Goal: Task Accomplishment & Management: Complete application form

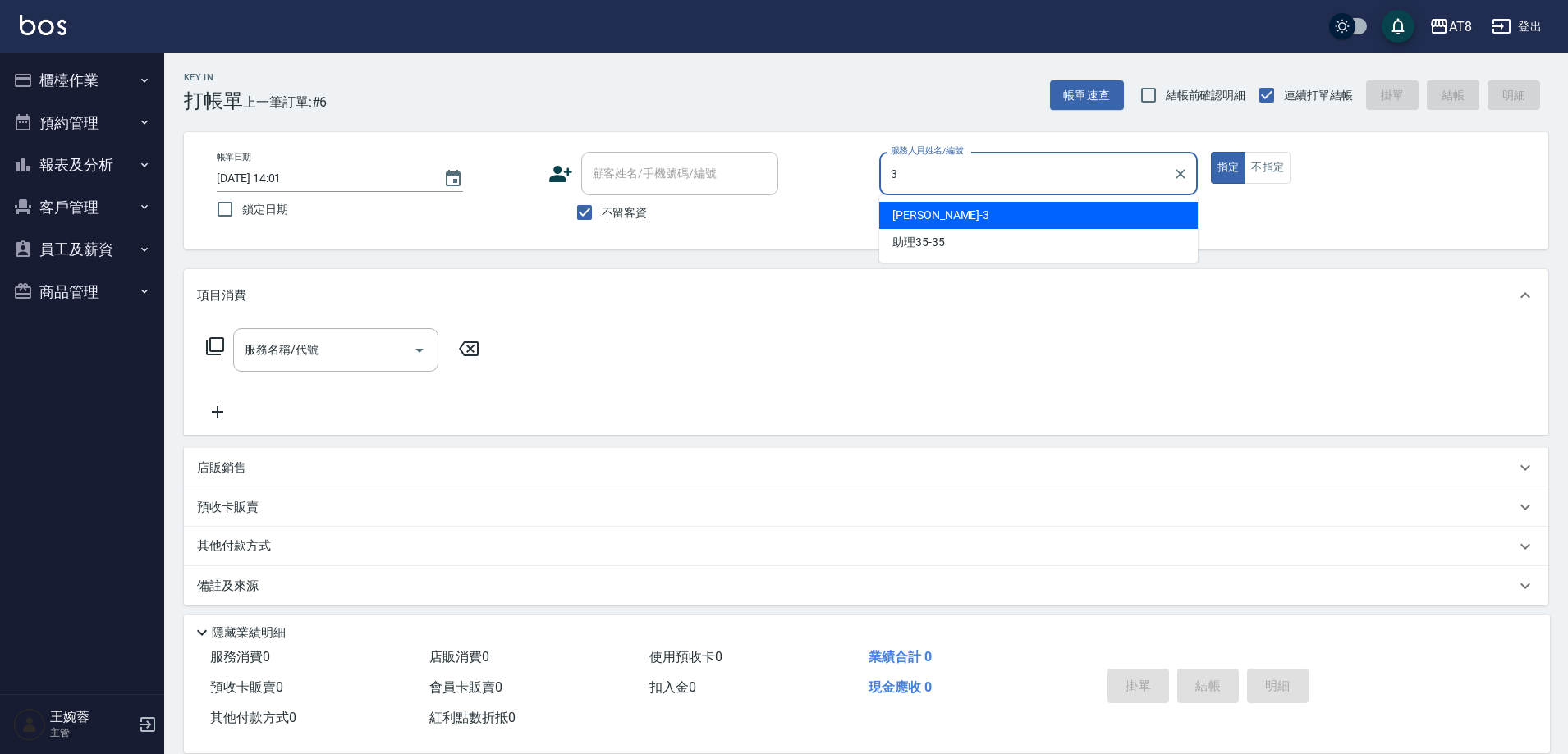
type input "[PERSON_NAME]-3"
type button "true"
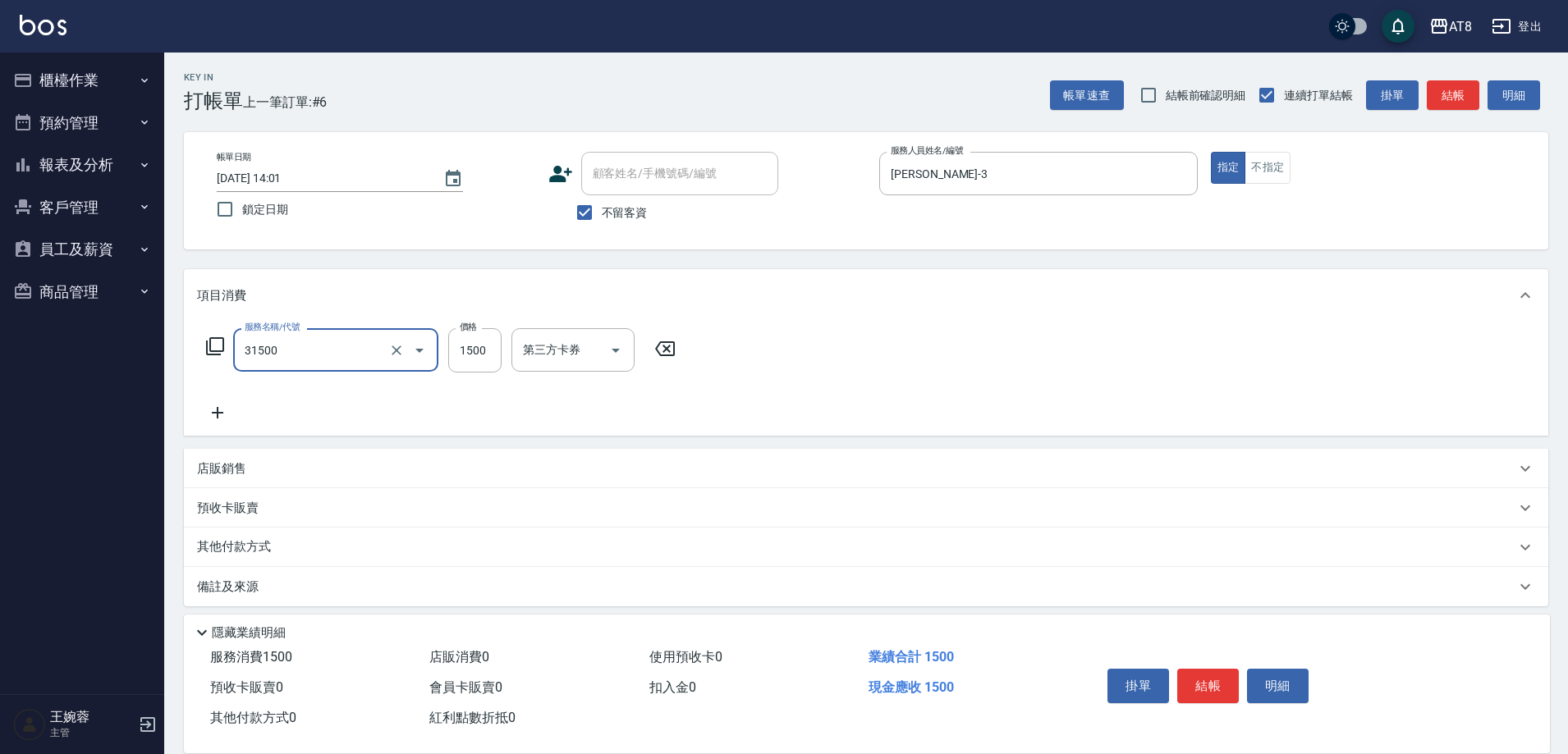
type input "燙髮(31500)"
type input "1800"
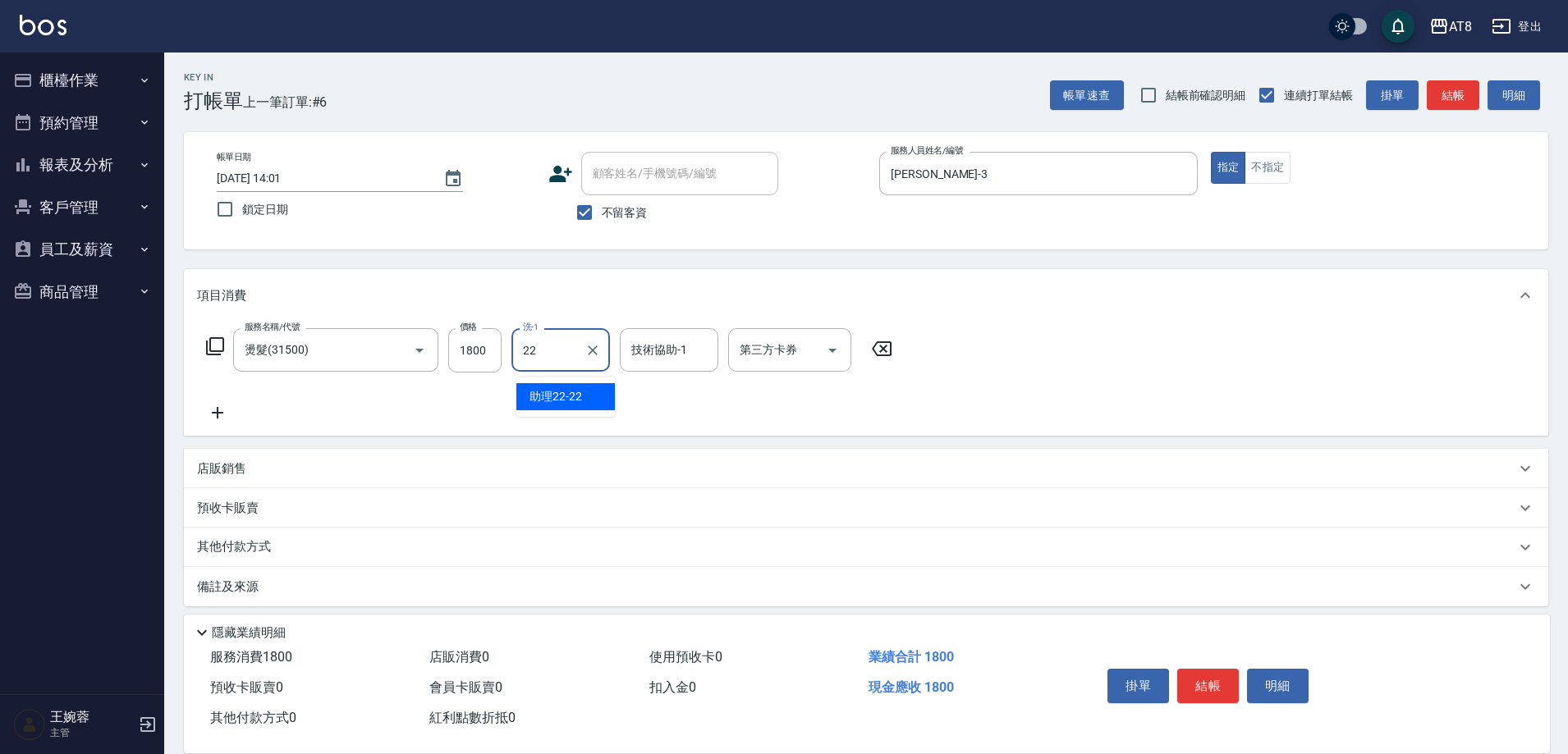
type input "助理22-22"
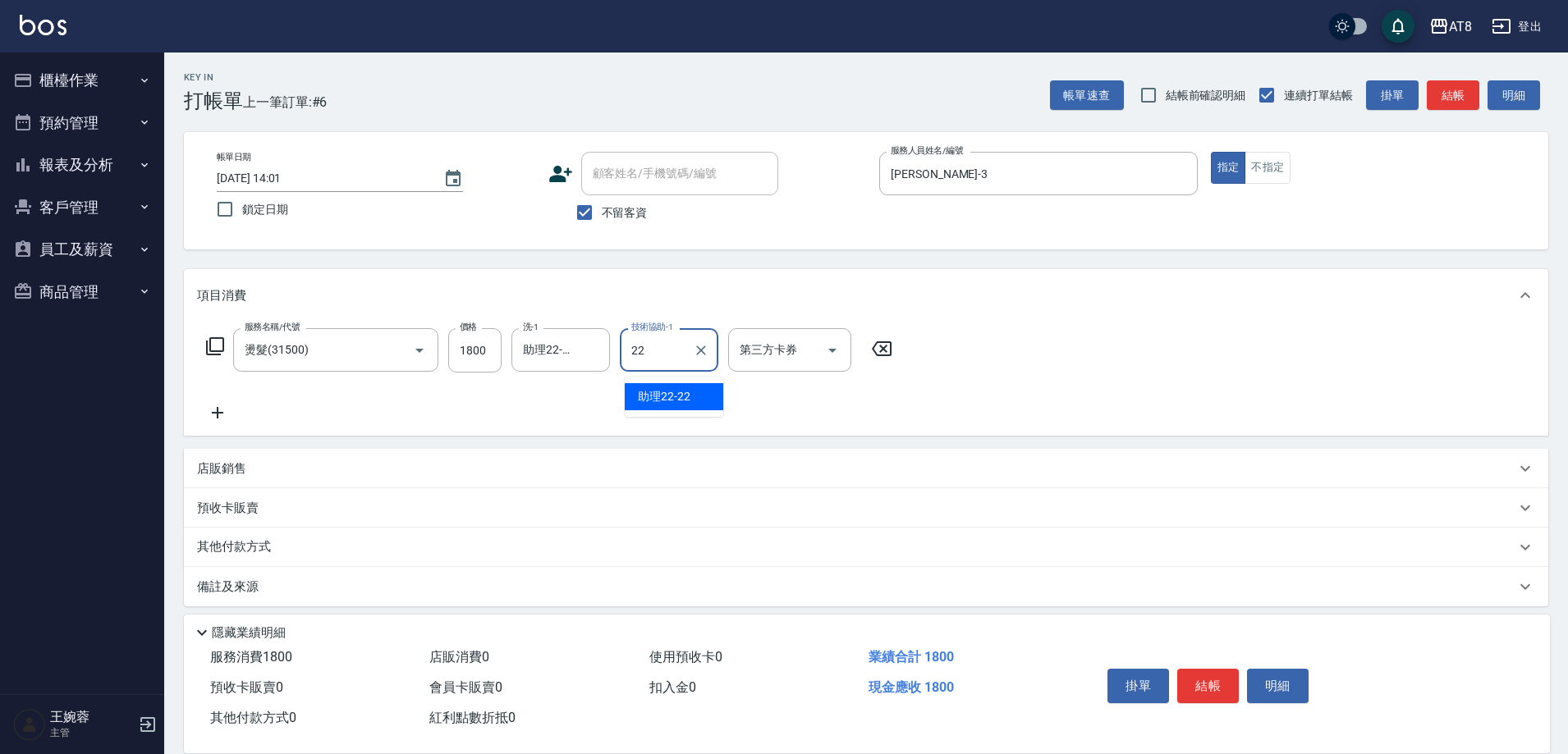
type input "助理22-22"
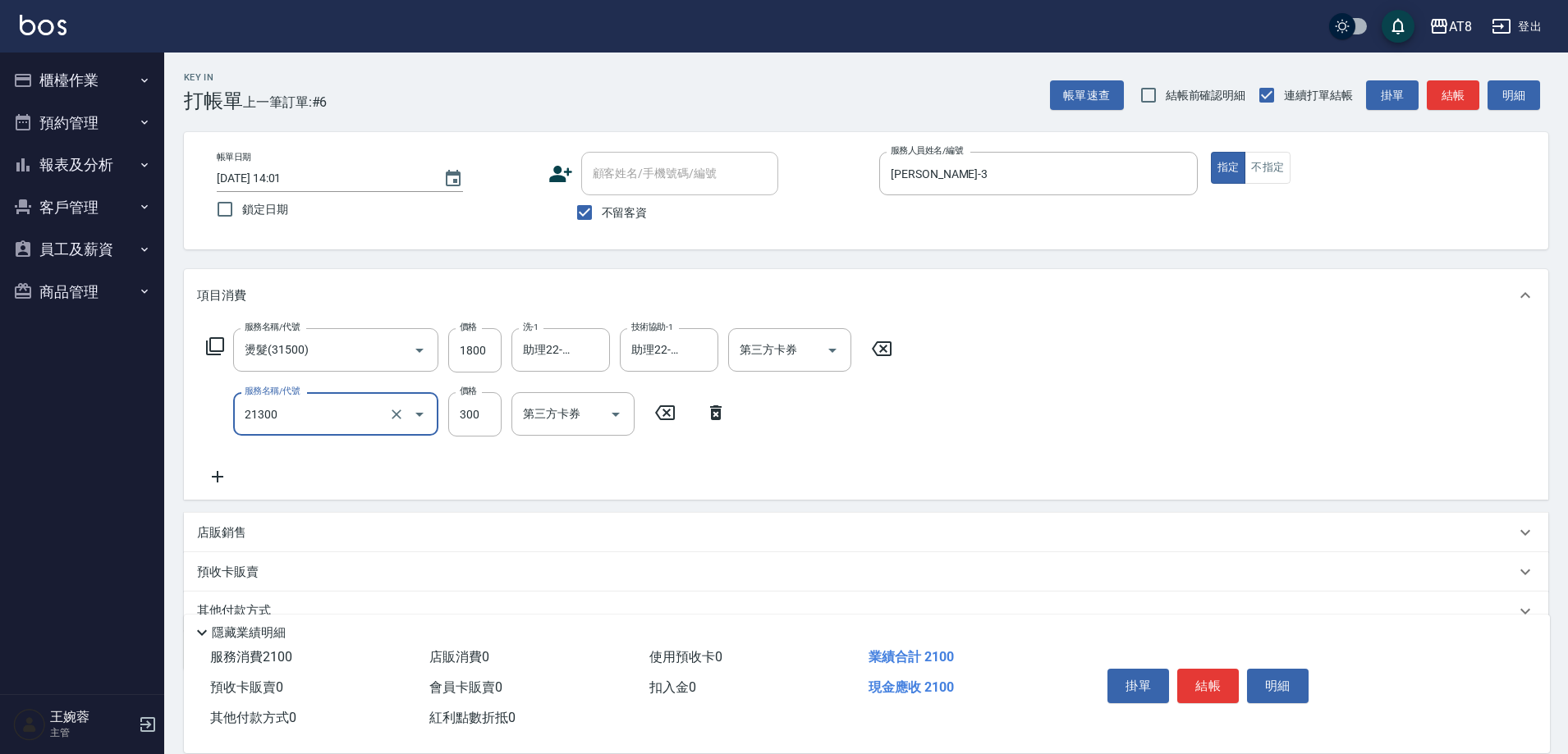
type input "剪髮(21300)"
type input "350"
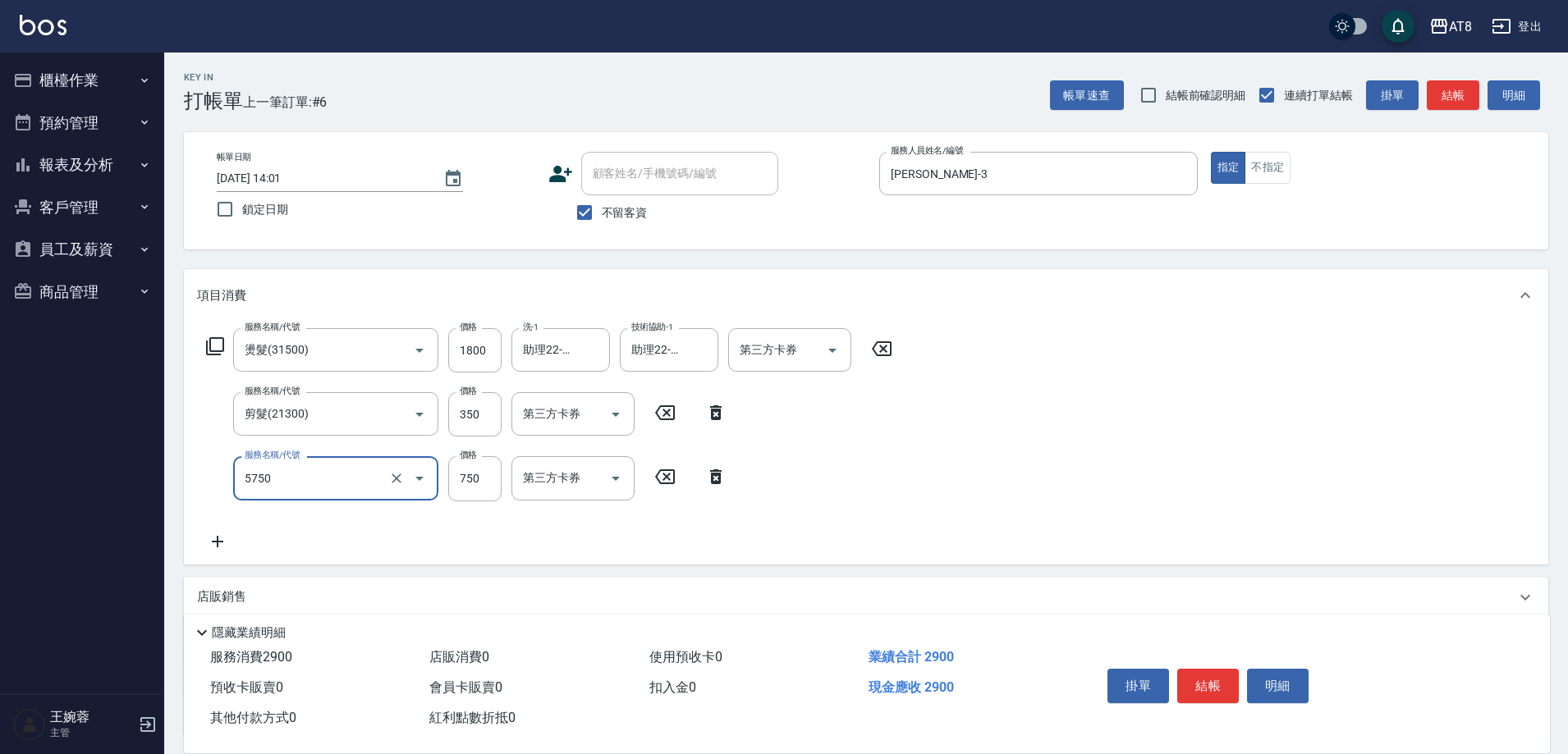
type input "乳清護髮(5750)"
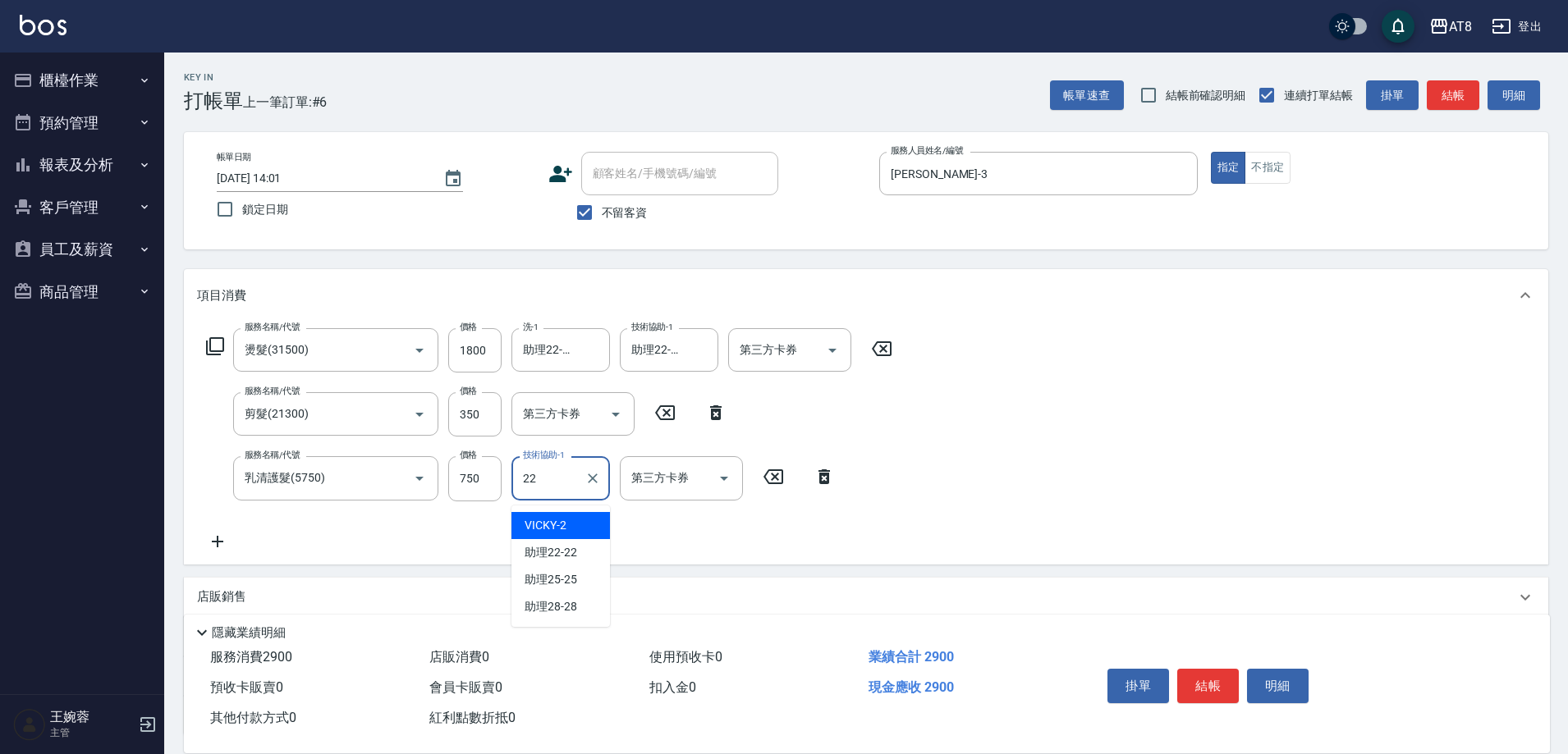
type input "助理22-22"
click at [1202, 688] on button "結帳" at bounding box center [1208, 686] width 62 height 35
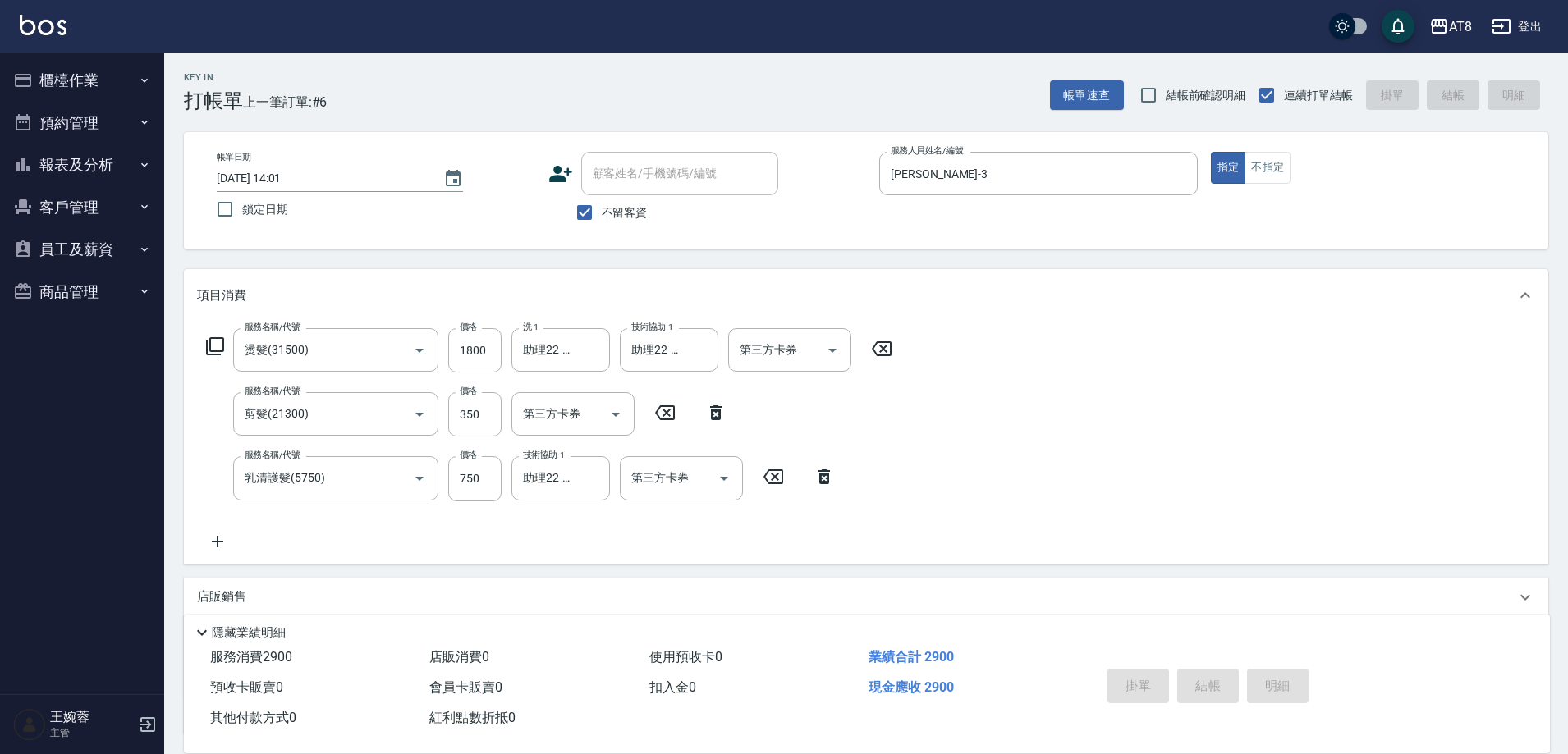
type input "[DATE] 14:32"
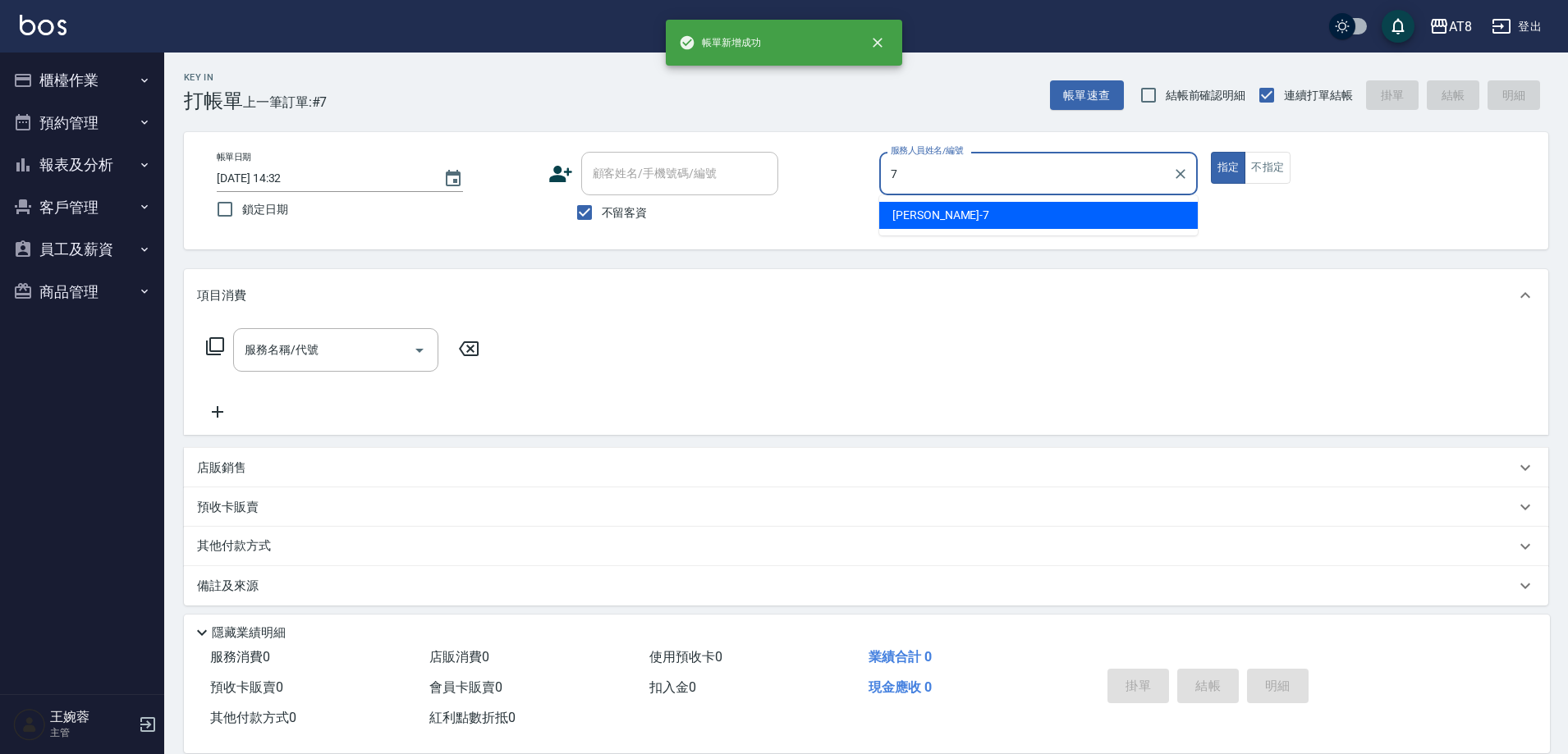
type input "[PERSON_NAME]-7"
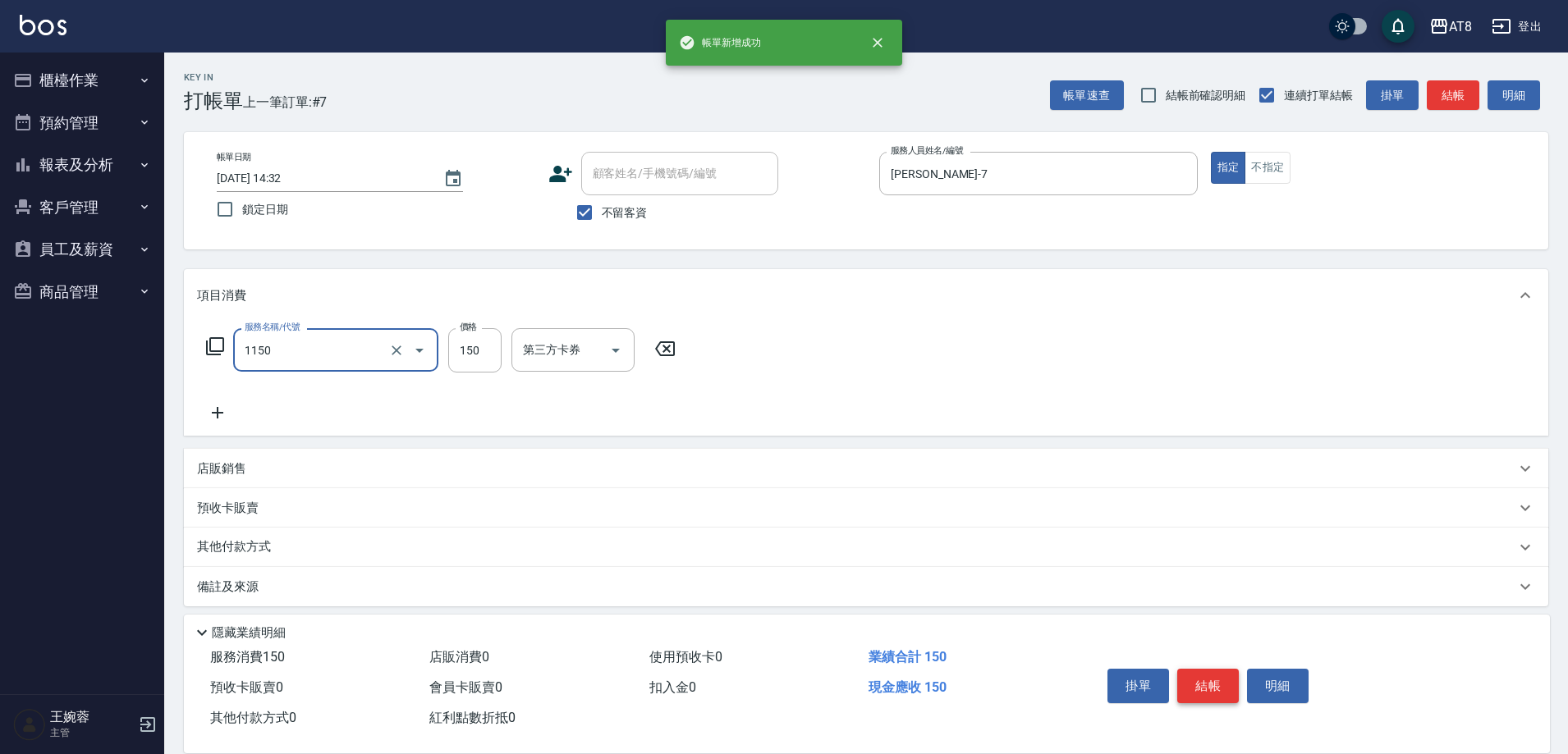
type input "洗髮(1150)"
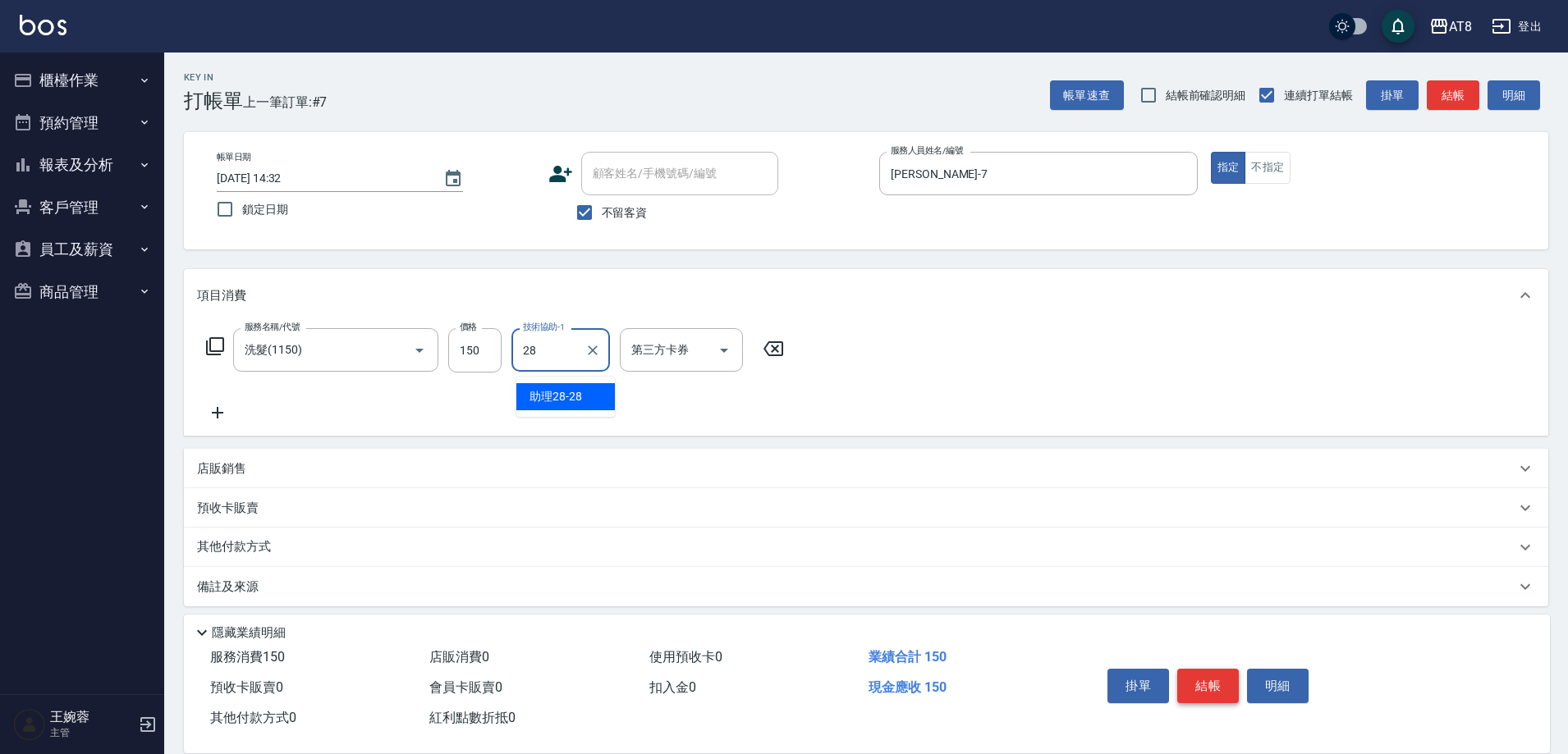
type input "助理28-28"
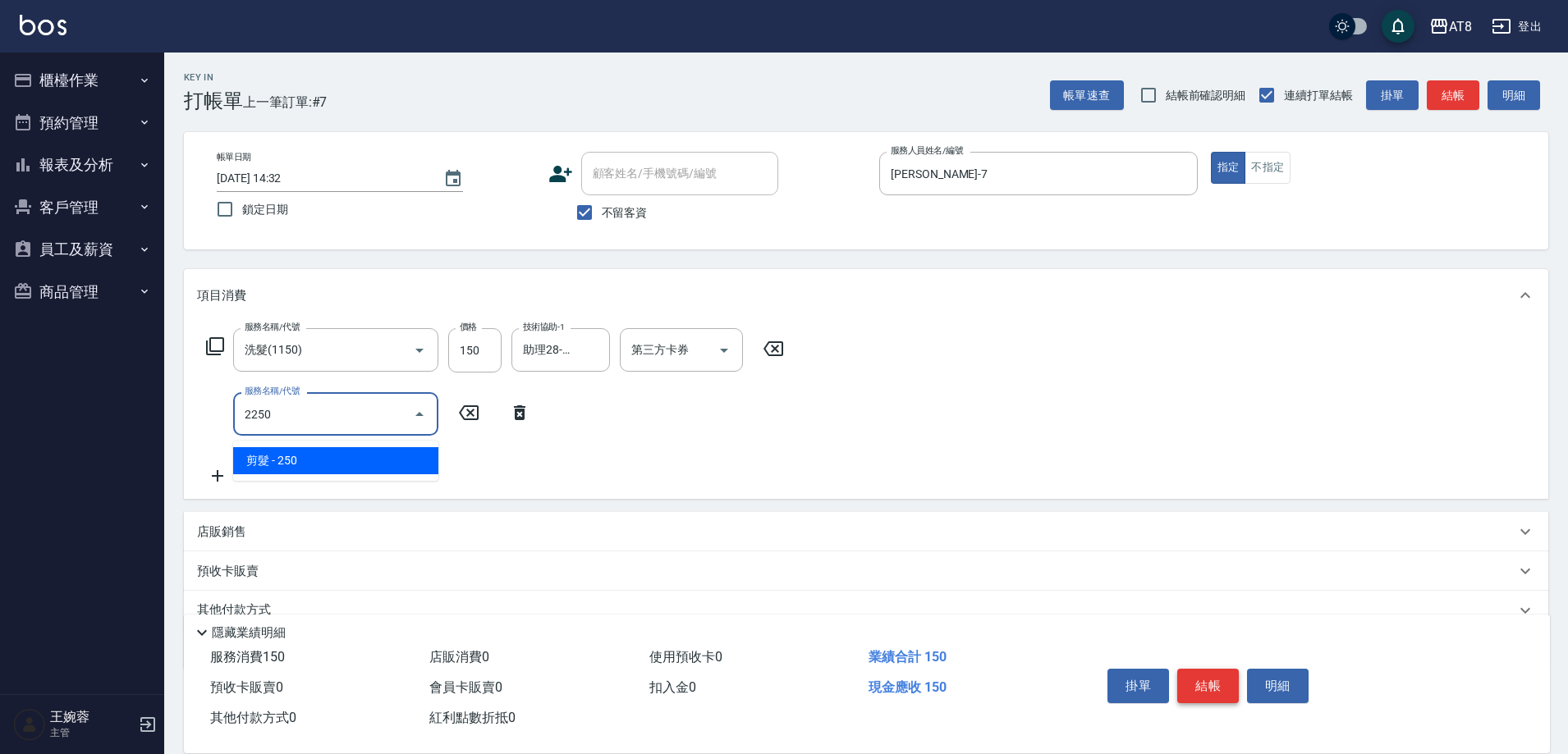
type input "剪髮(2250)"
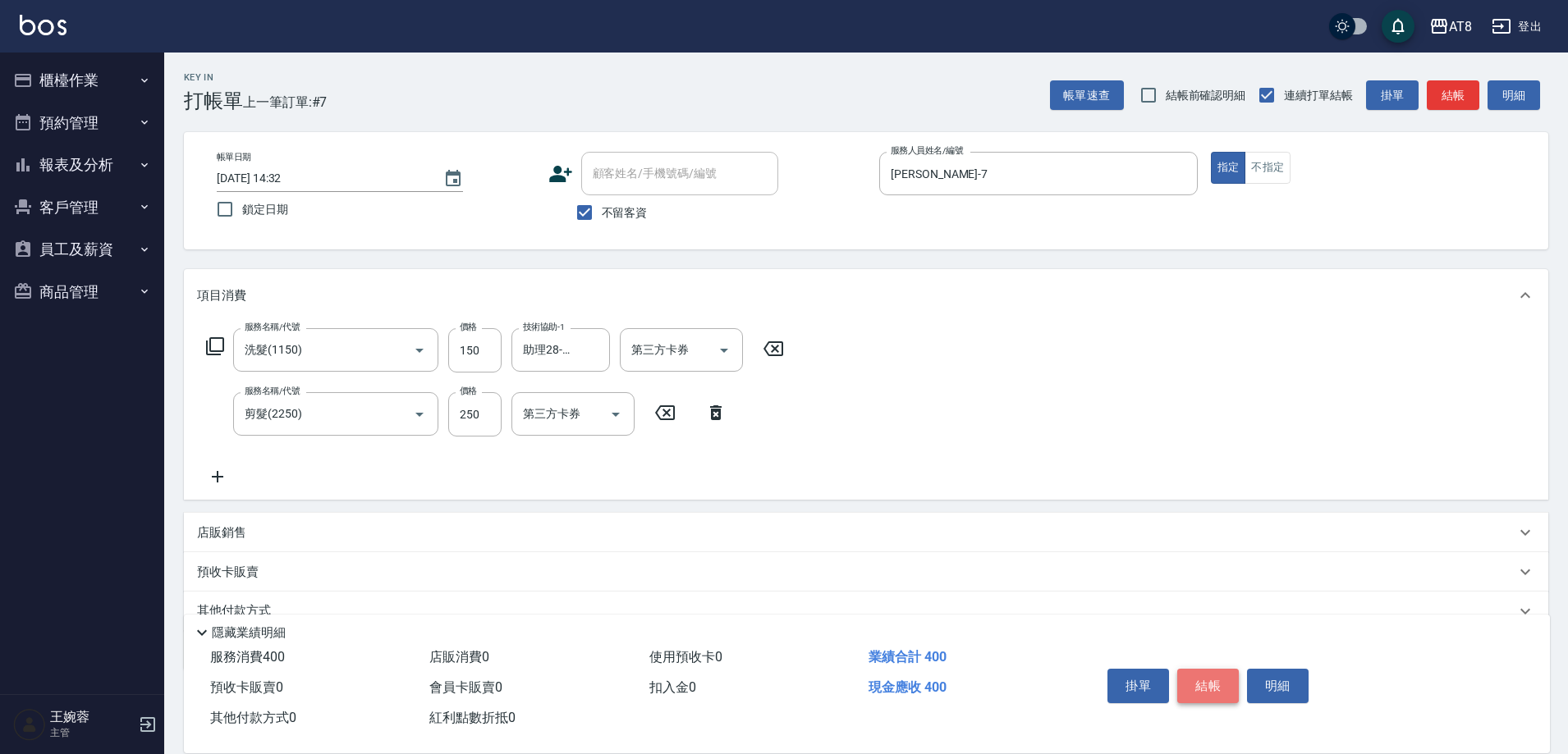
click at [1202, 687] on button "結帳" at bounding box center [1208, 686] width 62 height 35
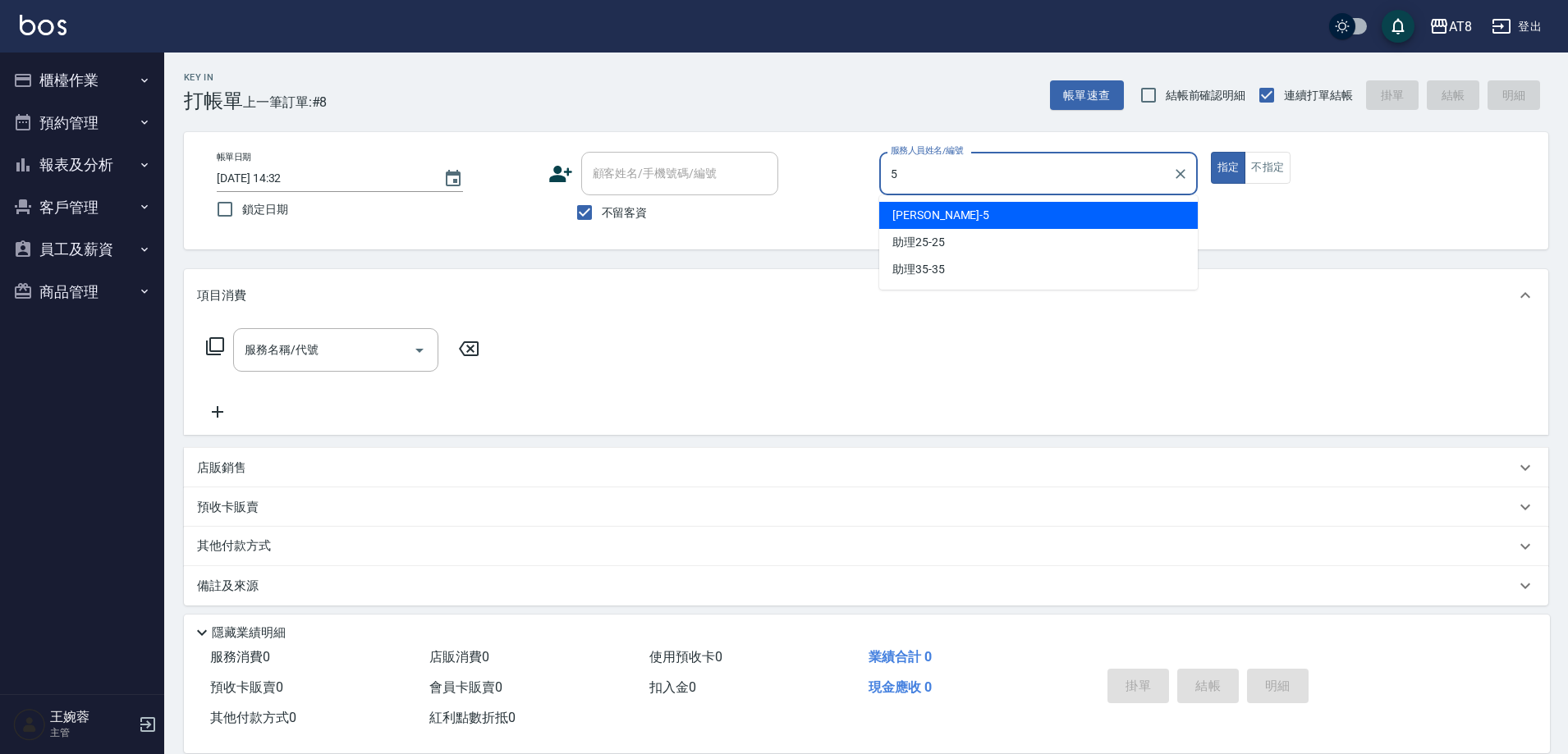
type input "HANK-5"
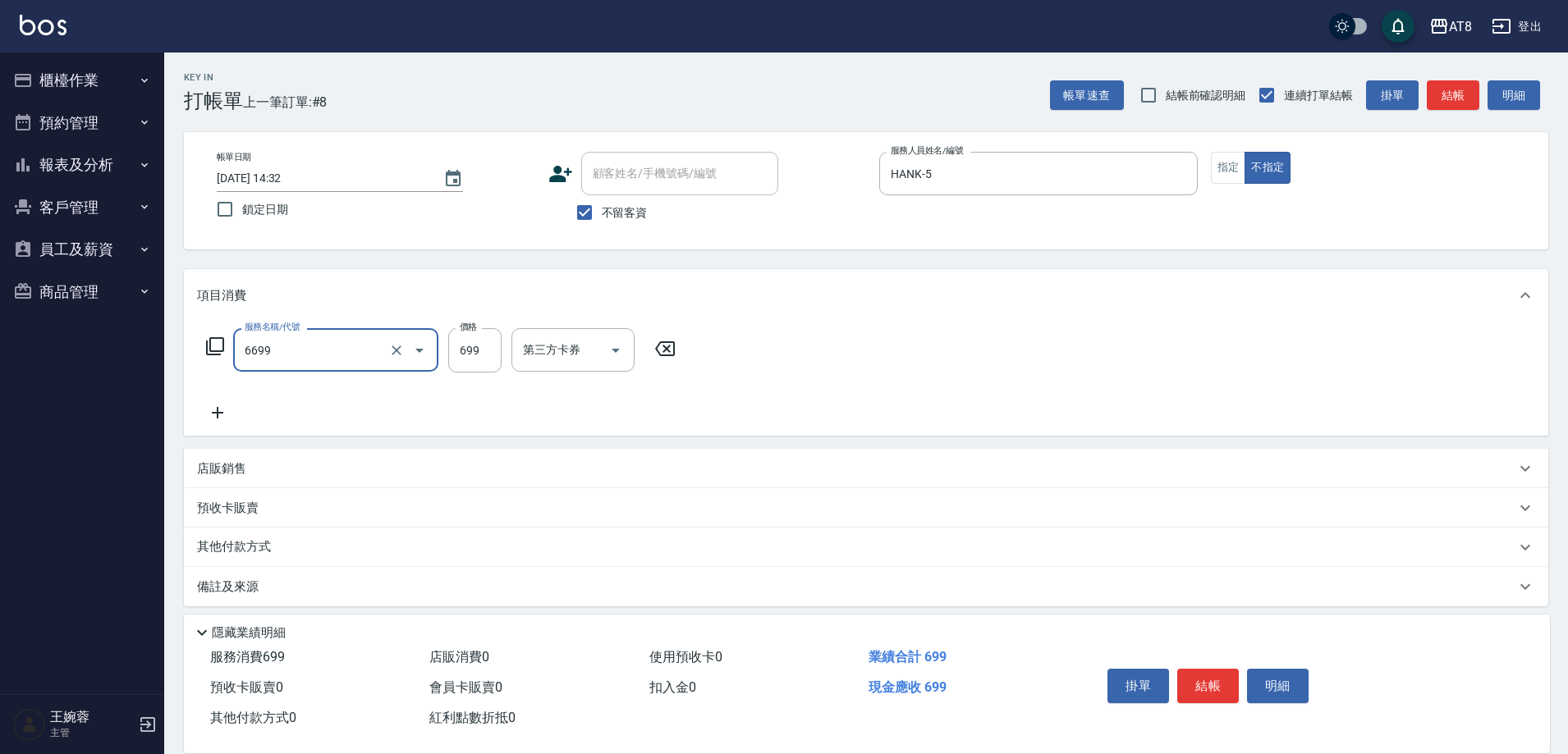
type input "SPA699(6699)"
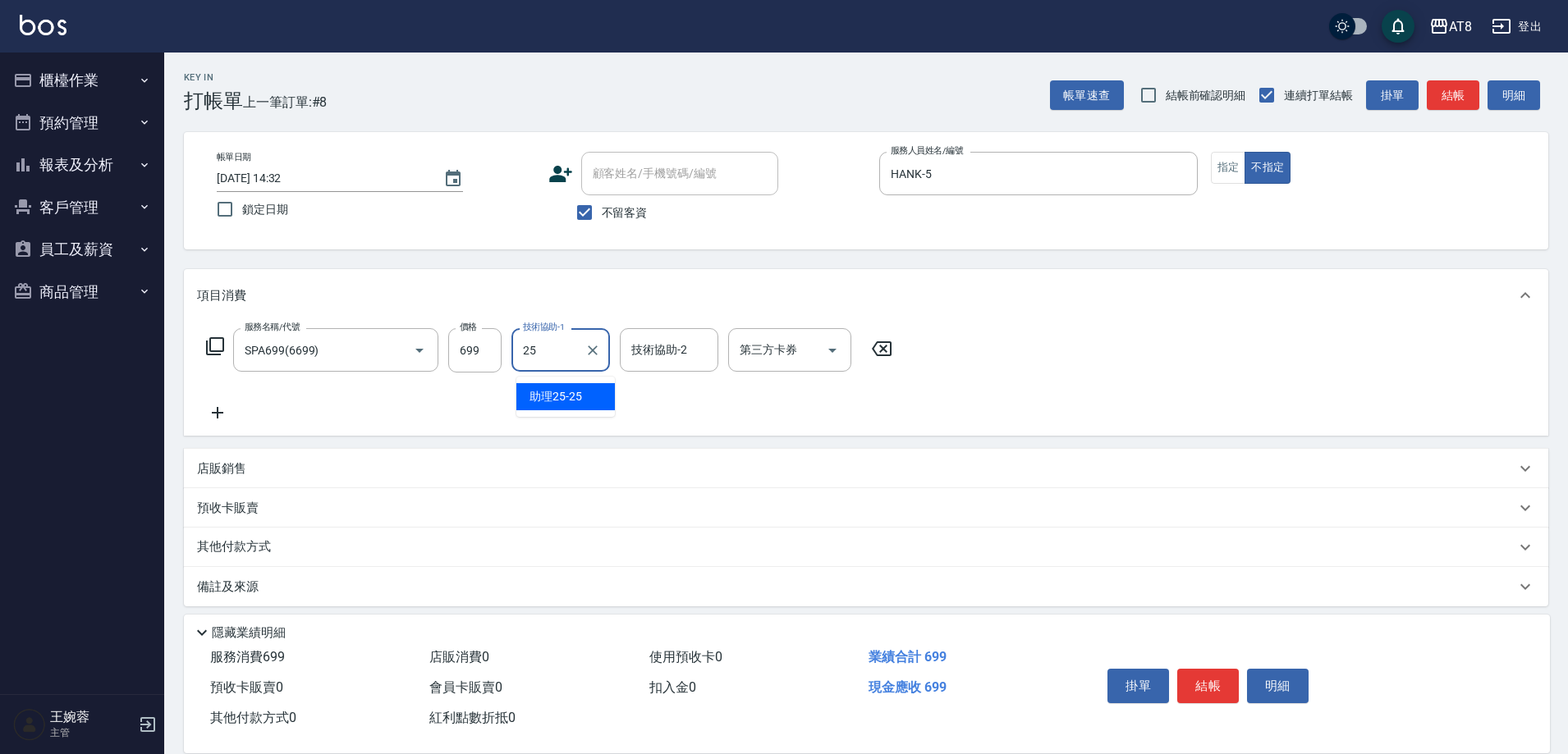
type input "助理25-25"
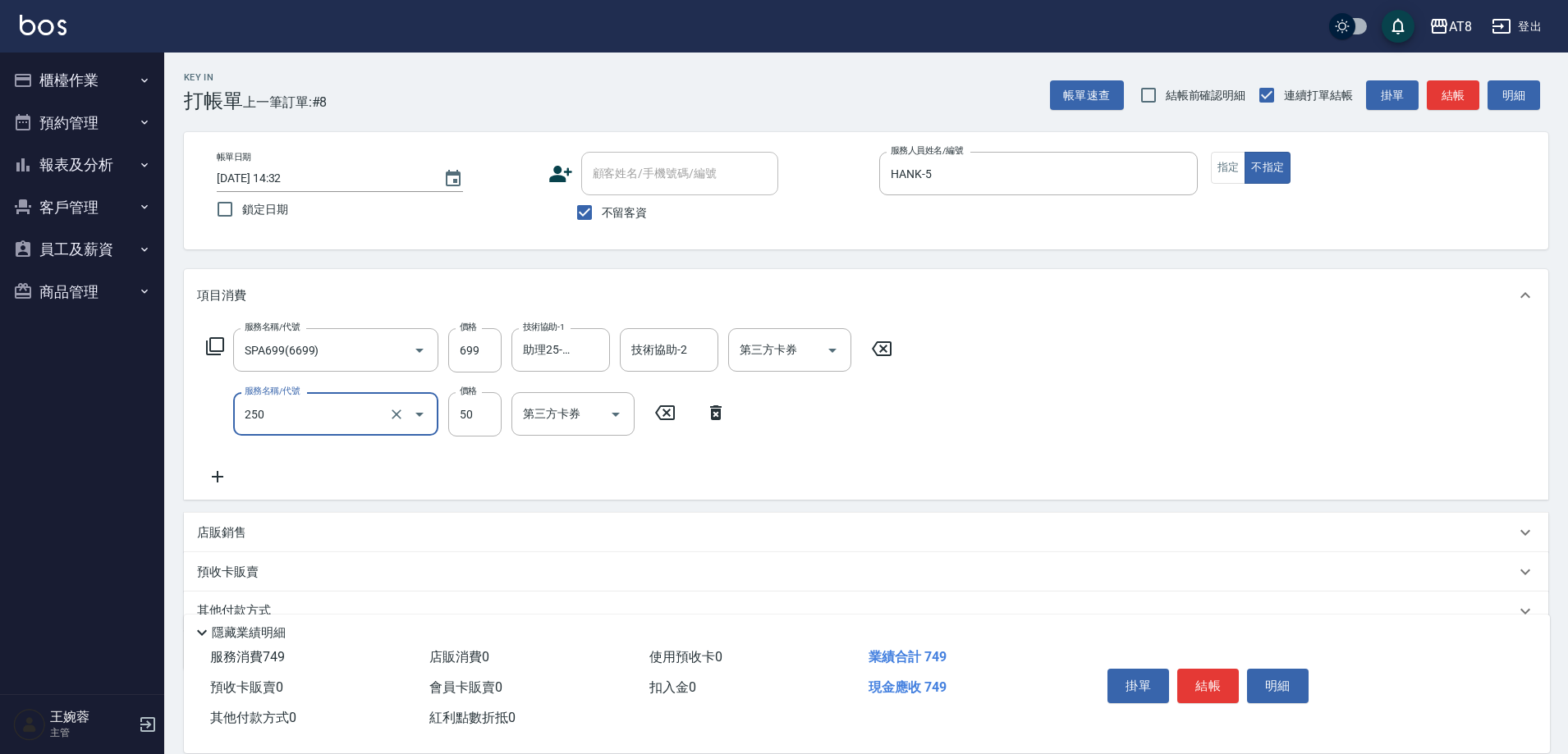
type input "剪瀏海(250)"
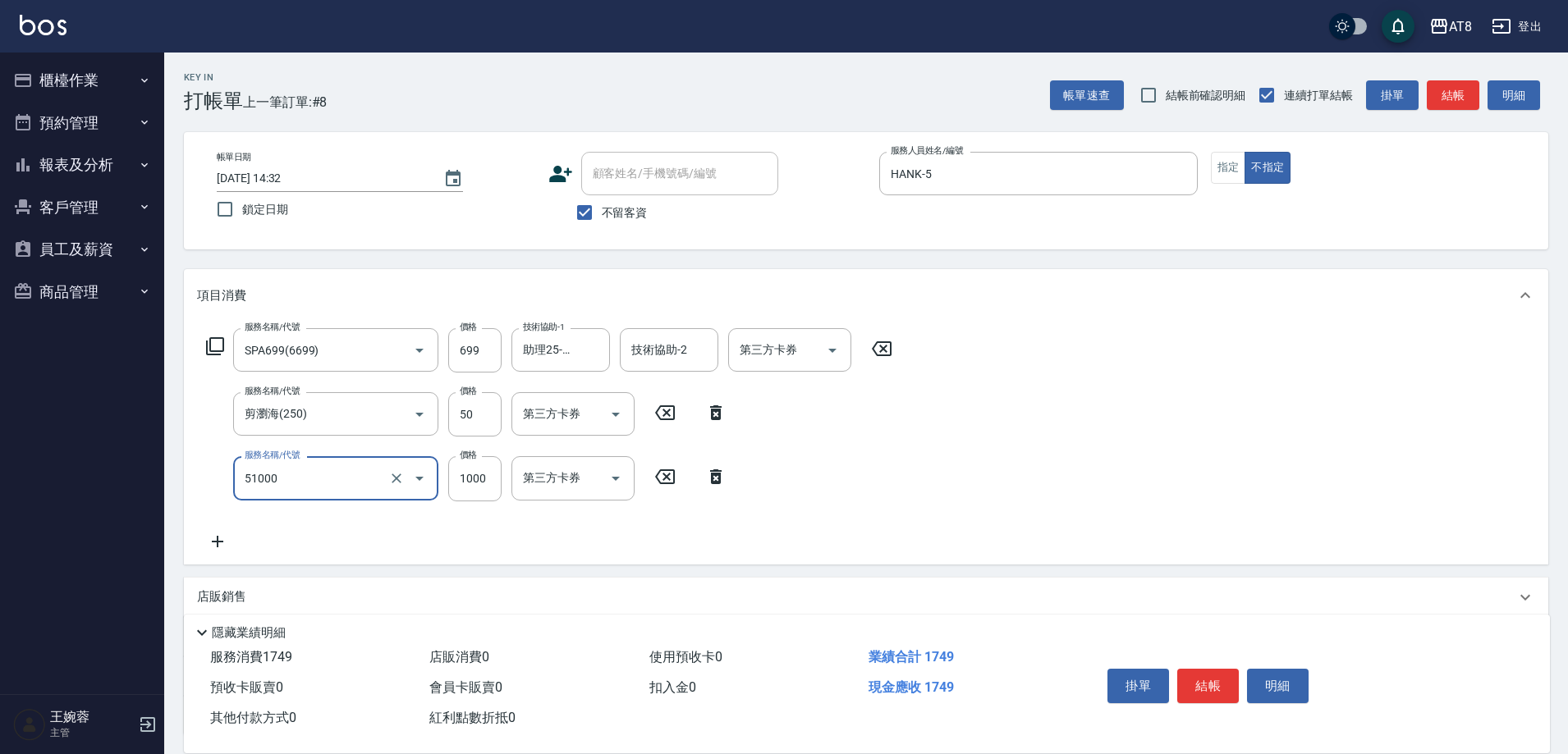
type input "酵素護髮(51000)"
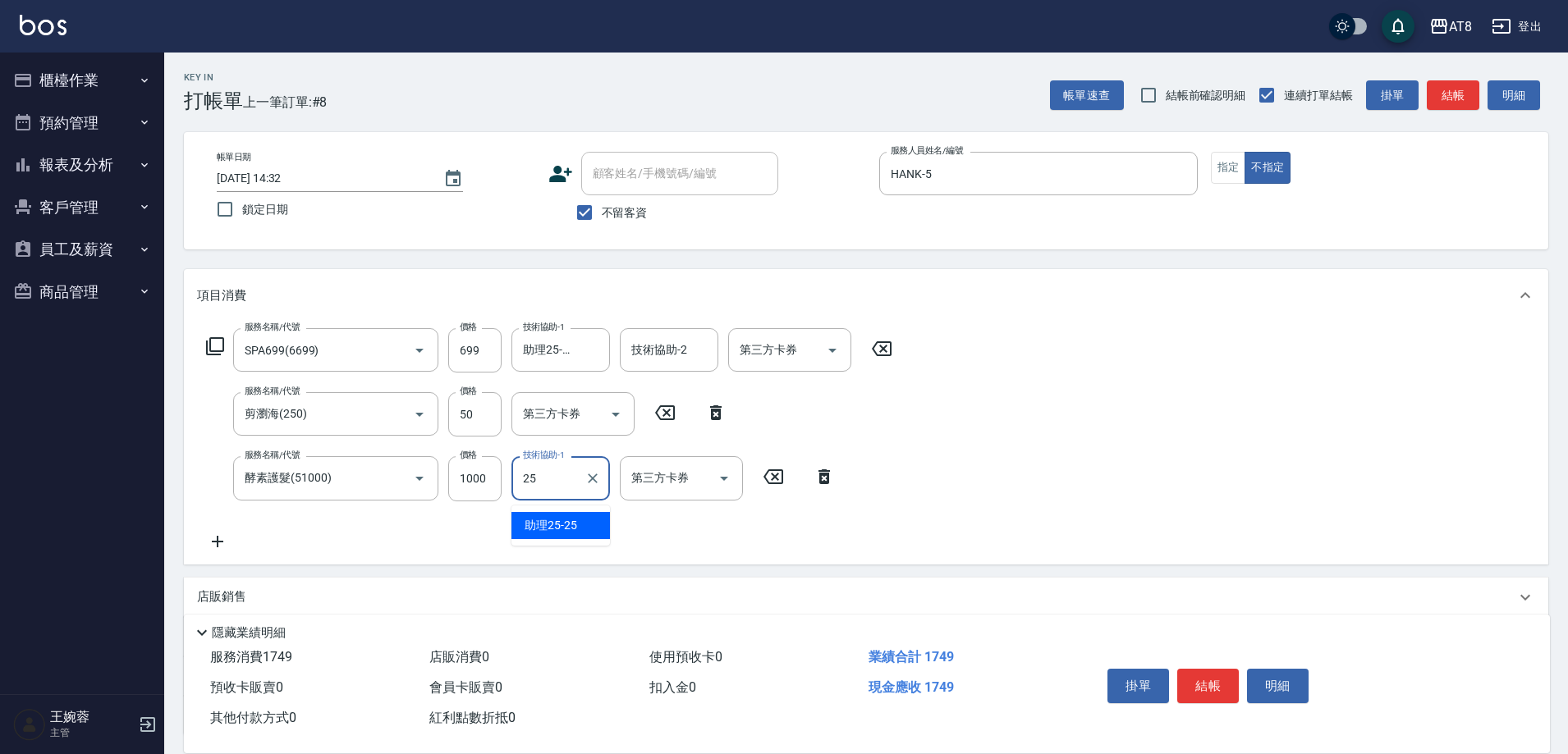
type input "助理25-25"
click at [1202, 687] on button "結帳" at bounding box center [1208, 686] width 62 height 35
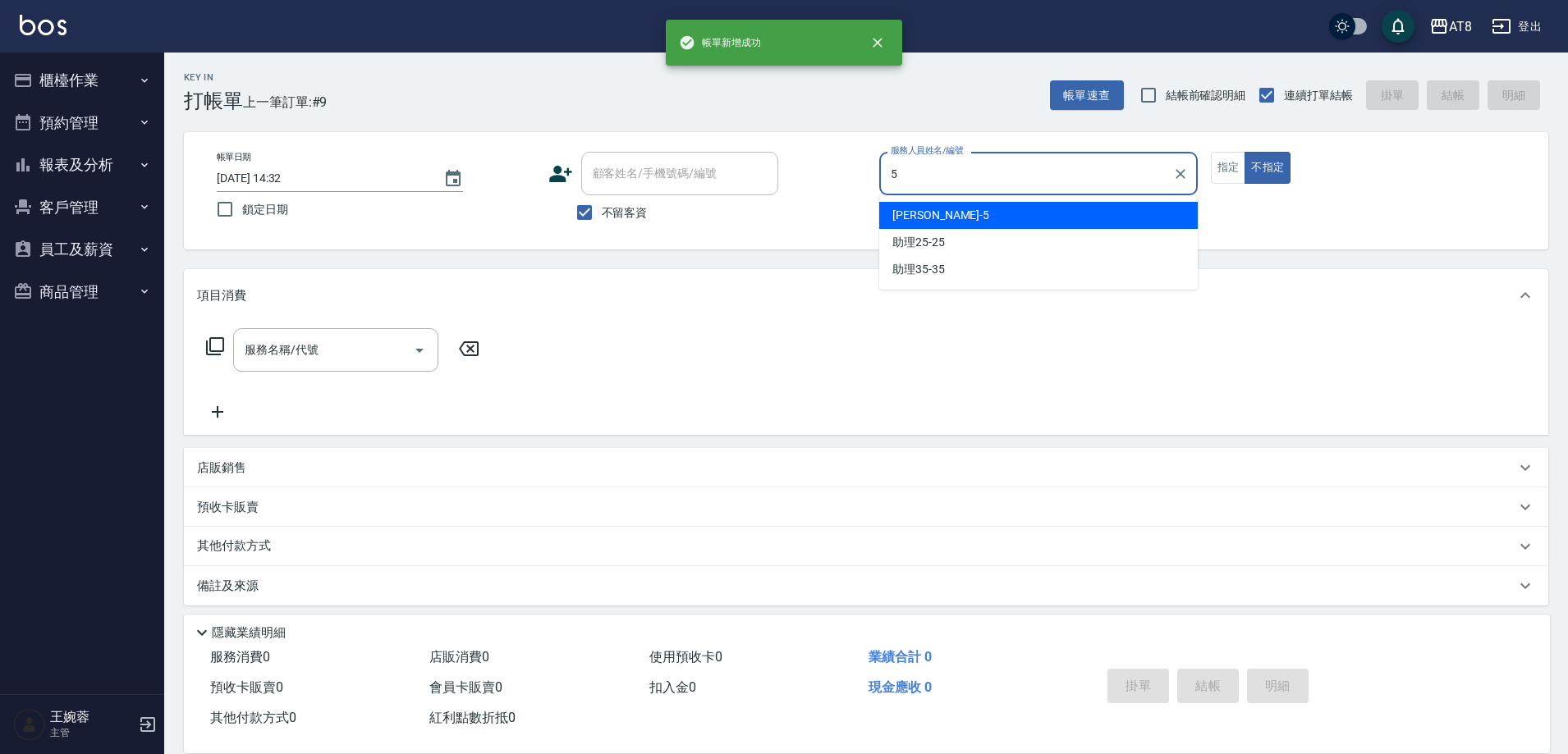
type input "HANK-5"
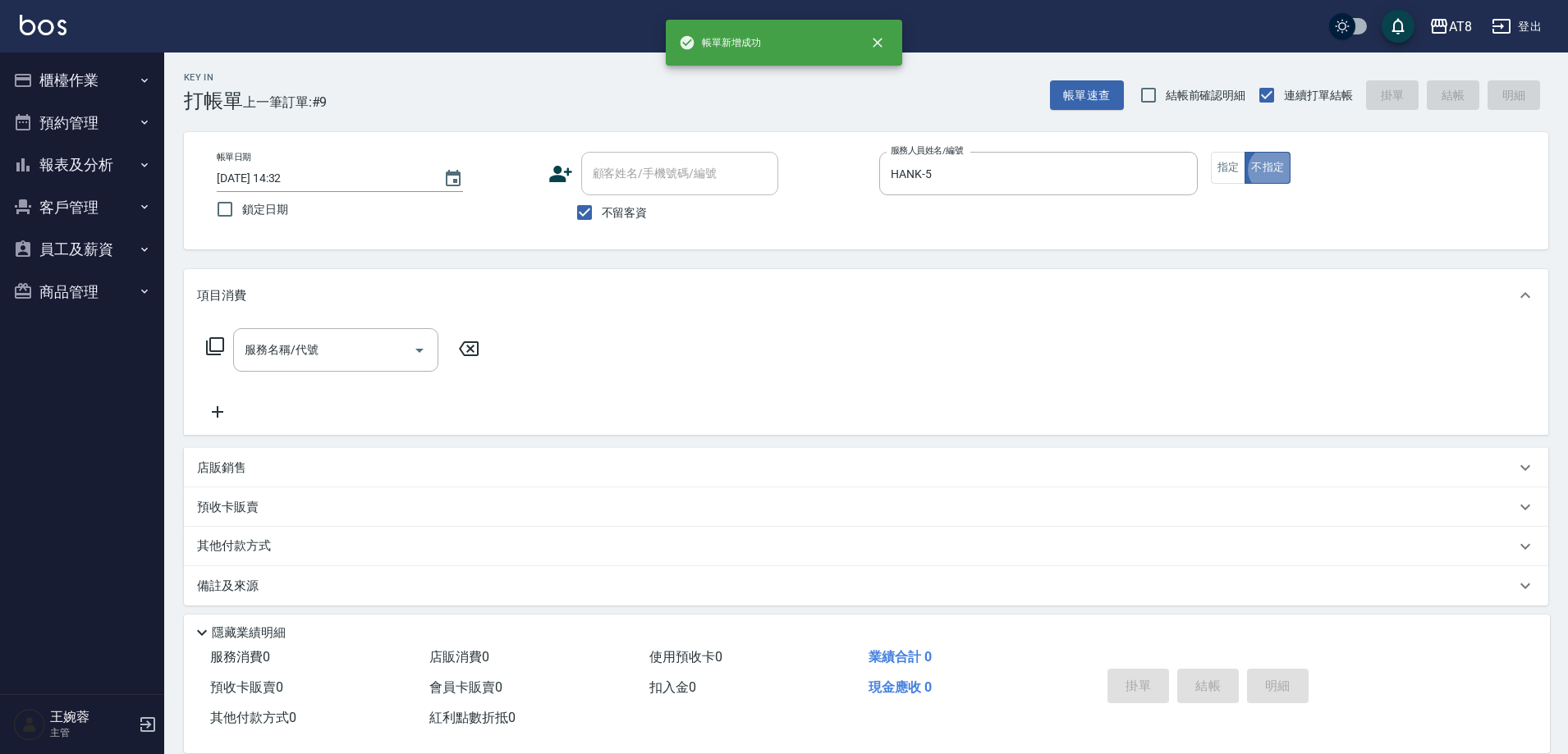
type button "false"
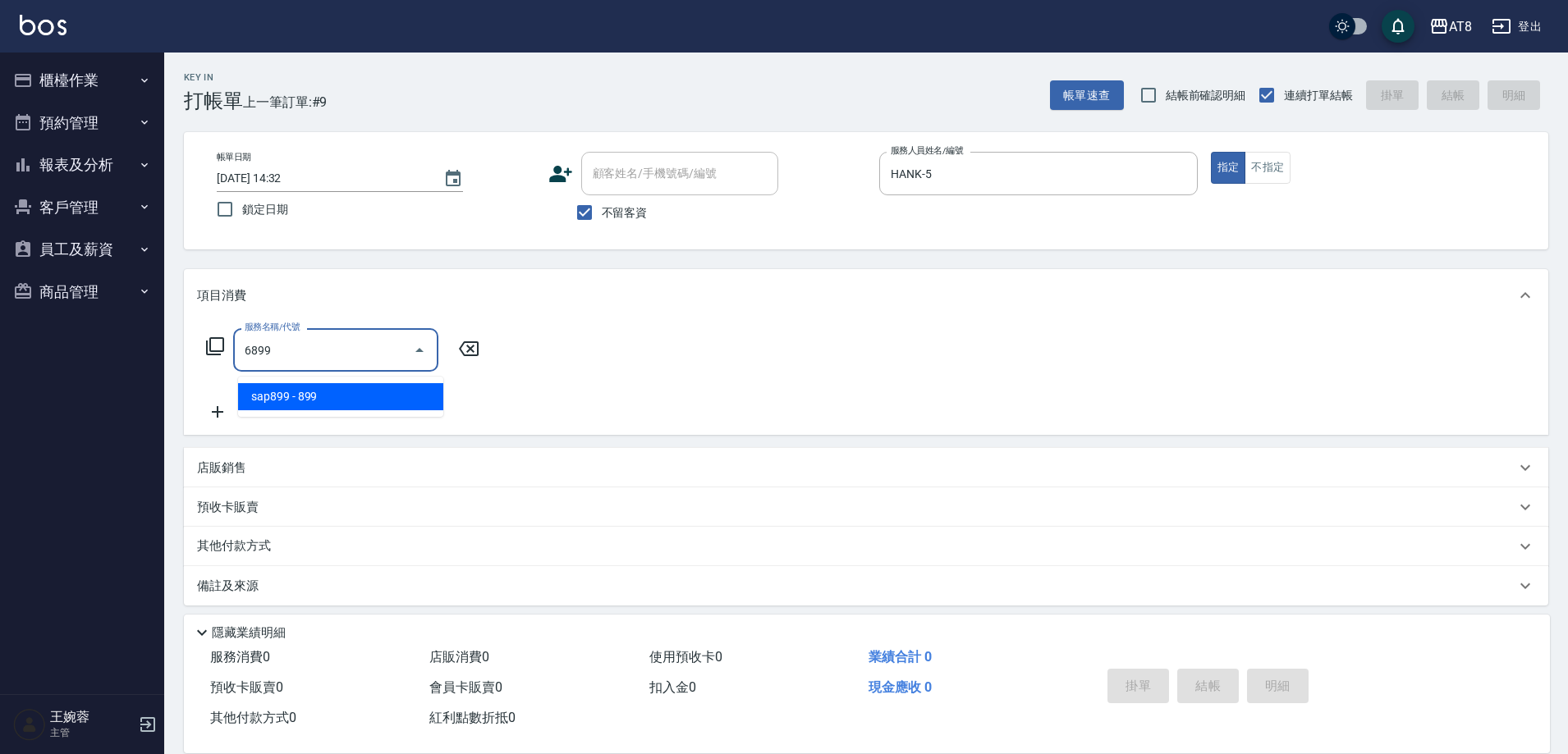
type input "6899"
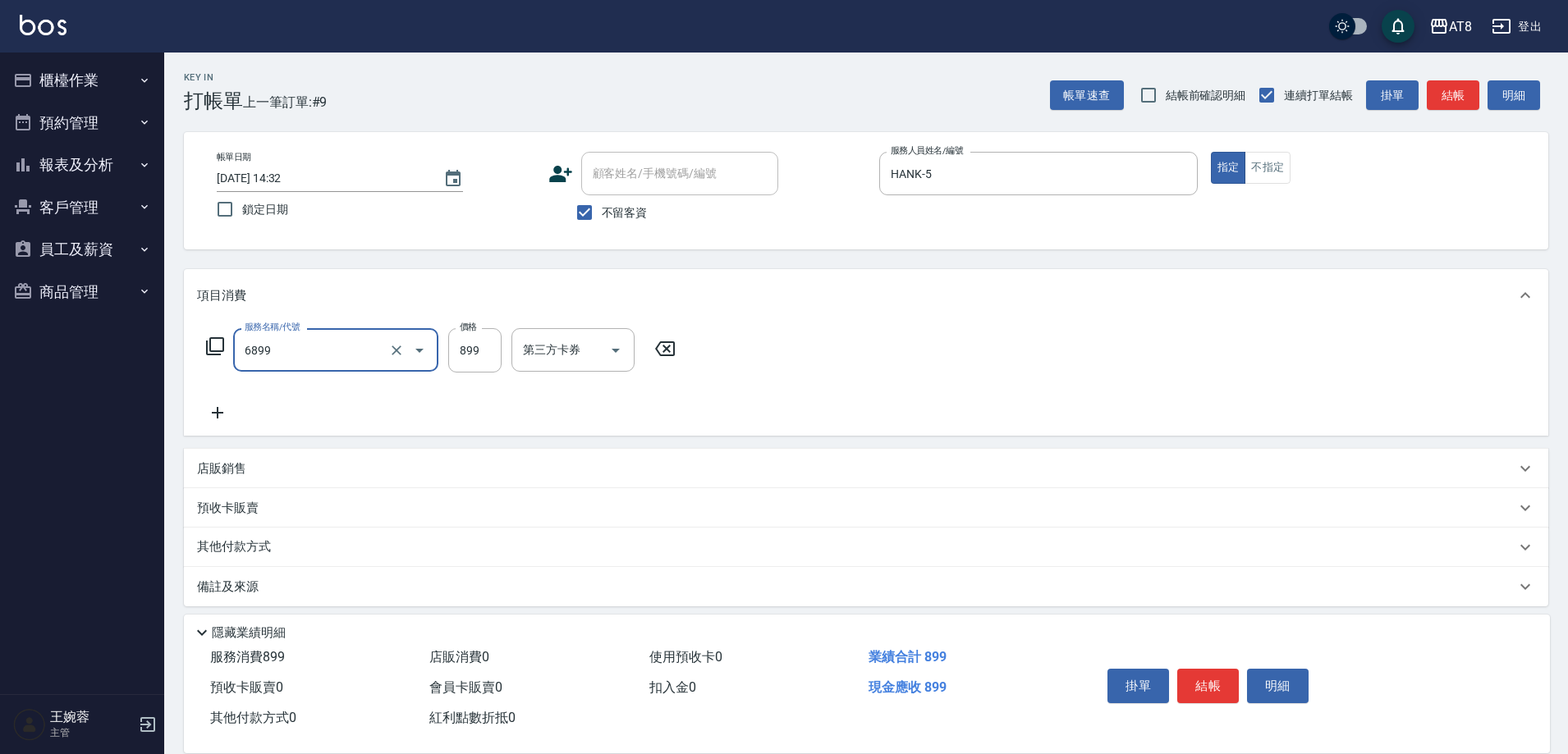
type input "sap899(6899)"
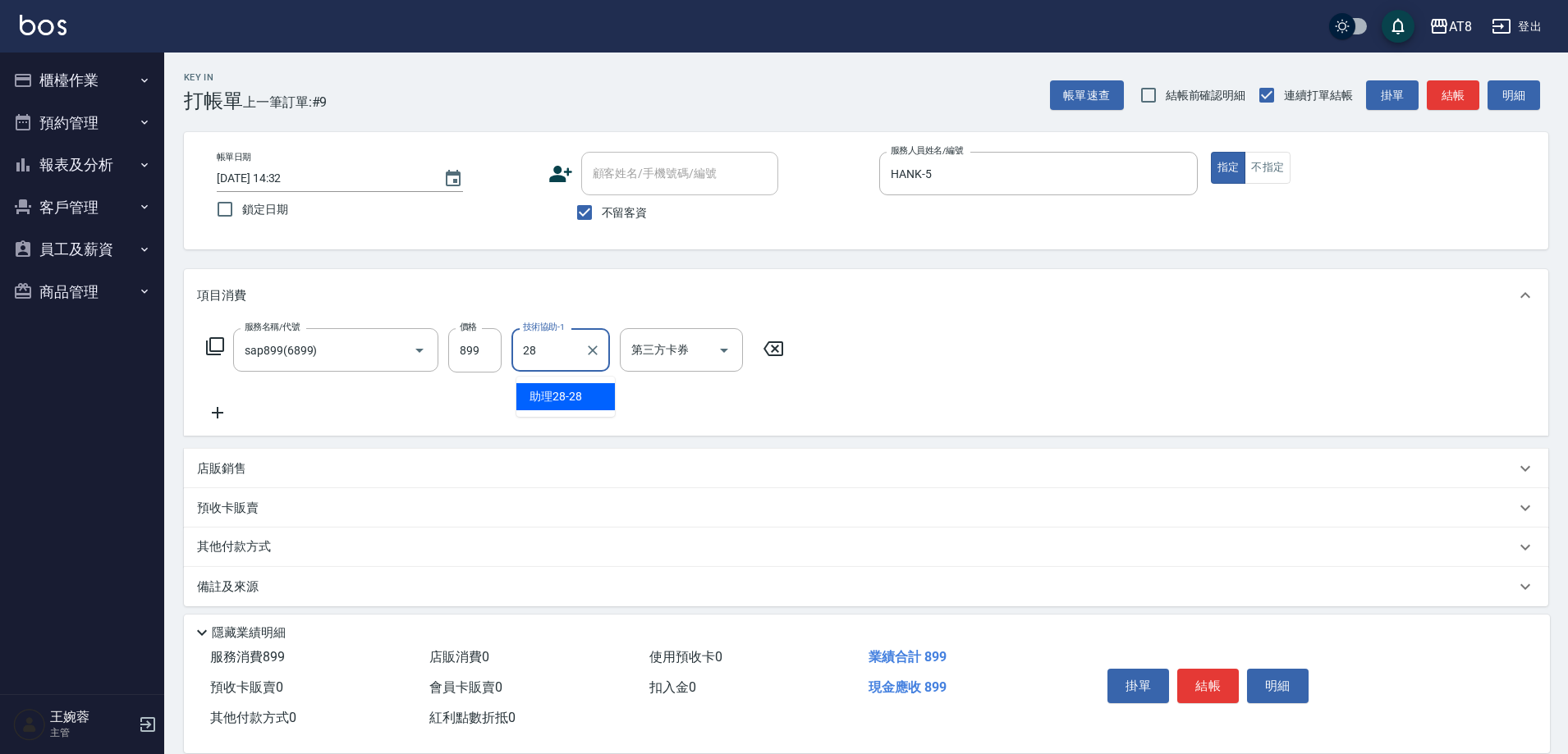
type input "助理28-28"
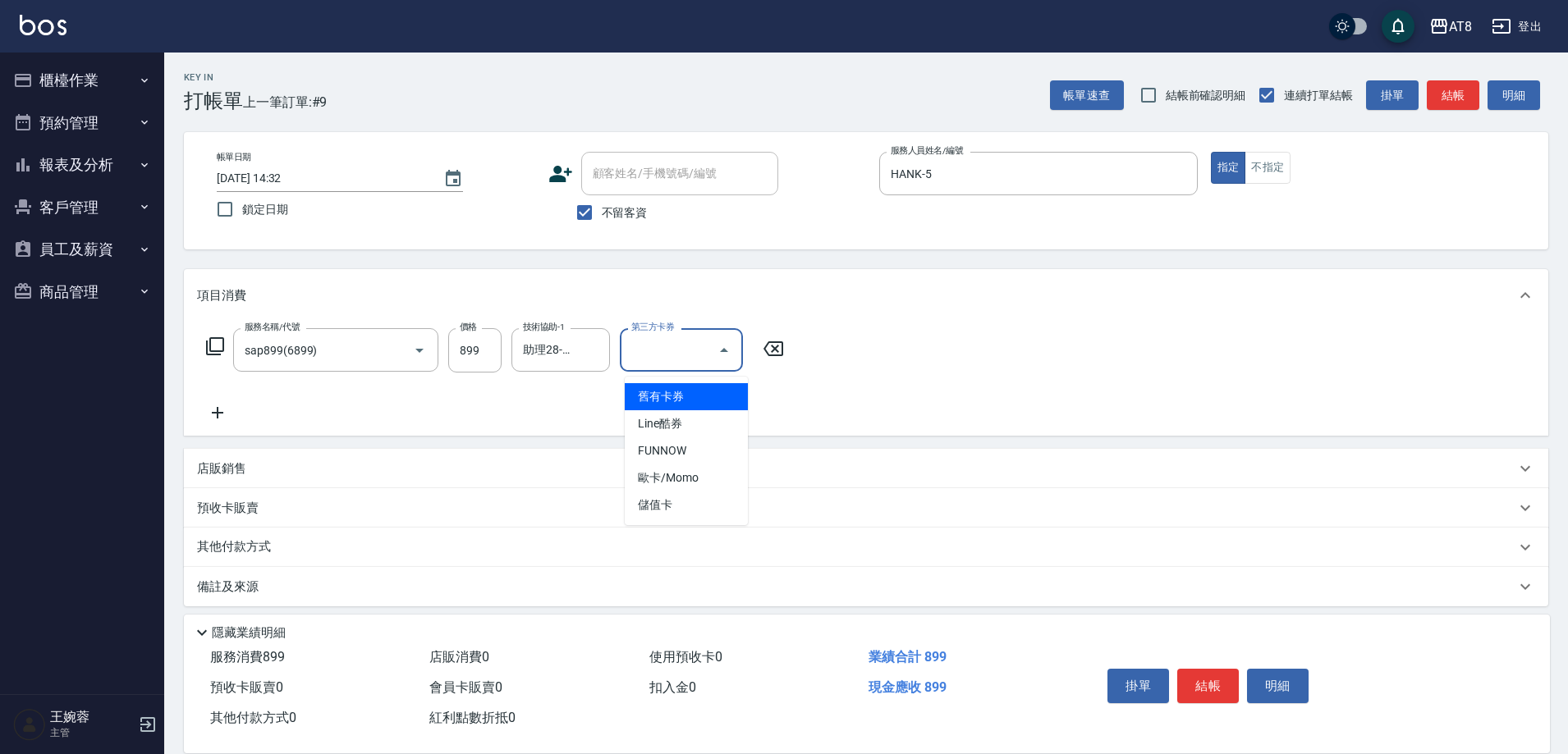
click at [710, 352] on input "第三方卡券" at bounding box center [669, 350] width 84 height 29
click at [737, 512] on span "儲值卡" at bounding box center [685, 505] width 123 height 27
type input "儲值卡"
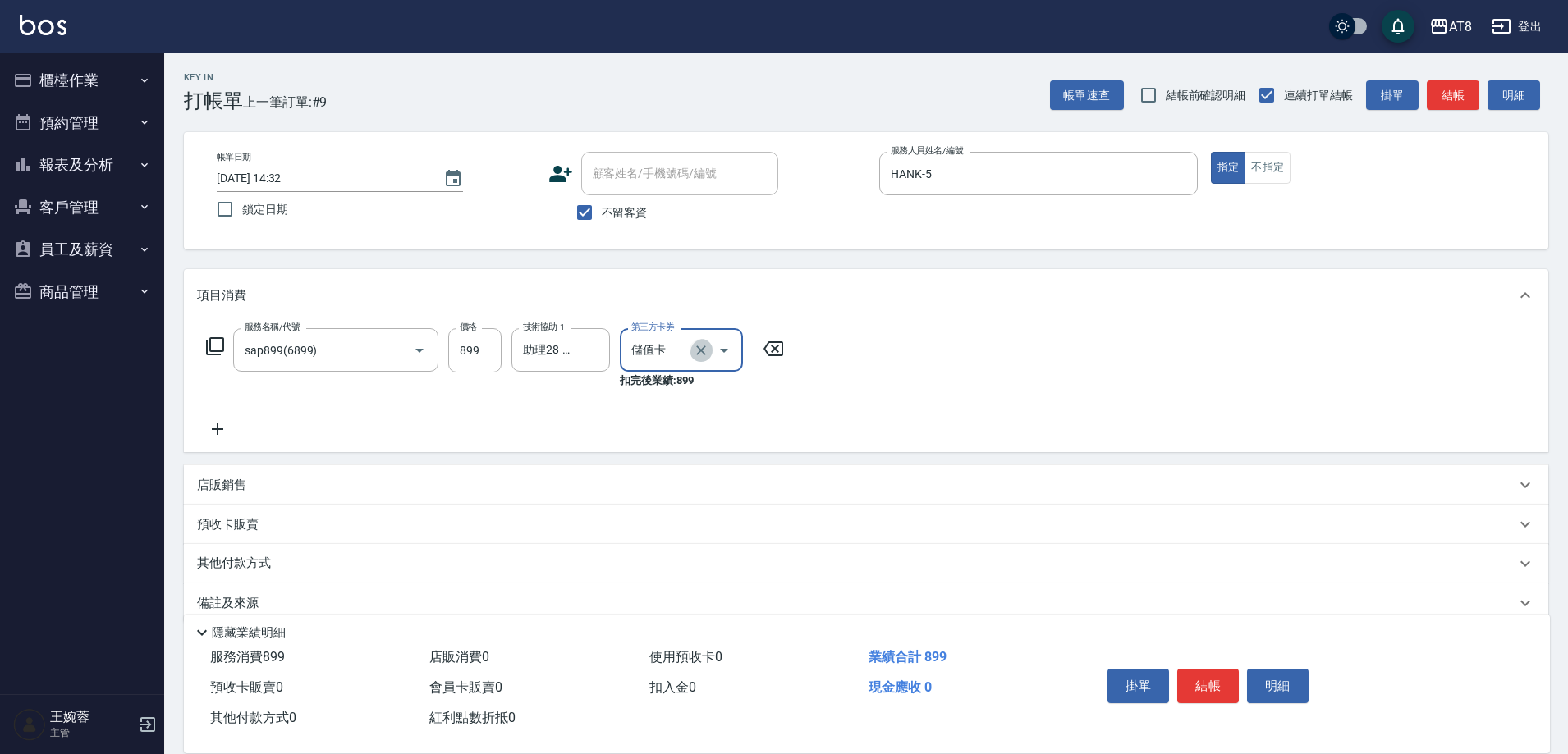
click at [709, 356] on button "Clear" at bounding box center [700, 350] width 23 height 23
click at [794, 383] on div "服務名稱/代號 sap899(6899) 服務名稱/代號 價格 899 價格 技術協助-1 助理28-28 技術協助-1 第三方卡券 第三方卡券" at bounding box center [496, 375] width 596 height 95
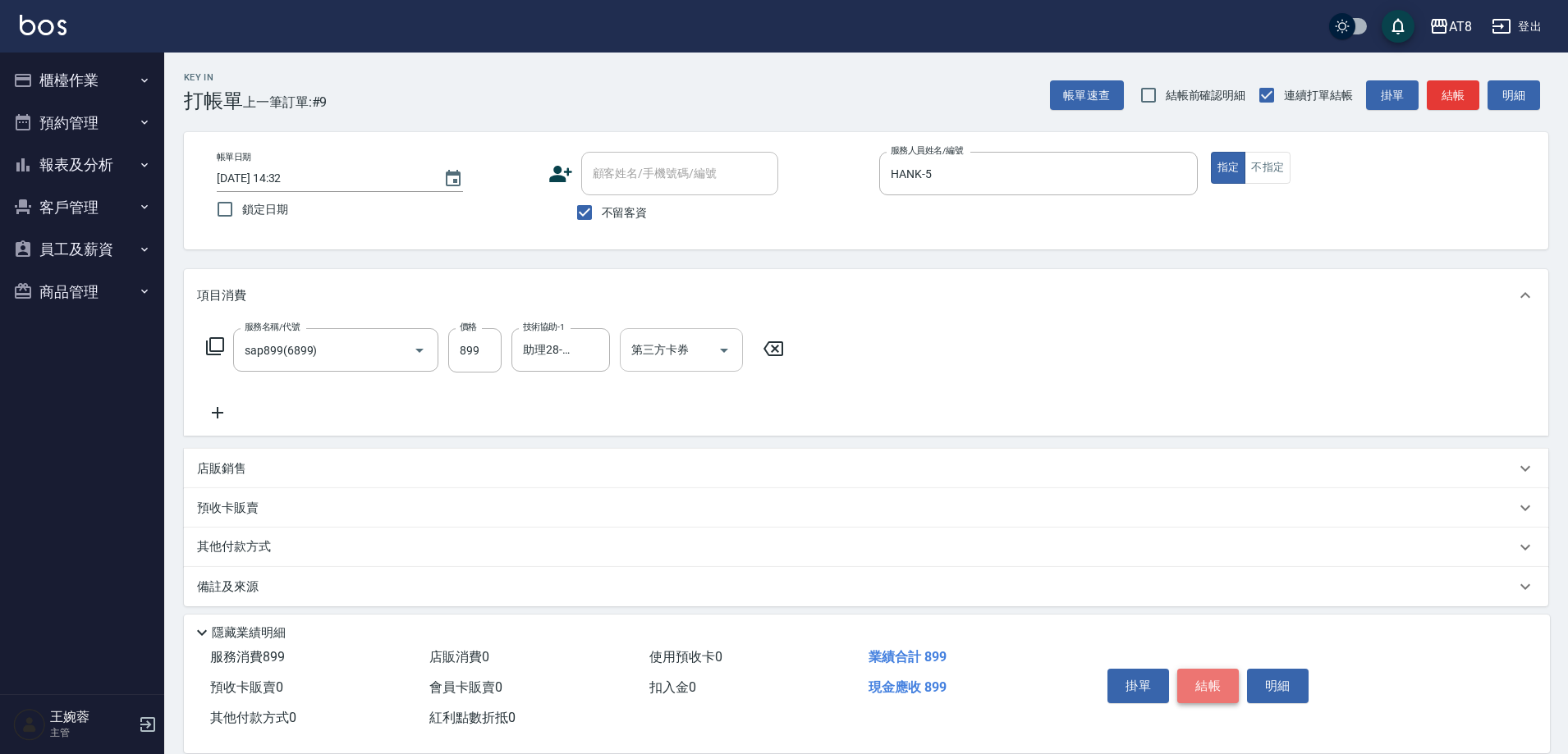
click at [1205, 671] on button "結帳" at bounding box center [1208, 686] width 62 height 35
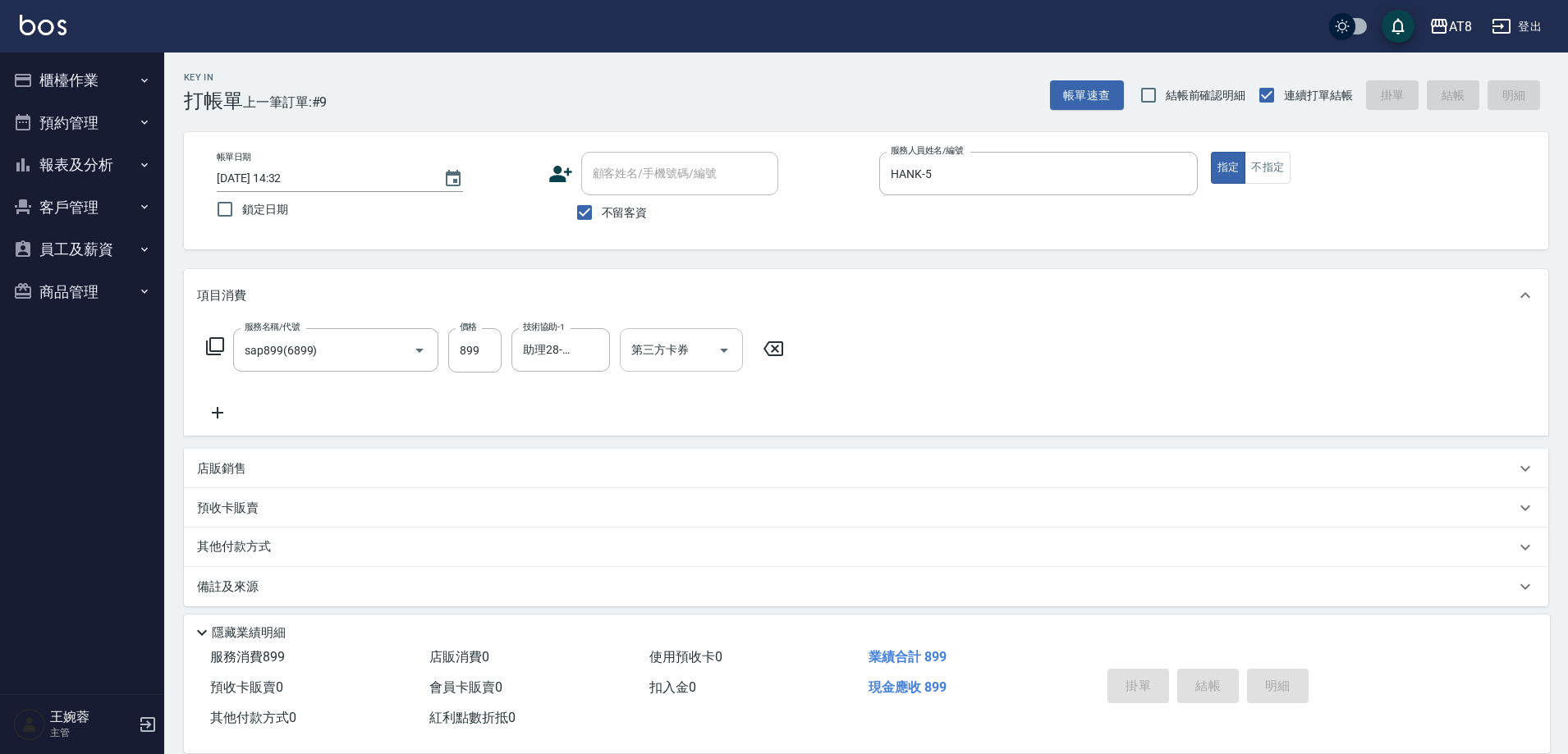
type input "[DATE] 14:33"
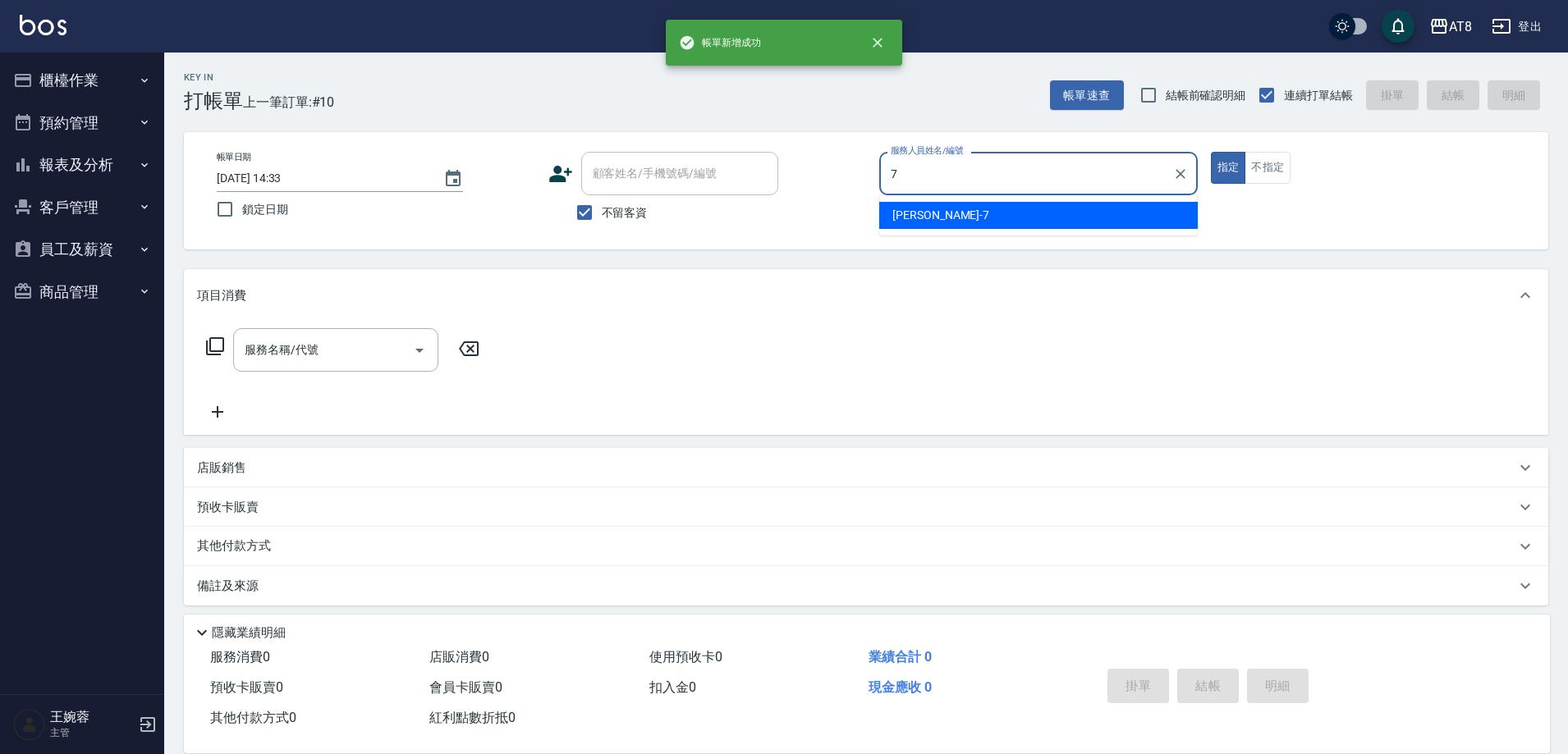
type input "[PERSON_NAME]-7"
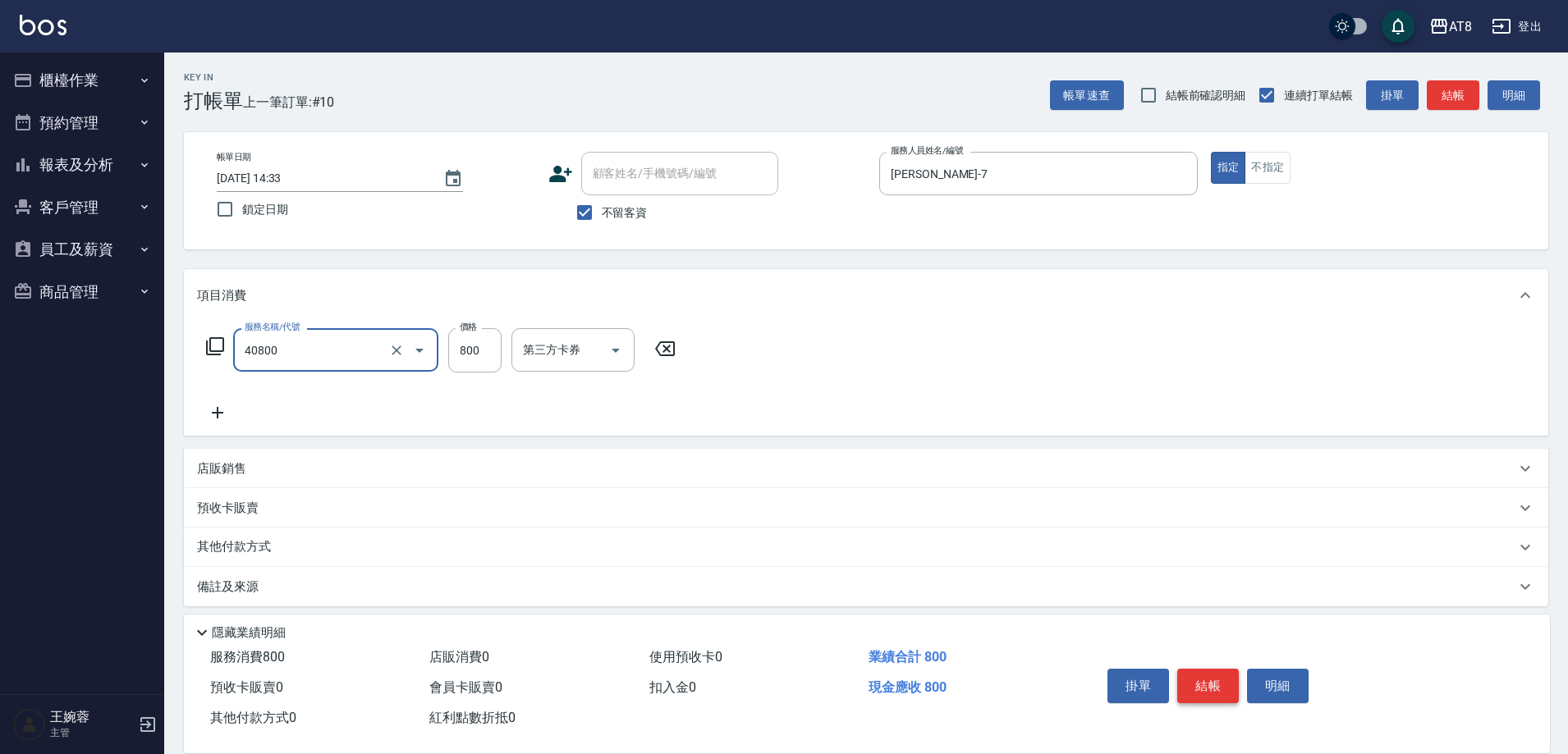
type input "入金染800(40800)"
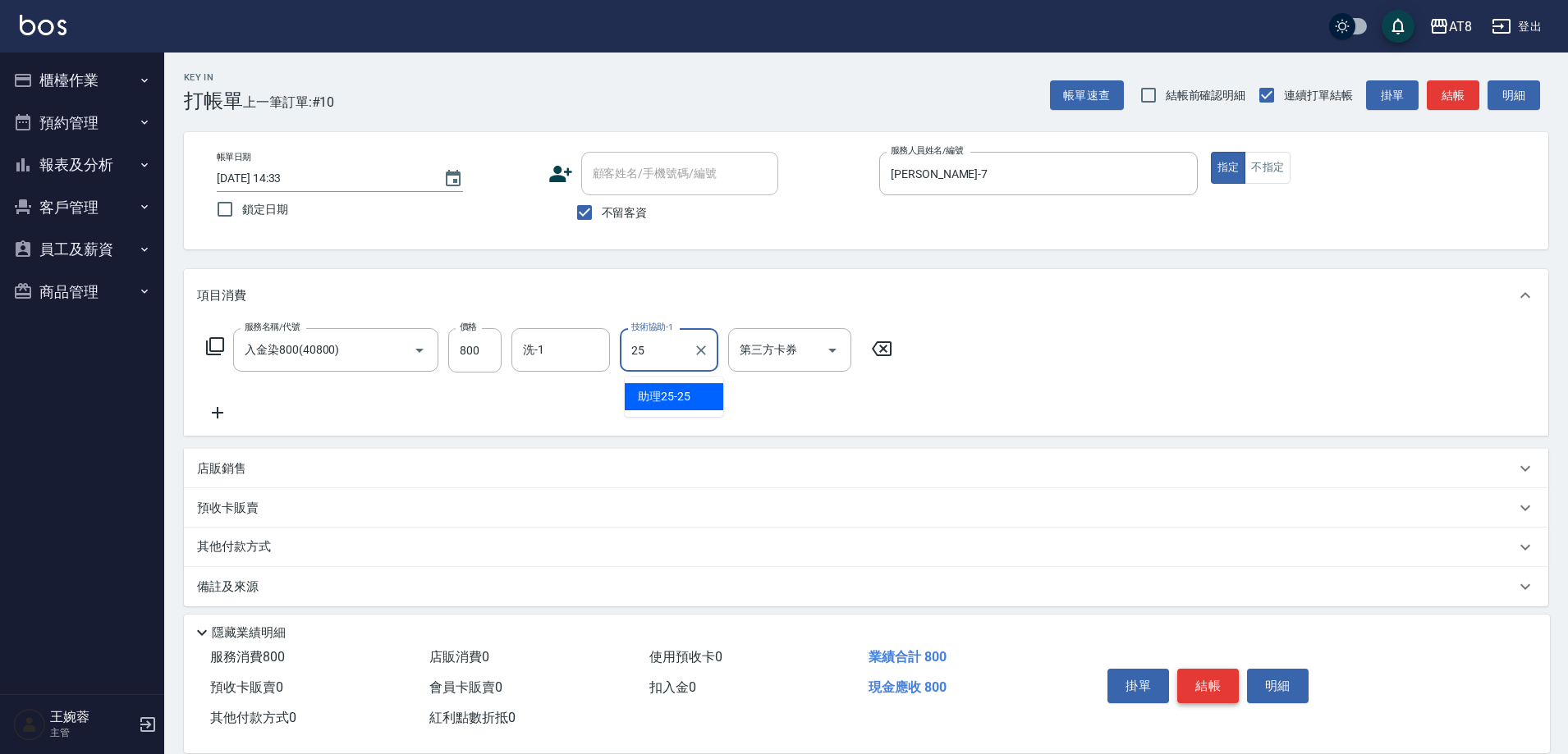
type input "助理25-25"
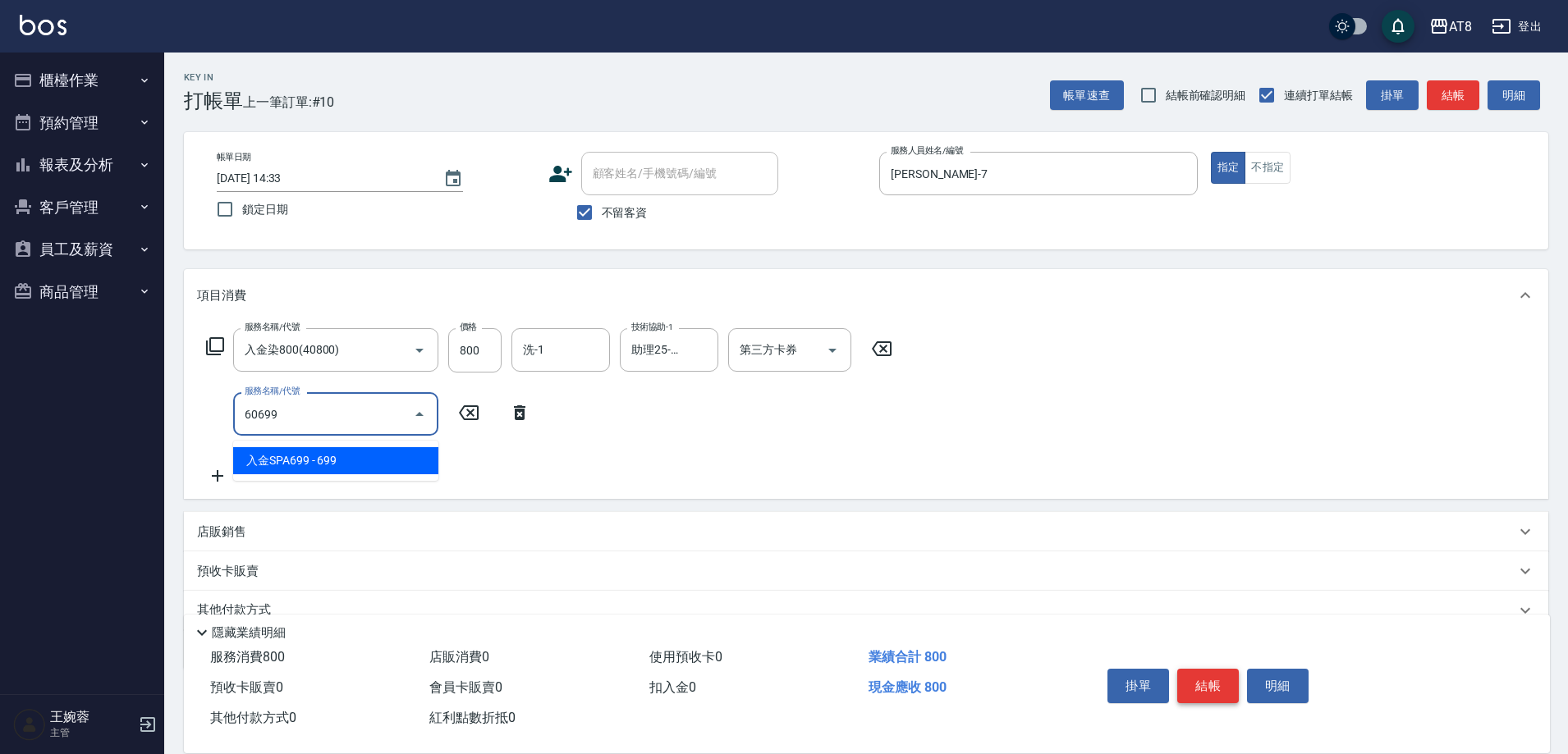
type input "入金SPA699(60699)"
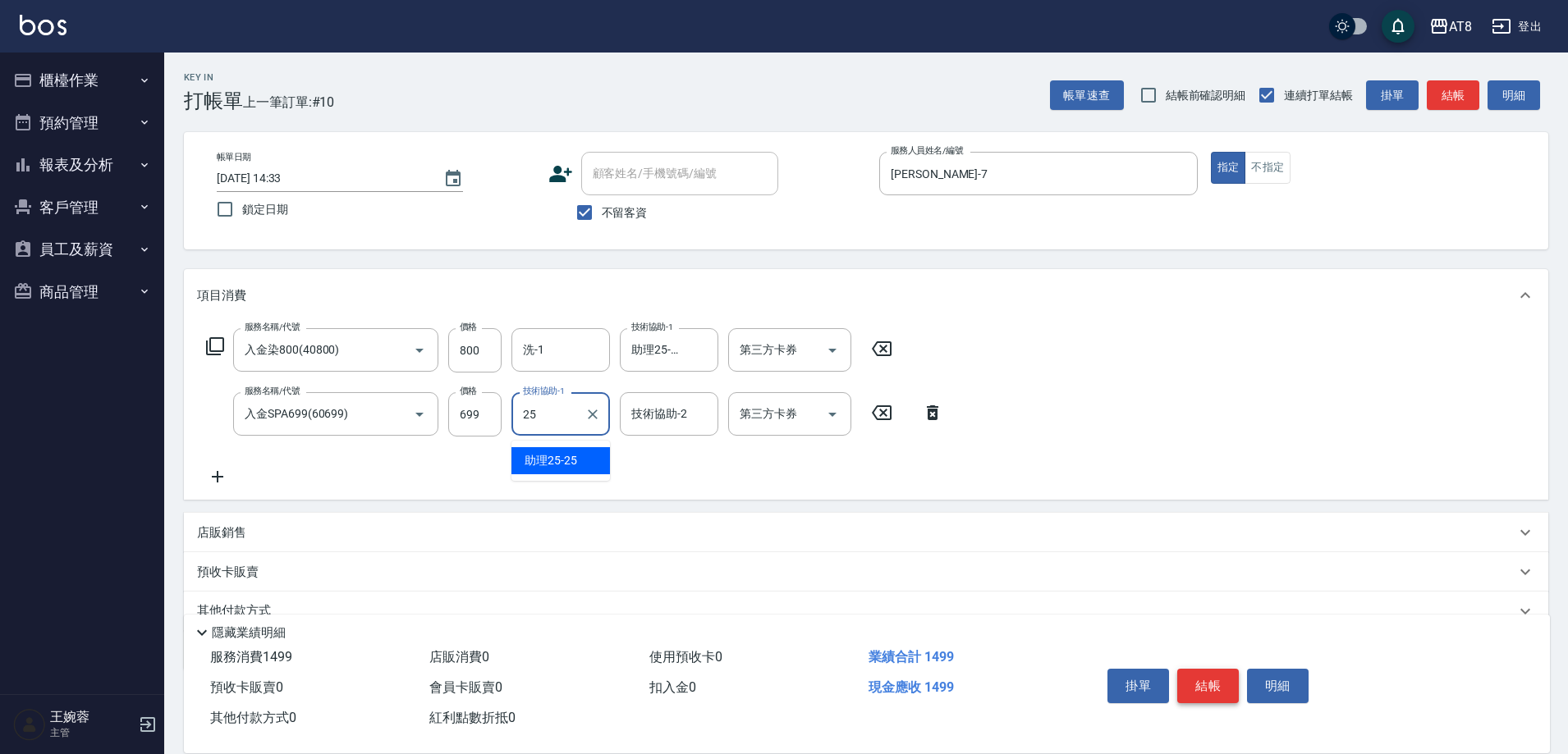
type input "助理25-25"
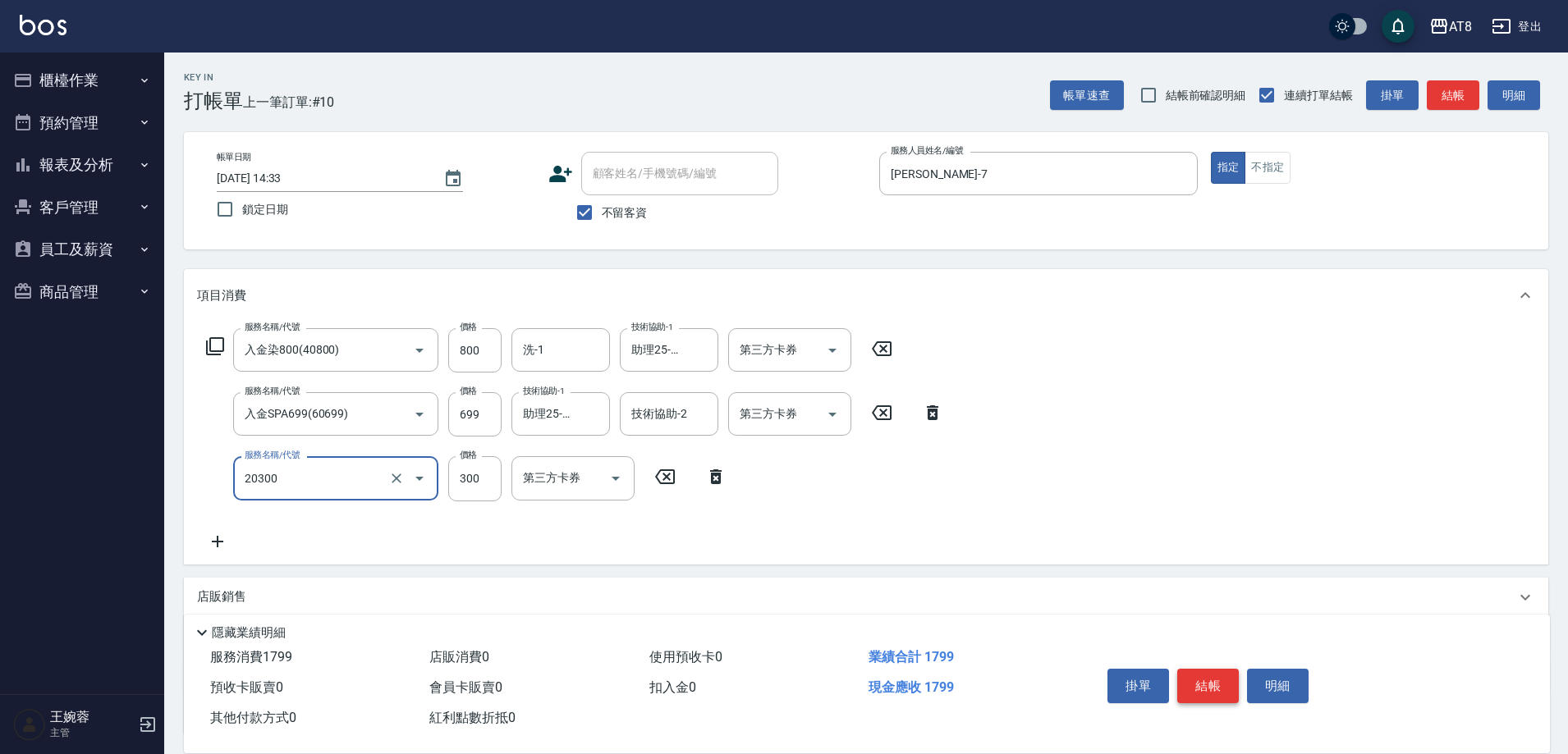
type input "入金剪髮300(20300)"
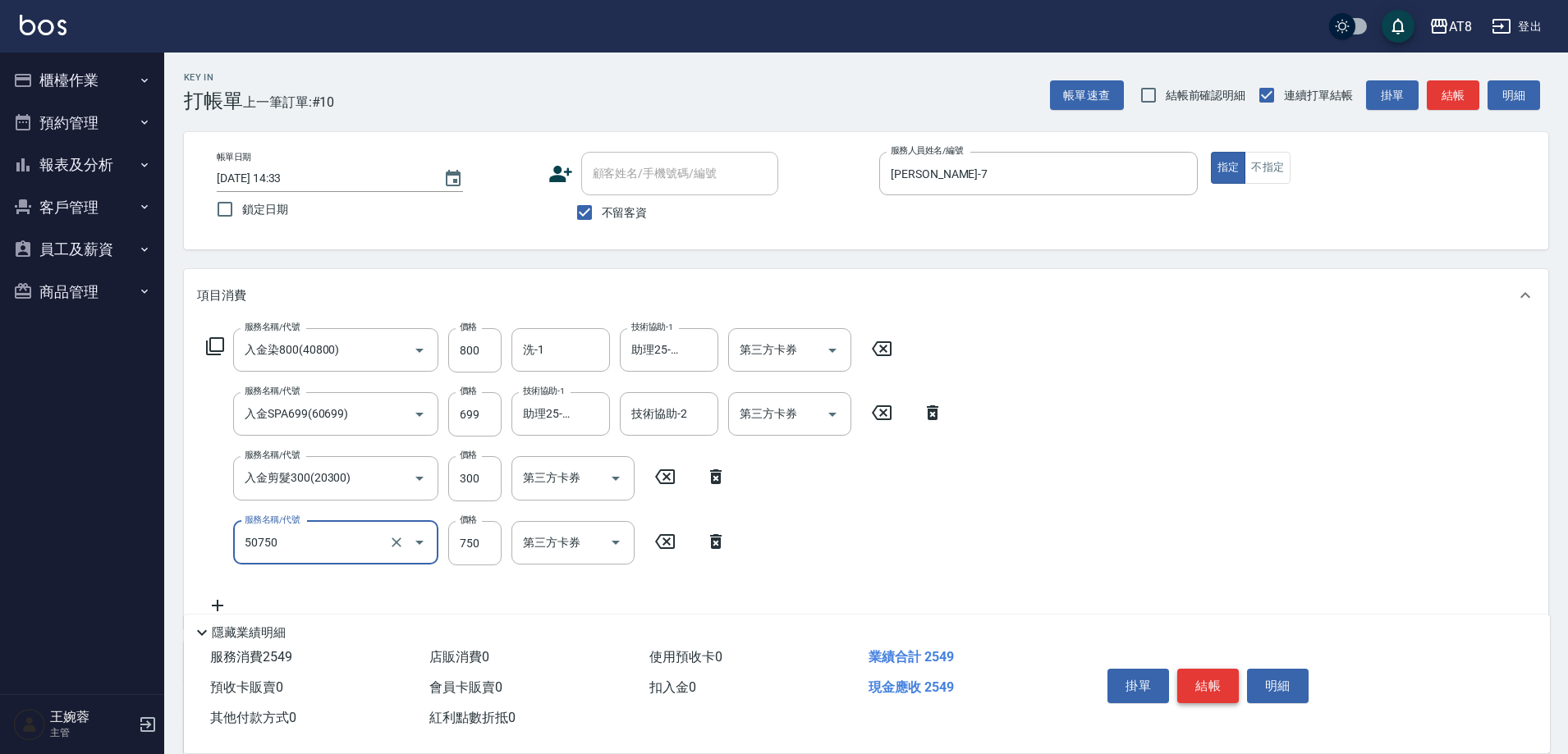
type input "入金護髮750(50750)"
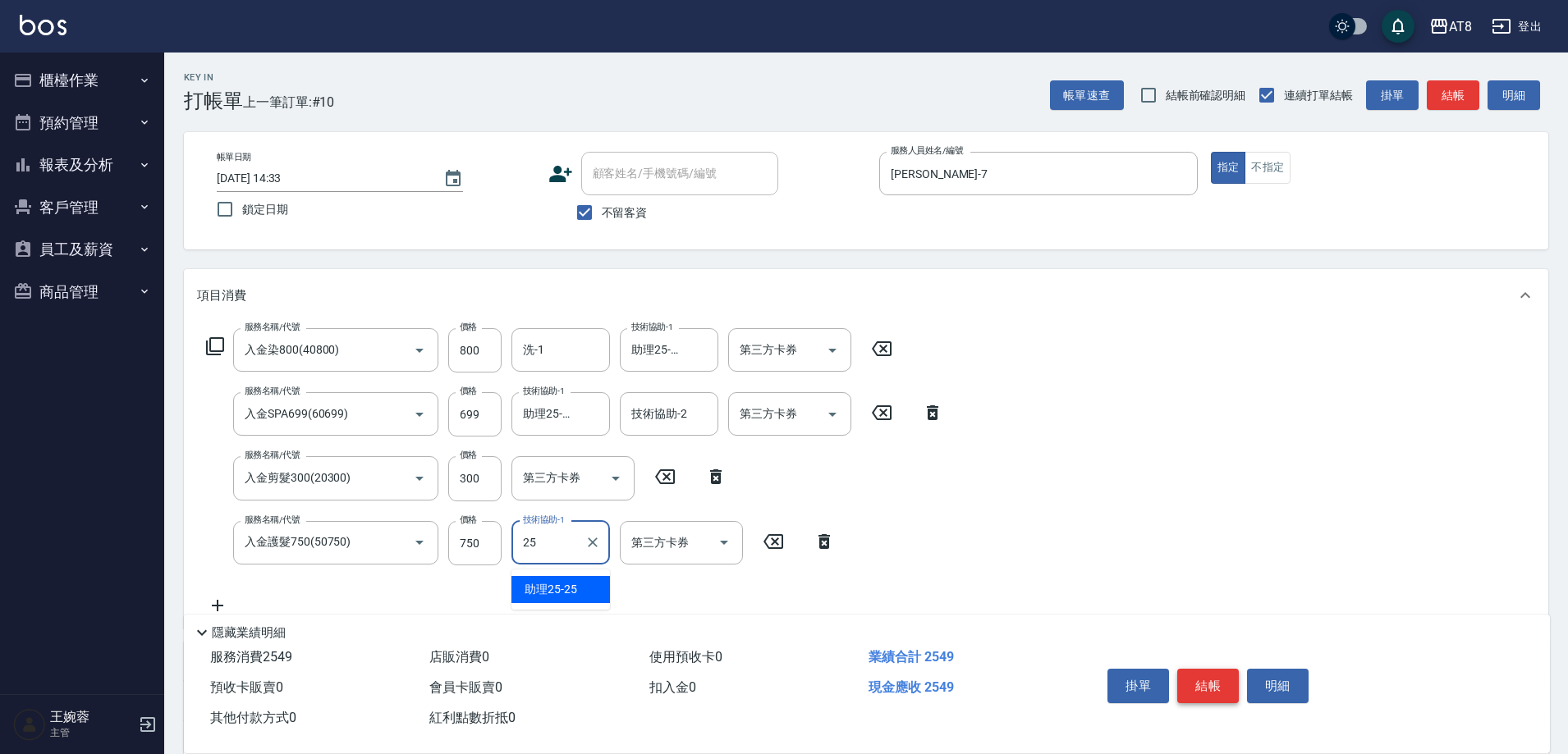
type input "助理25-25"
click at [841, 355] on icon "Open" at bounding box center [833, 351] width 20 height 20
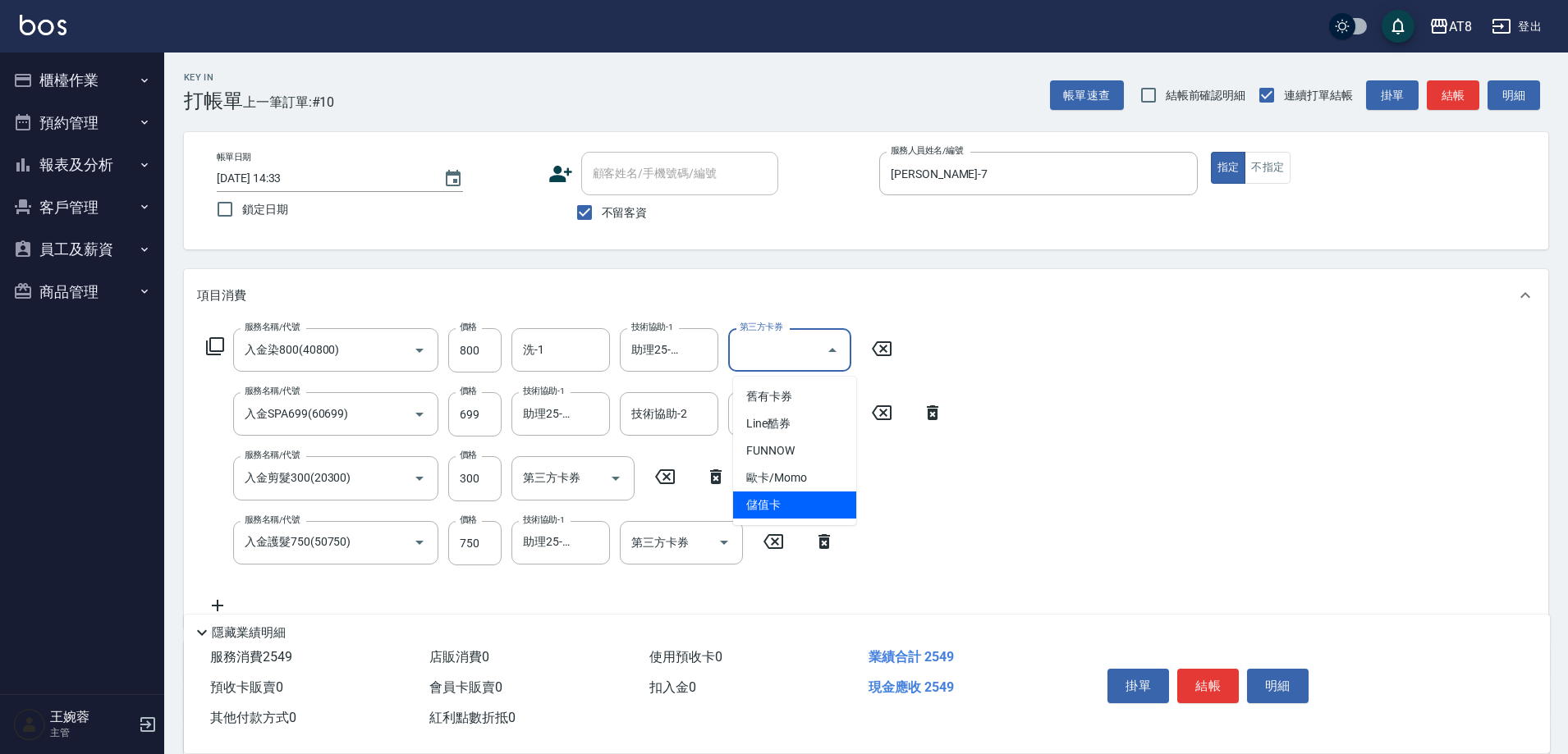
click at [810, 506] on span "儲值卡" at bounding box center [794, 505] width 123 height 27
type input "儲值卡"
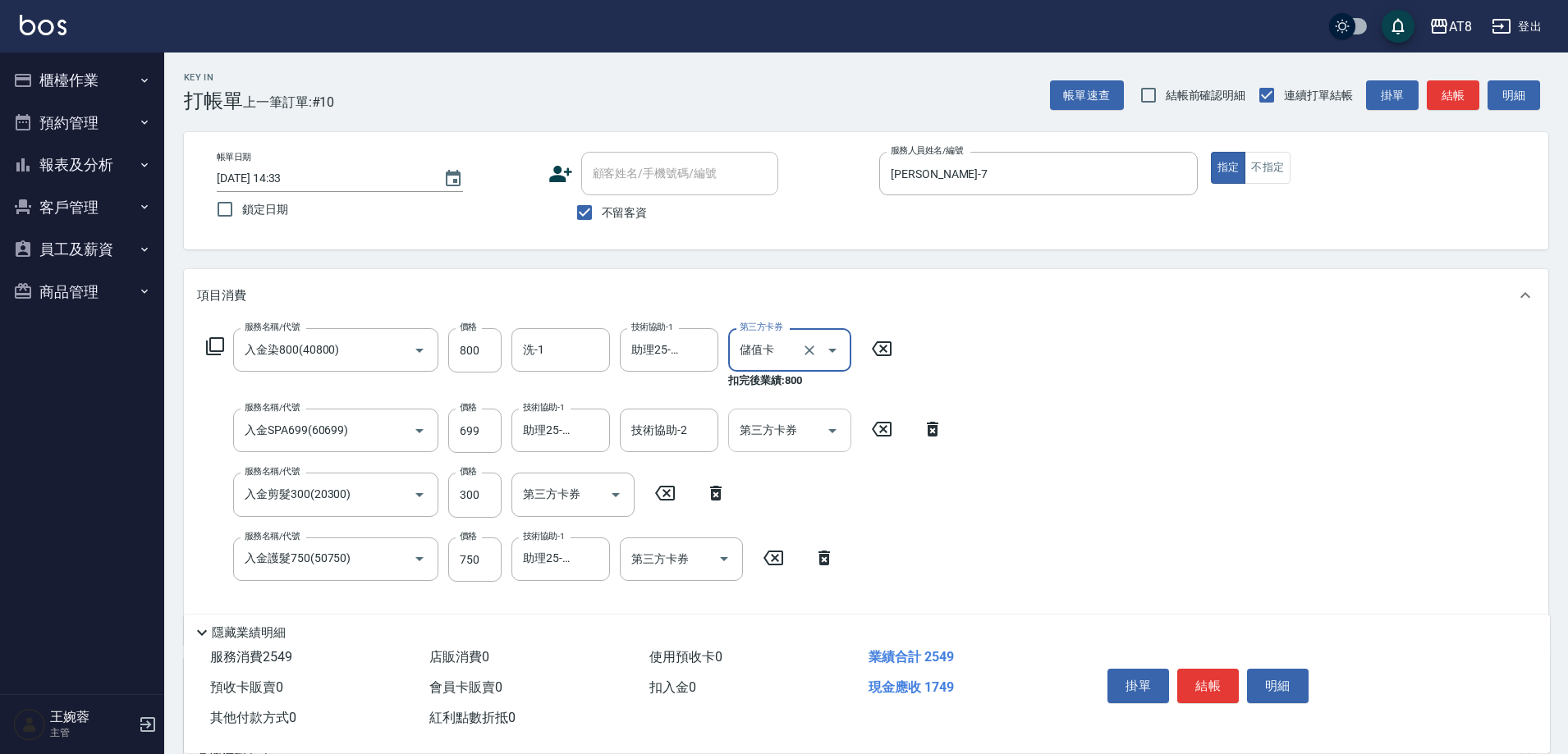
click at [826, 436] on icon "Open" at bounding box center [833, 431] width 20 height 20
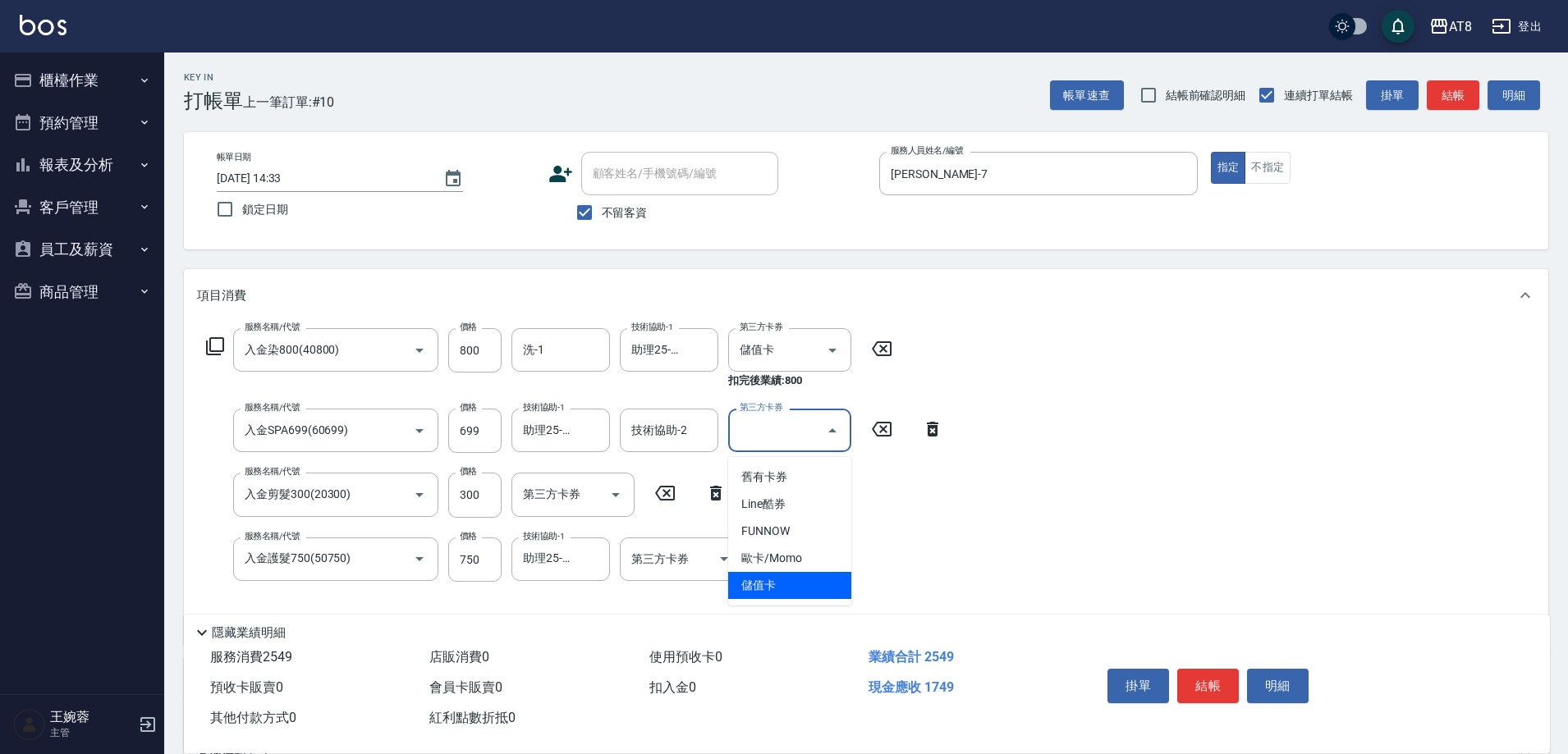
click at [799, 584] on span "儲值卡" at bounding box center [789, 585] width 123 height 27
type input "儲值卡"
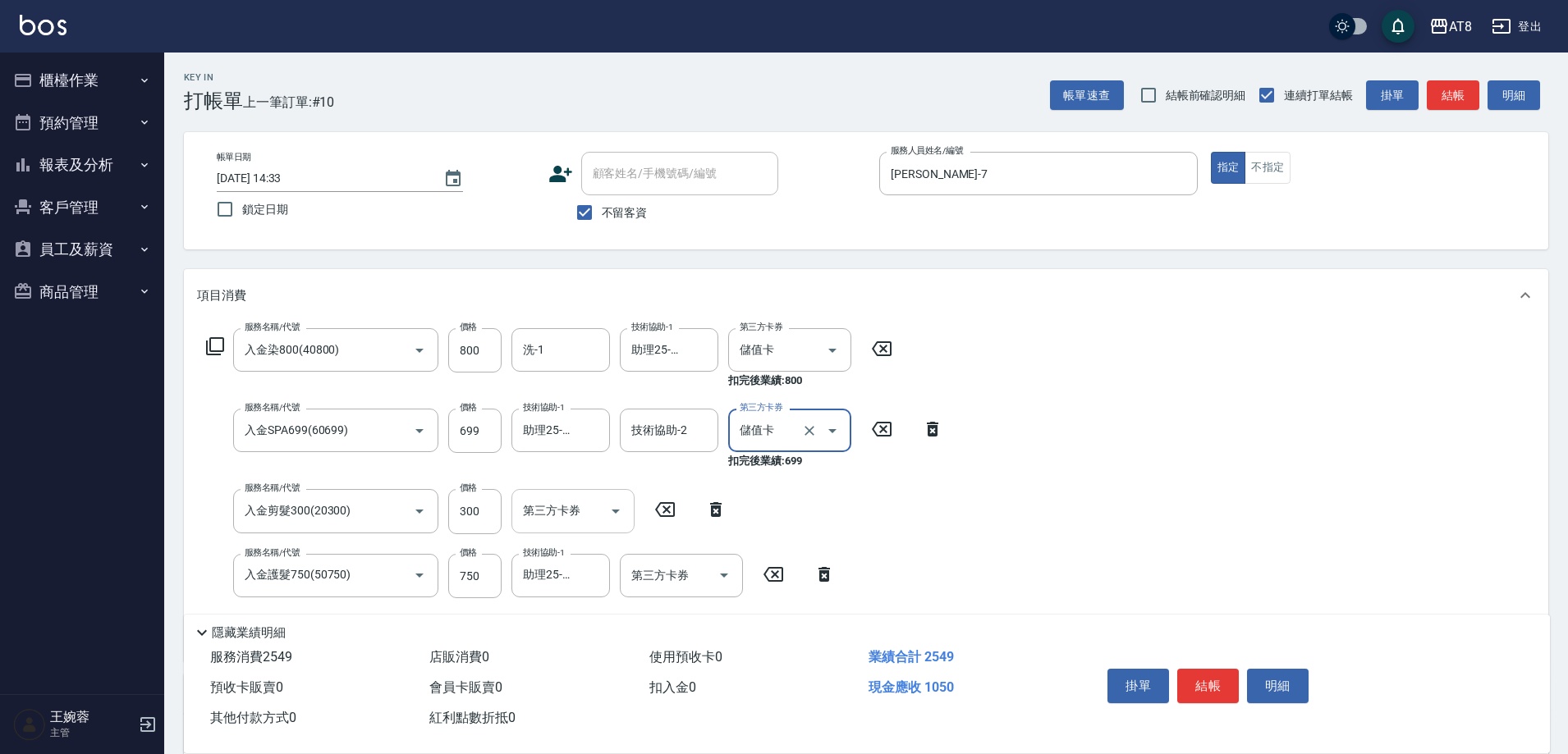
click at [613, 522] on icon "Open" at bounding box center [615, 512] width 20 height 20
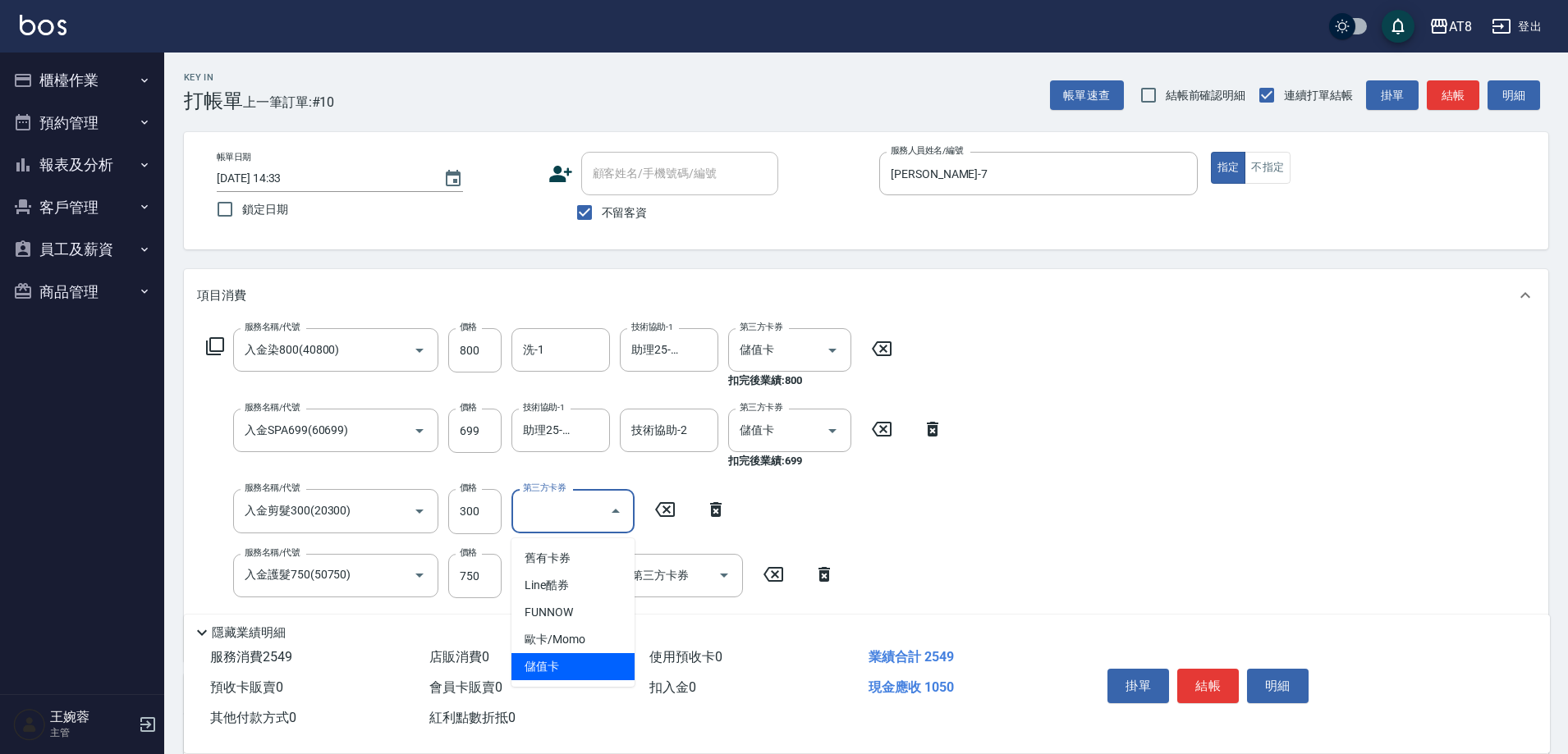
click at [587, 672] on span "儲值卡" at bounding box center [573, 666] width 123 height 27
type input "儲值卡"
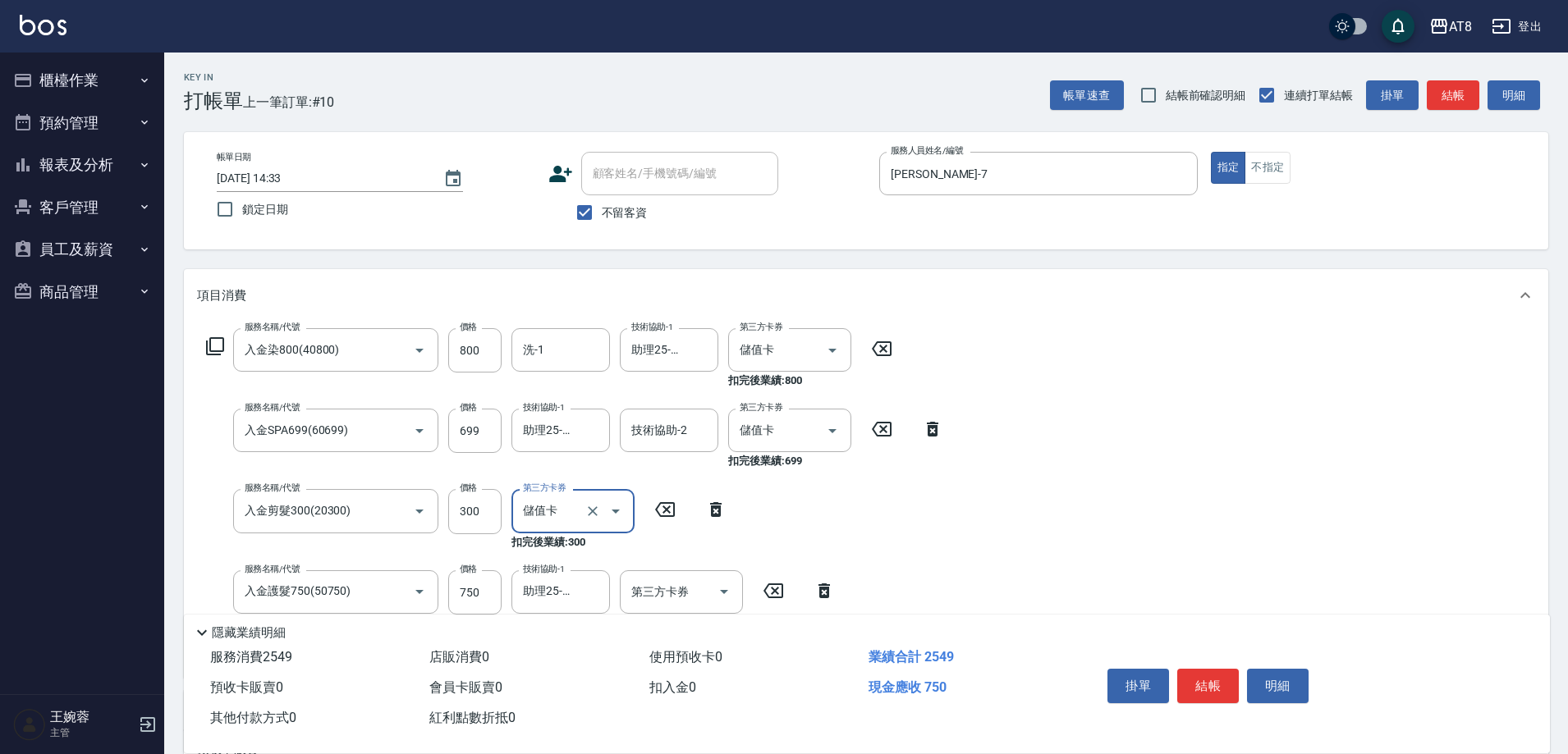
scroll to position [56, 0]
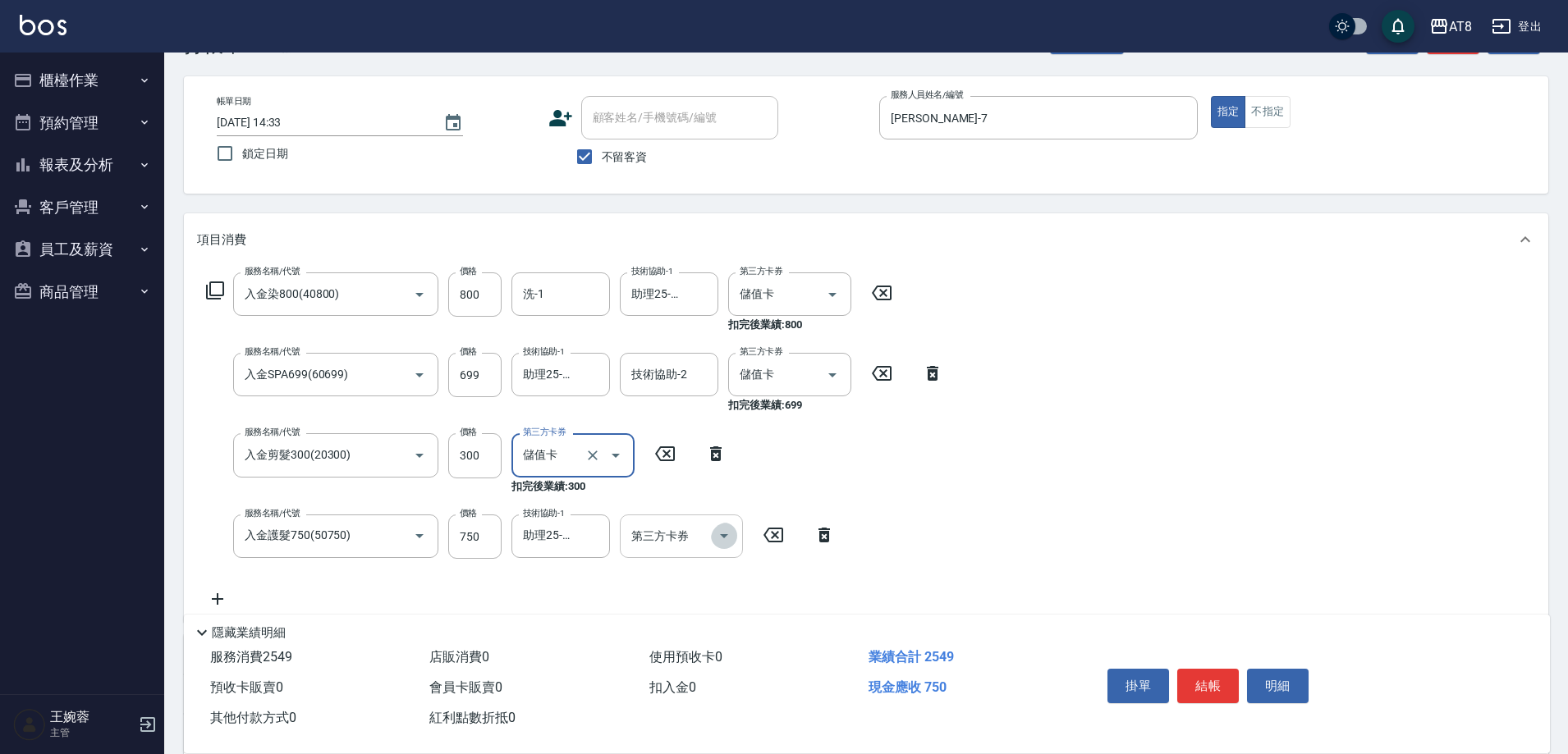
click at [723, 539] on icon "Open" at bounding box center [724, 537] width 8 height 4
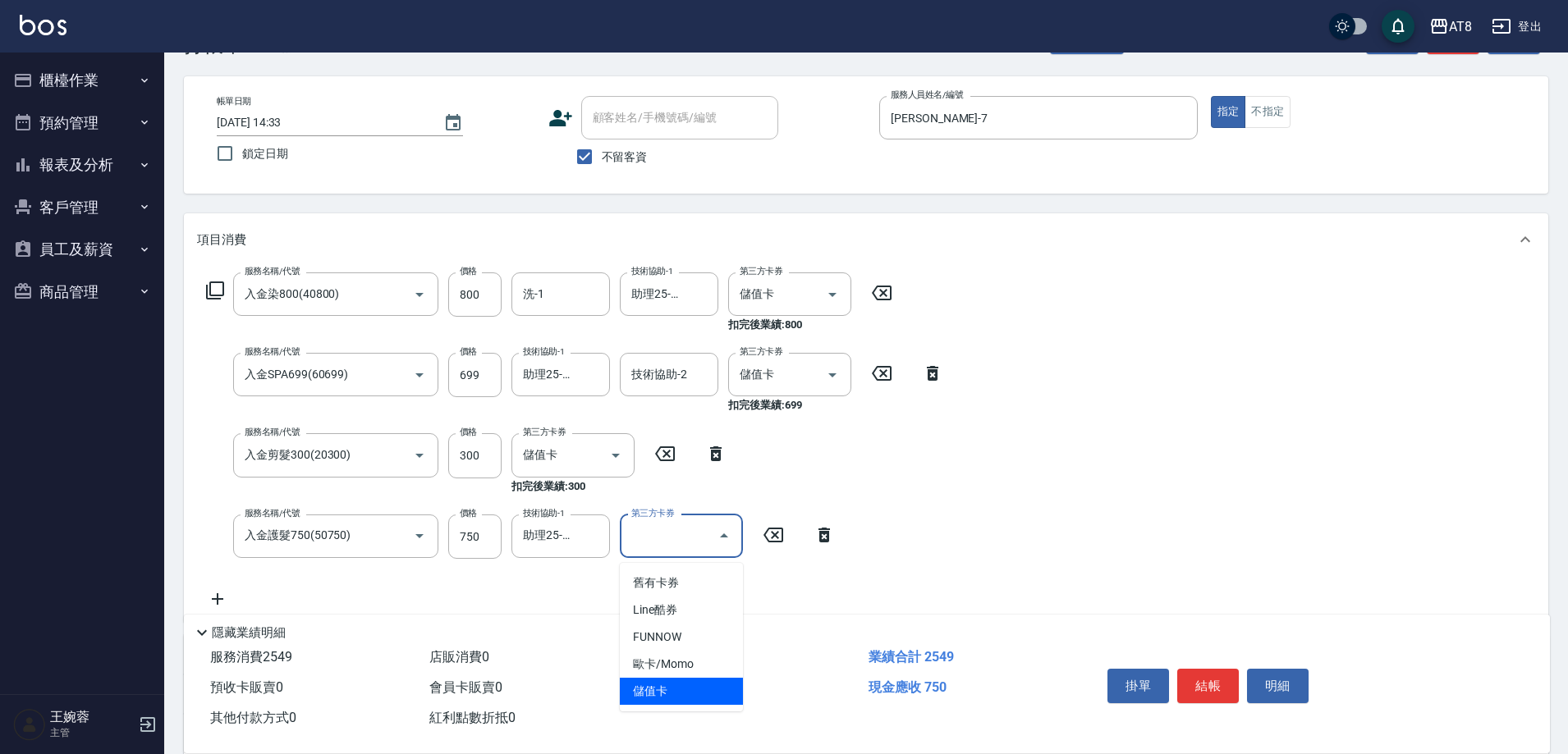
click at [703, 690] on span "儲值卡" at bounding box center [680, 691] width 123 height 27
type input "儲值卡"
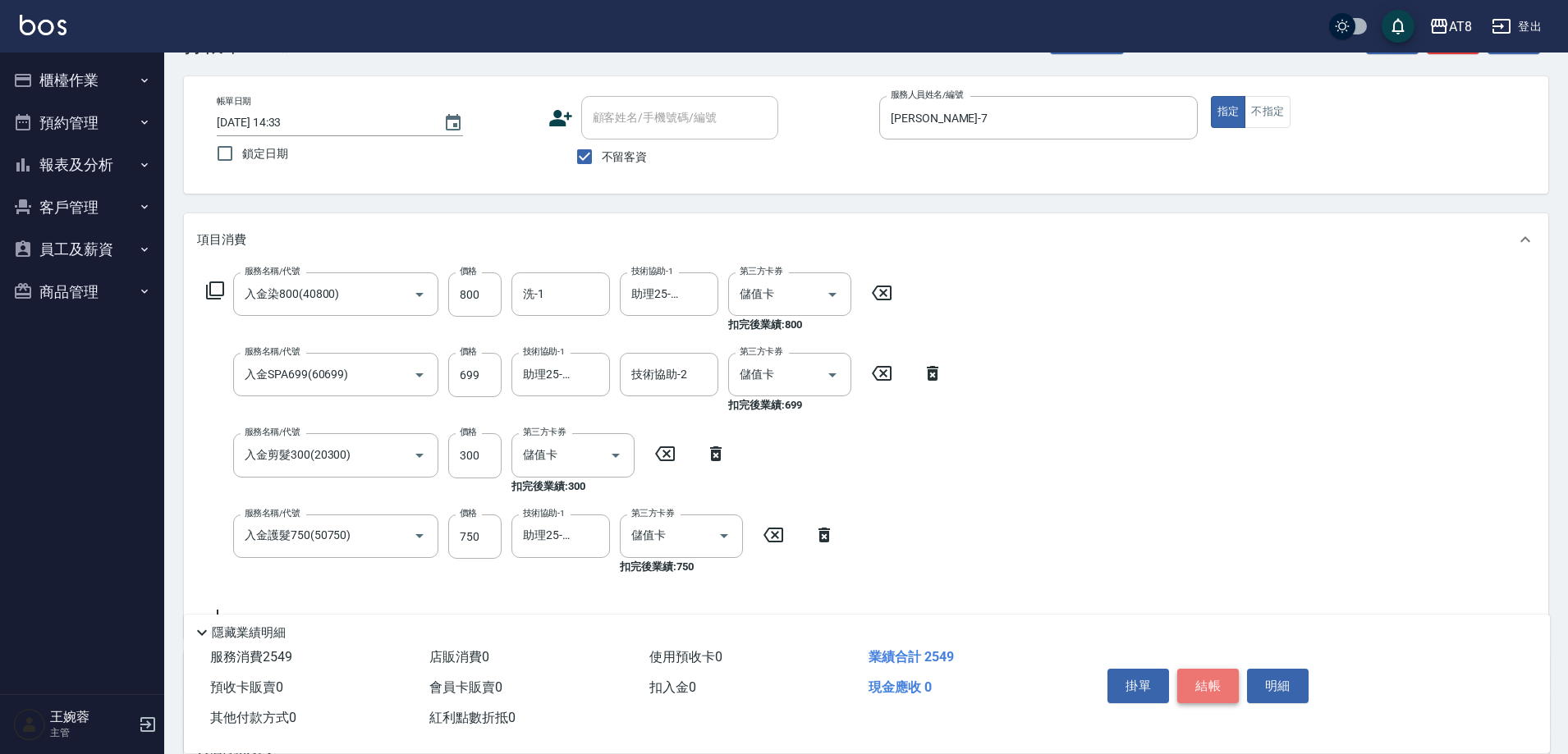
click at [1222, 669] on button "結帳" at bounding box center [1208, 686] width 62 height 35
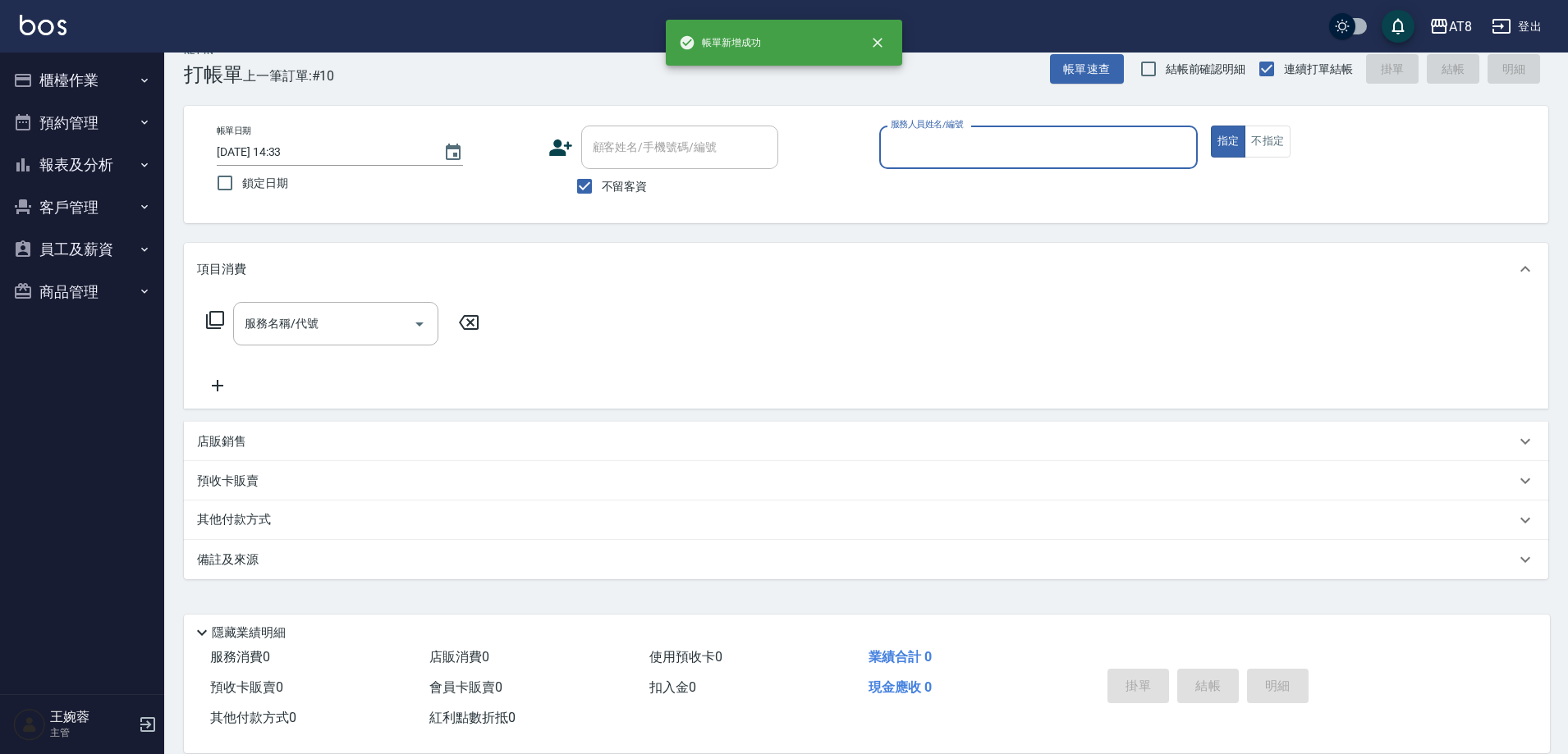
scroll to position [36, 0]
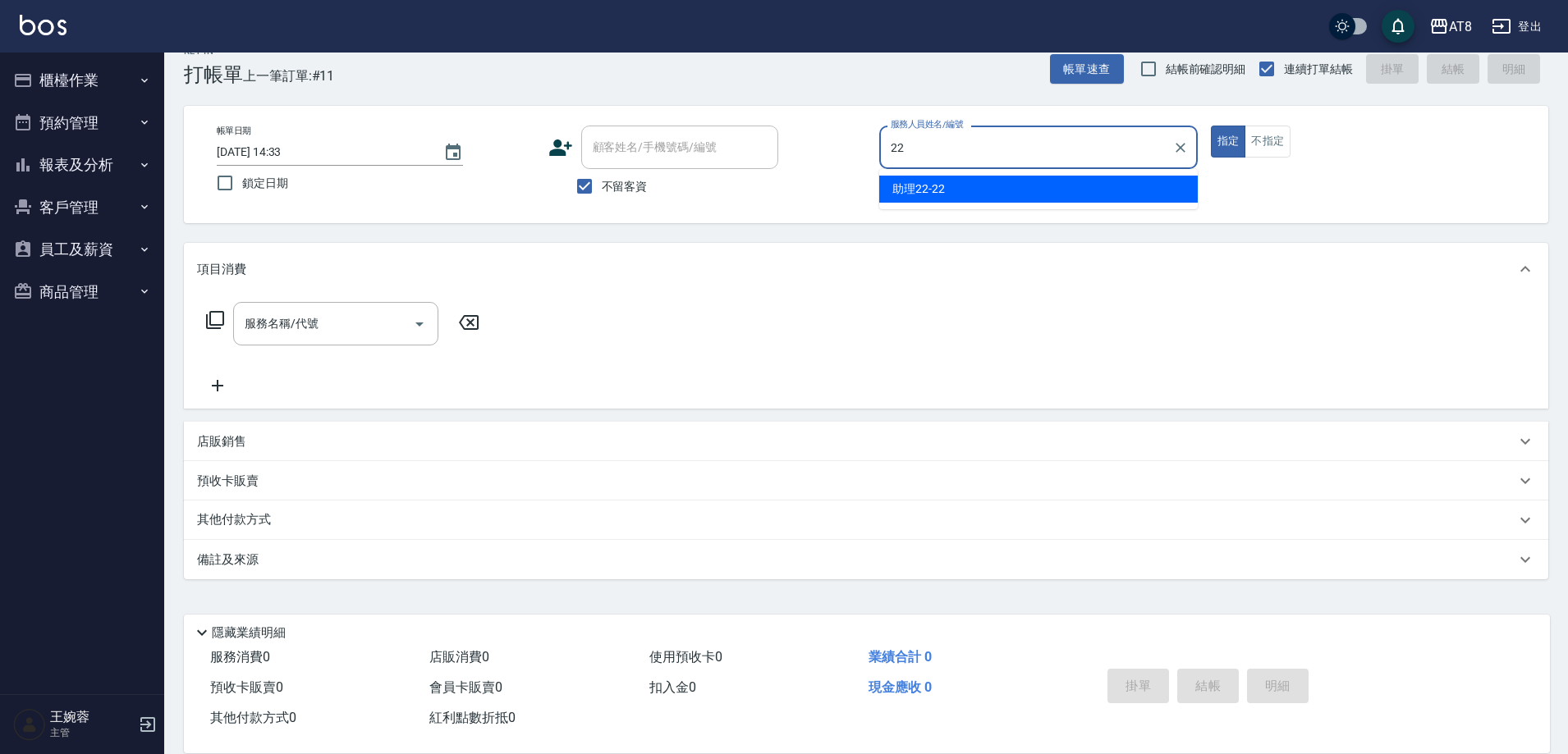
type input "助理22-22"
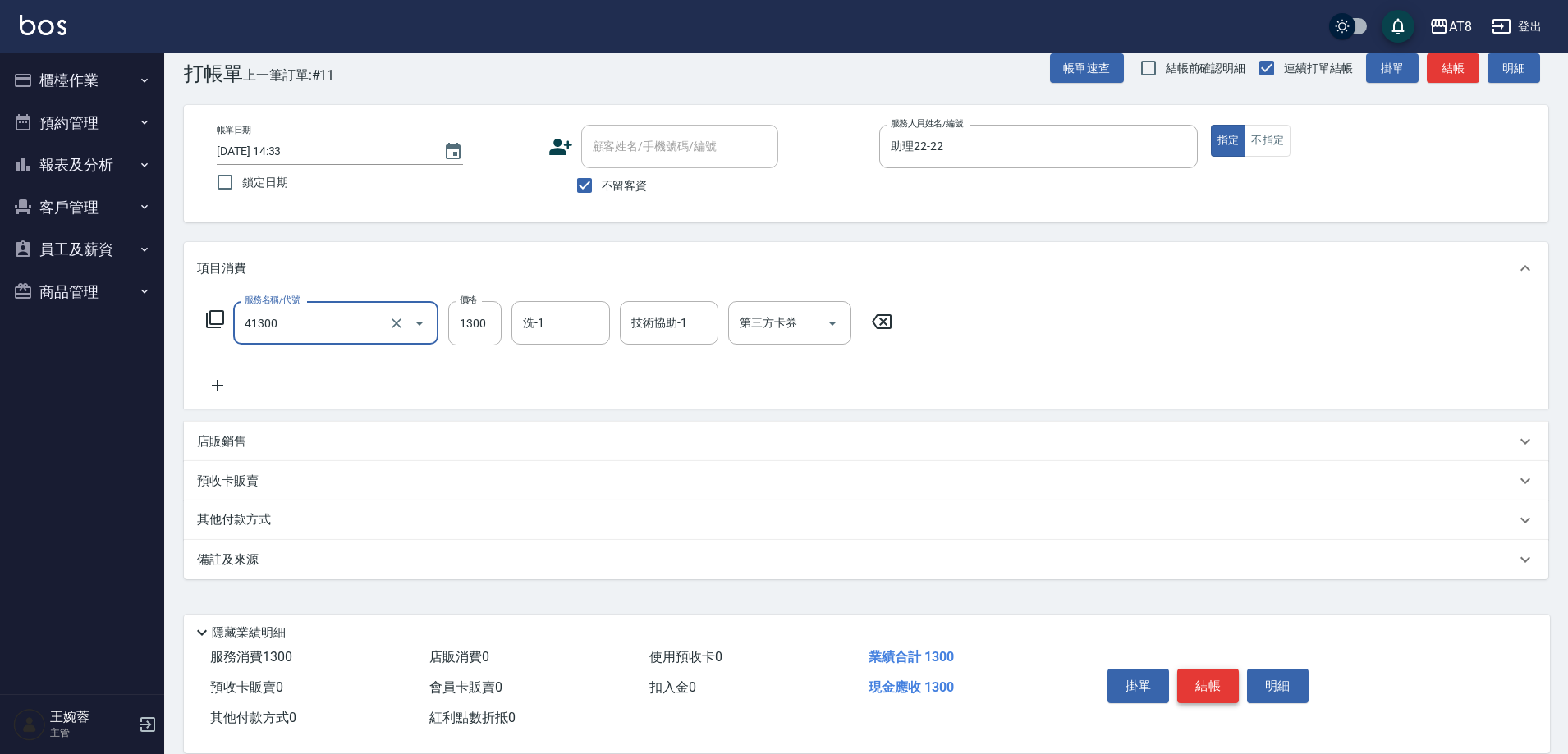
type input "染髮(41300)"
click at [1222, 669] on button "結帳" at bounding box center [1208, 686] width 62 height 35
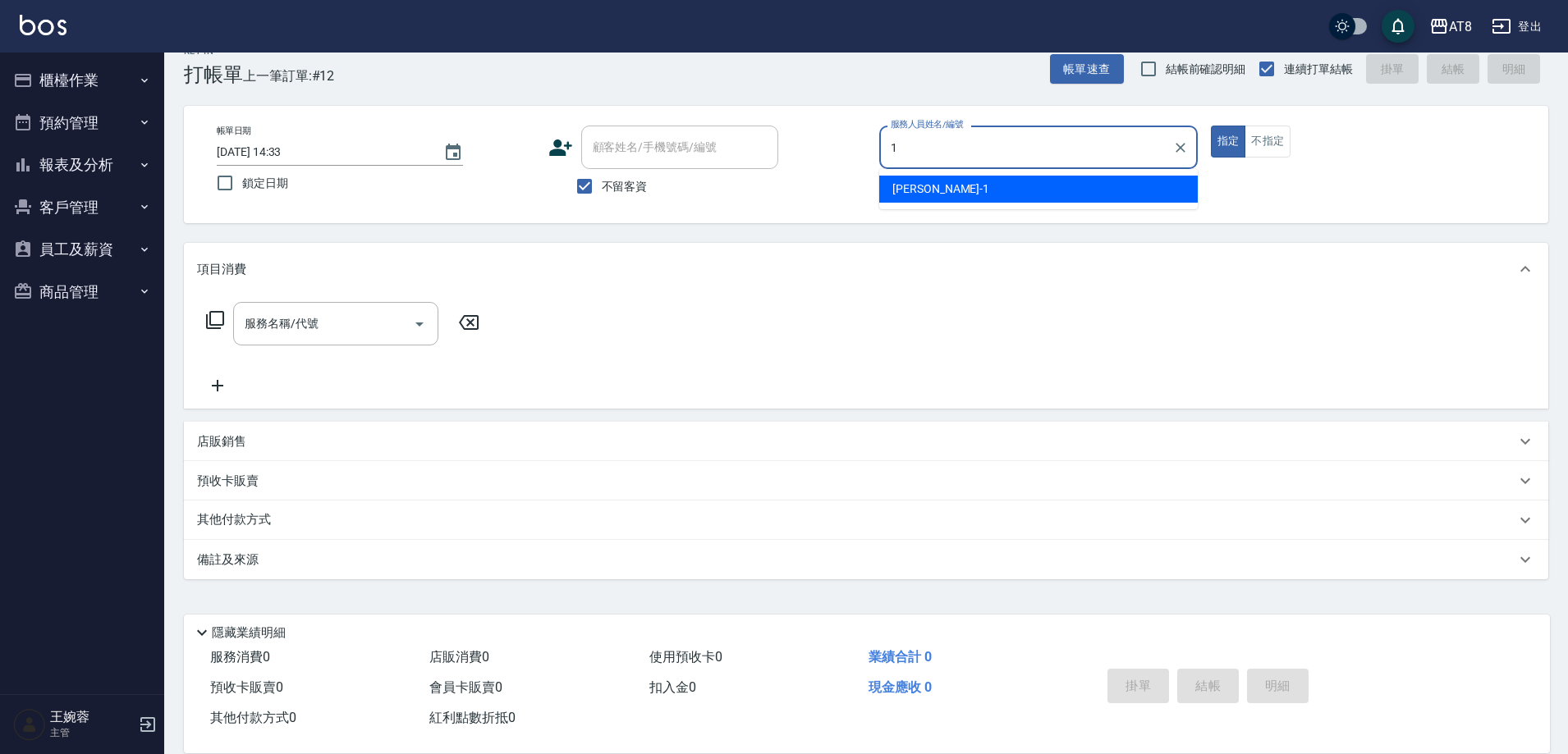
type input "YUKI-1"
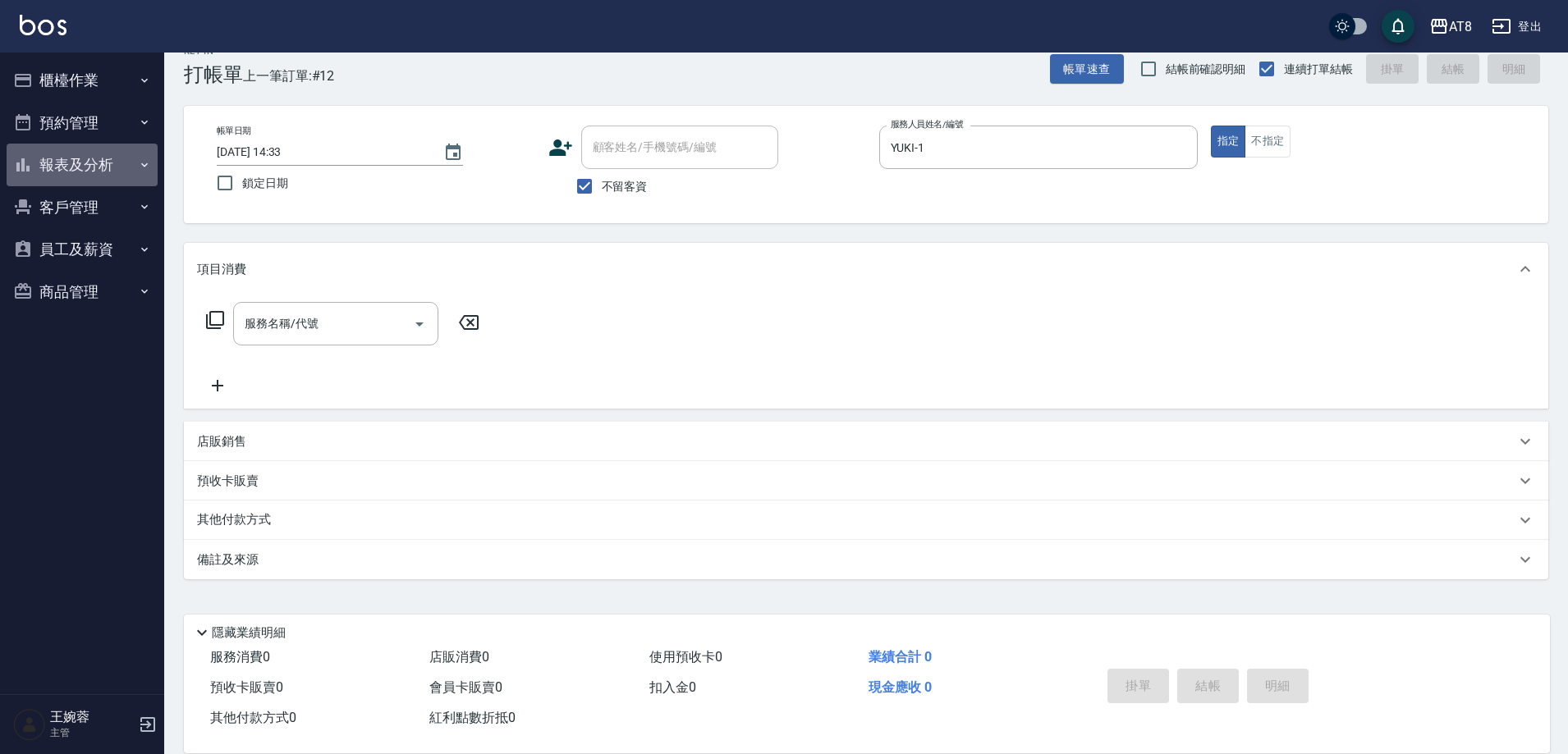
click at [95, 162] on button "報表及分析" at bounding box center [82, 165] width 151 height 43
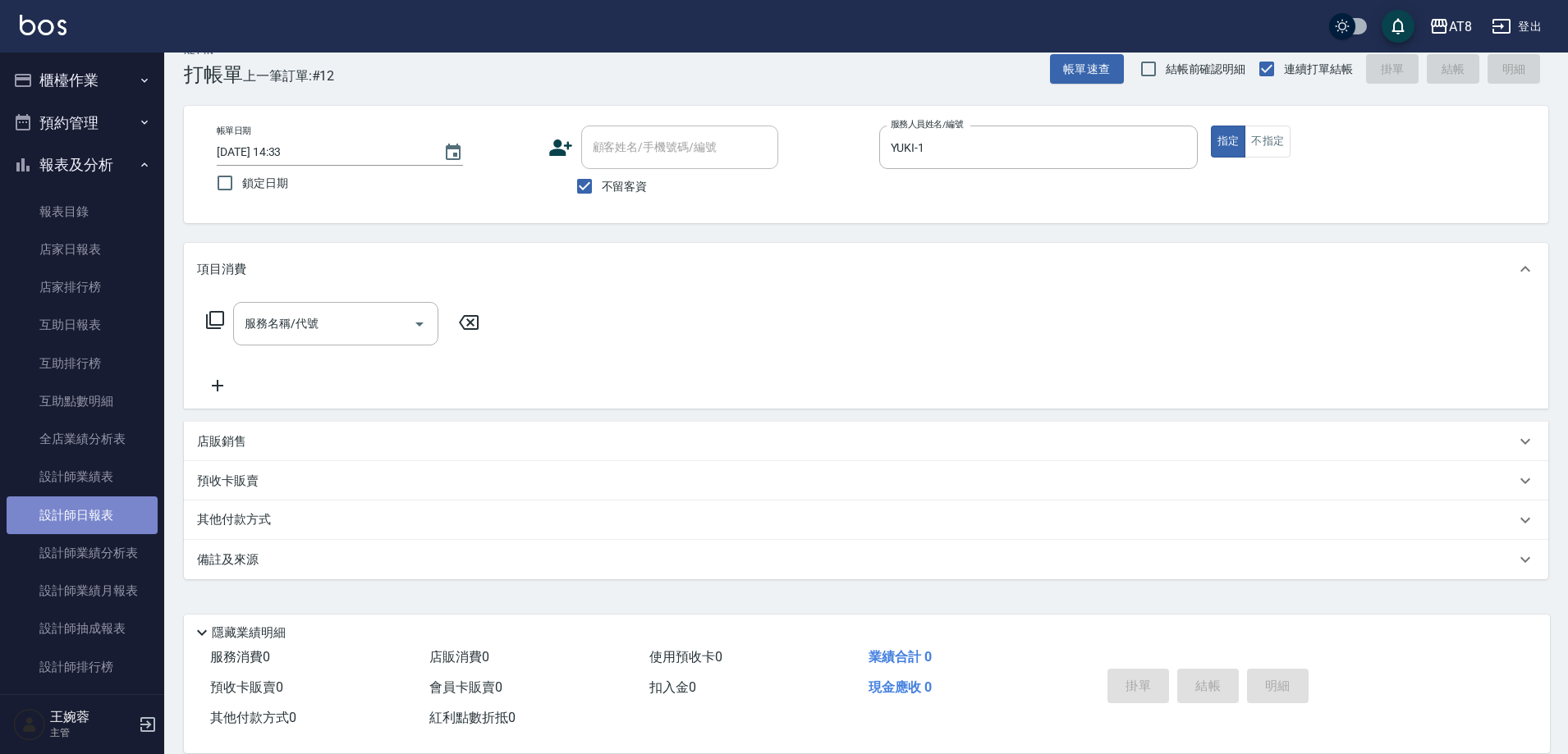
click at [95, 510] on link "設計師日報表" at bounding box center [82, 516] width 151 height 38
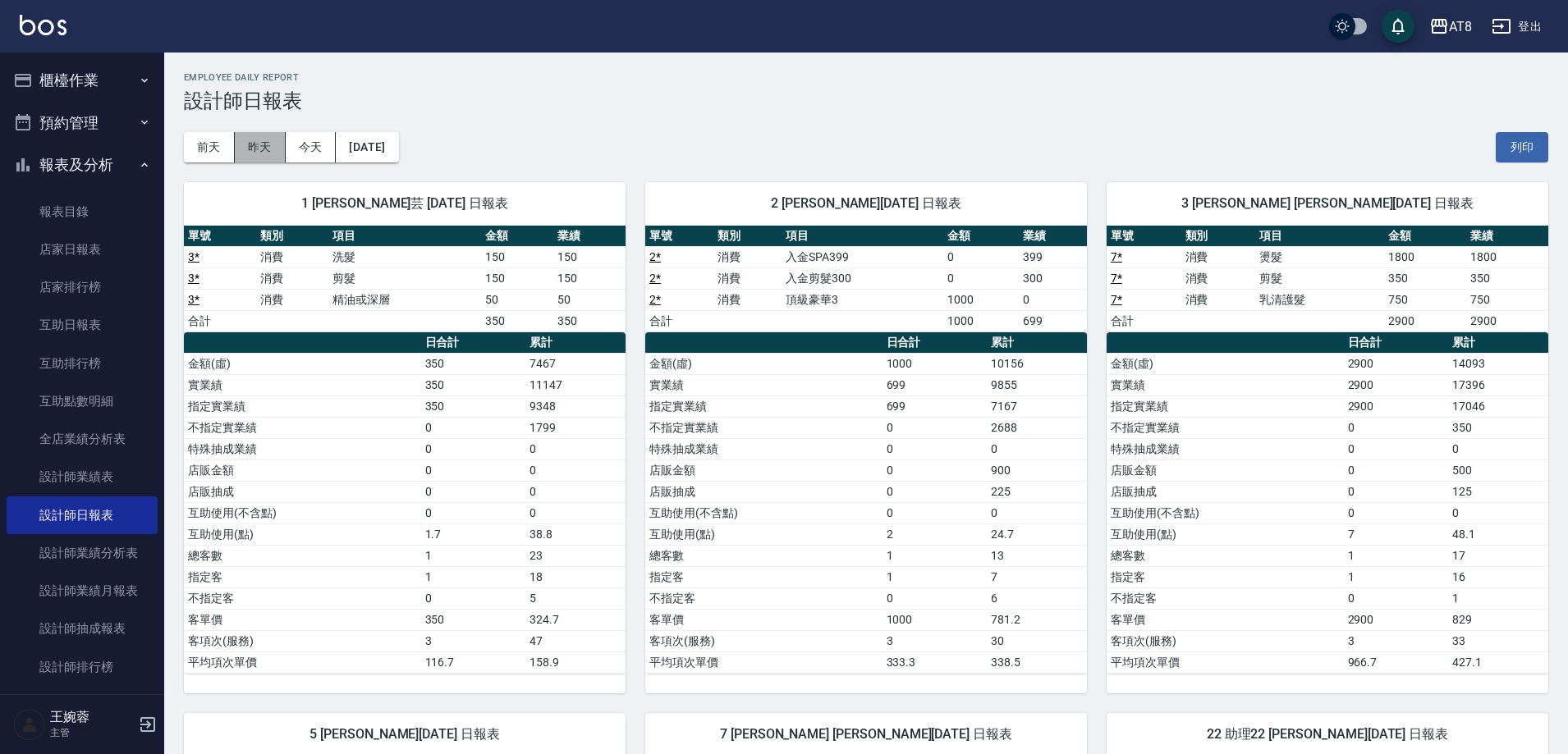
click at [269, 156] on button "昨天" at bounding box center [259, 148] width 51 height 30
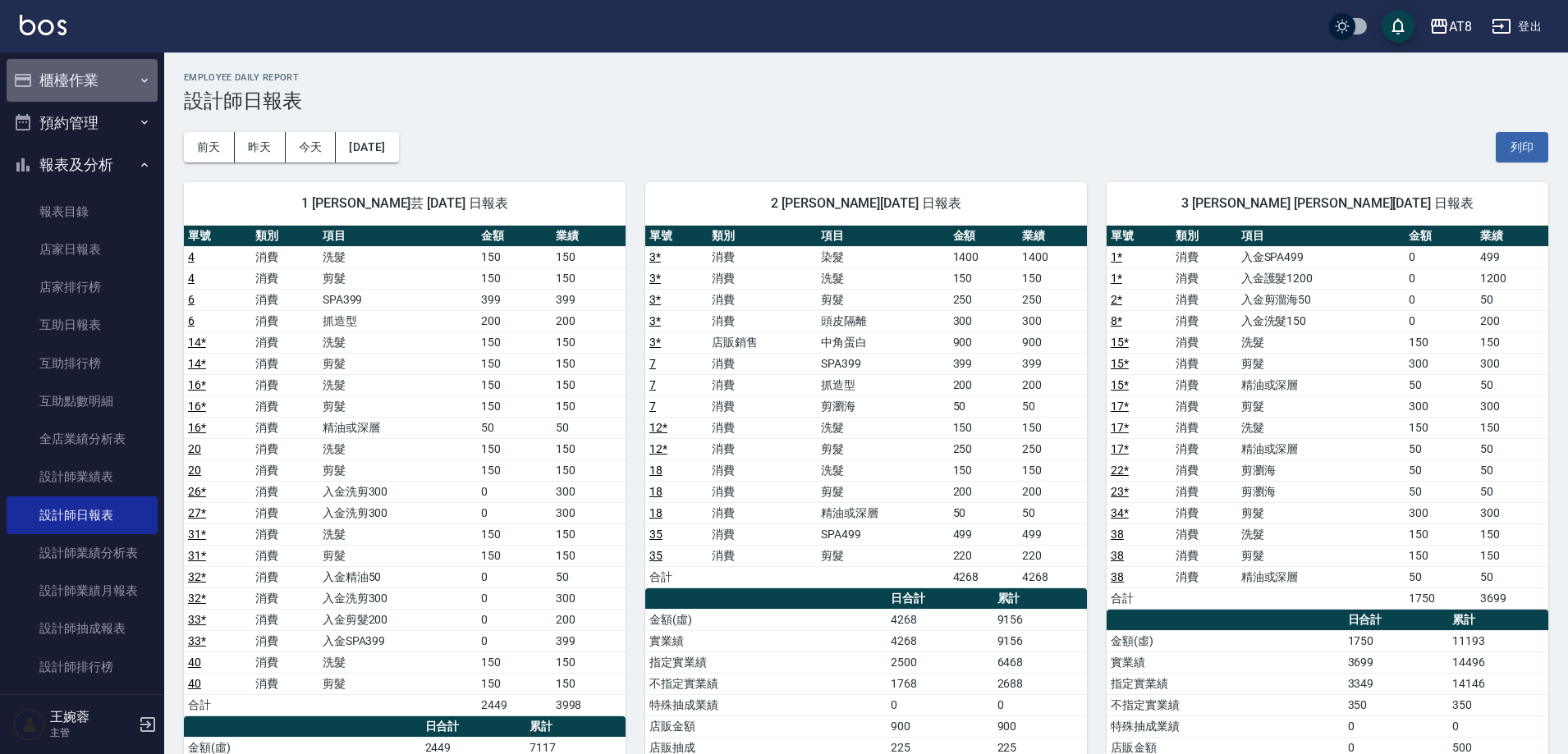
click at [106, 78] on button "櫃檯作業" at bounding box center [82, 80] width 151 height 43
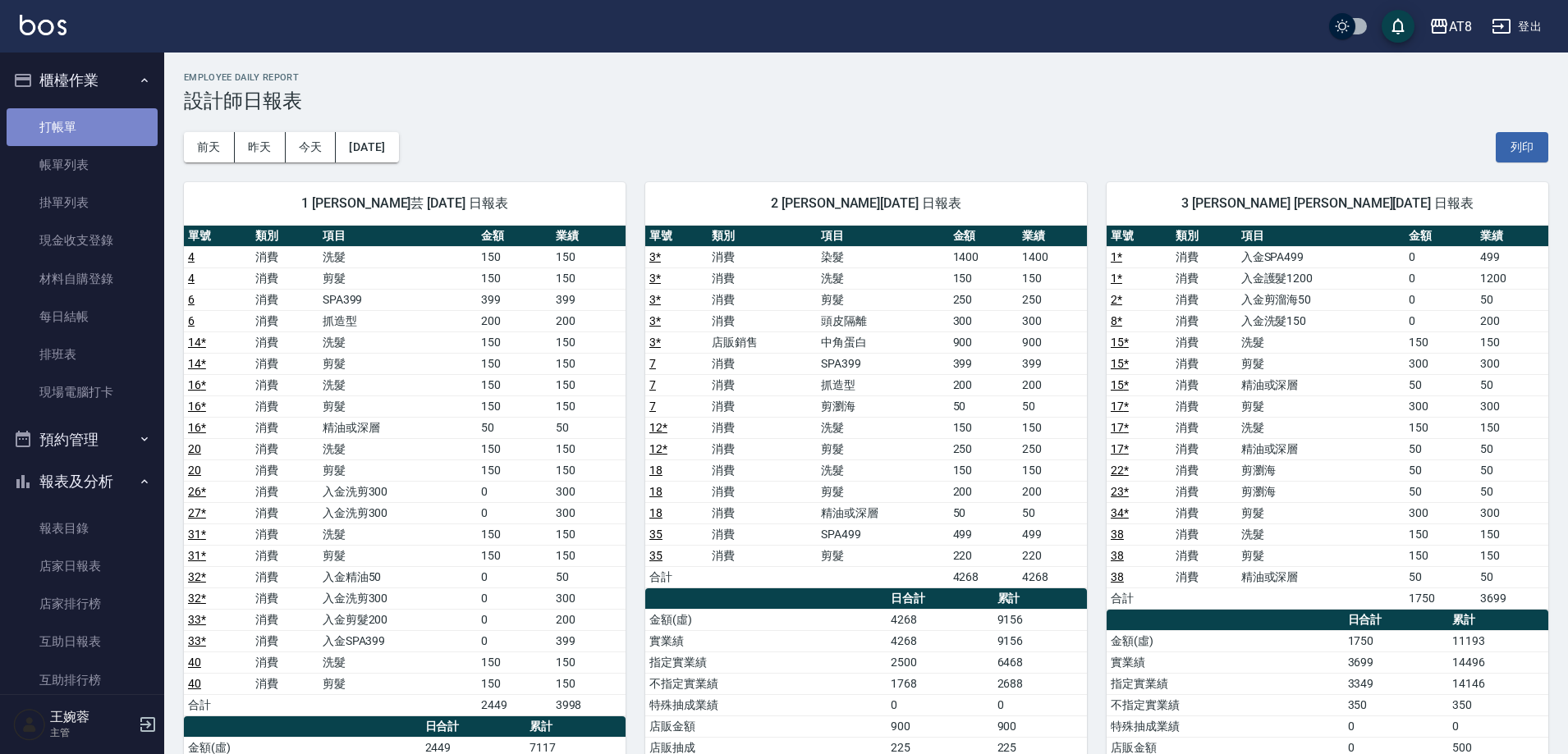
click at [96, 123] on link "打帳單" at bounding box center [82, 128] width 151 height 38
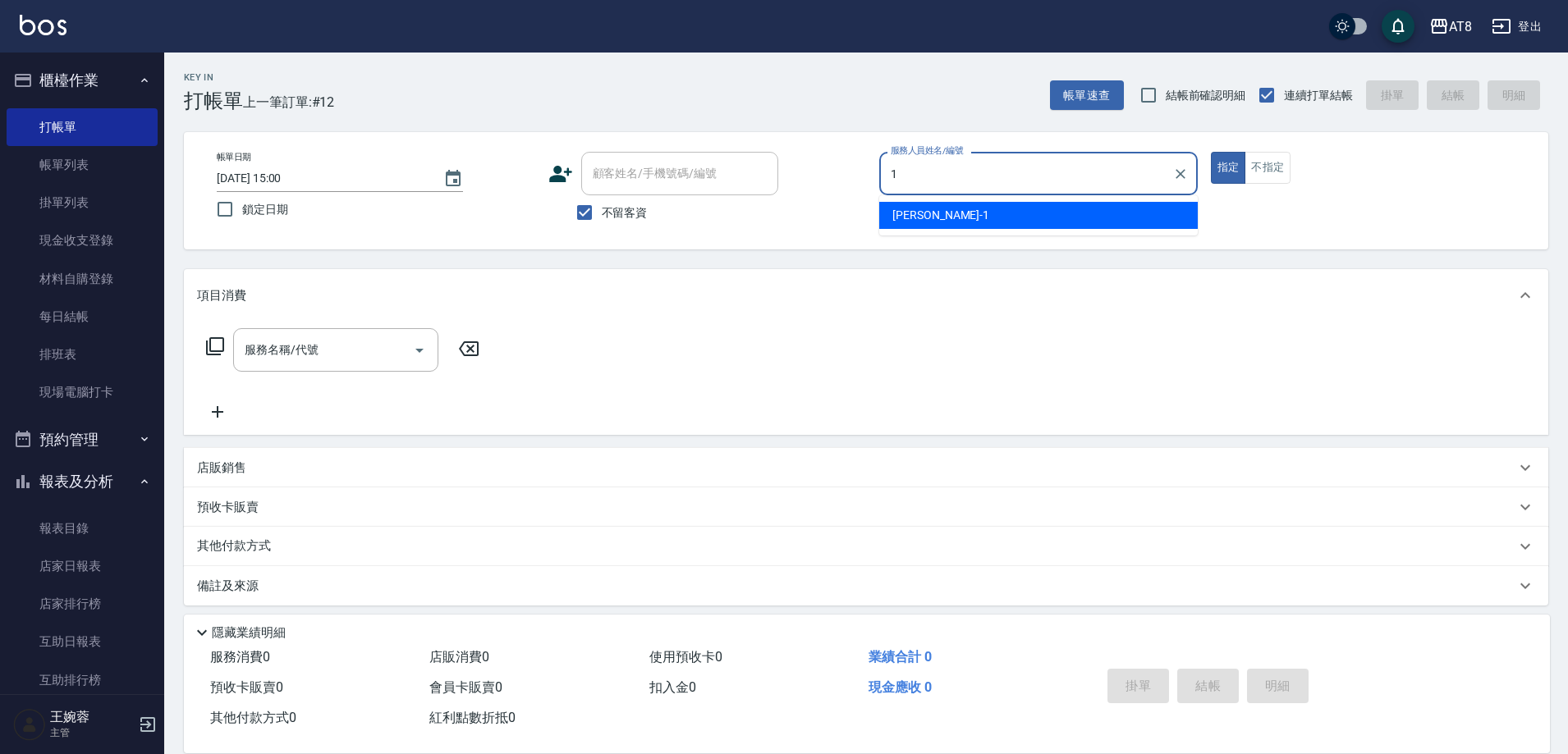
type input "YUKI-1"
type button "true"
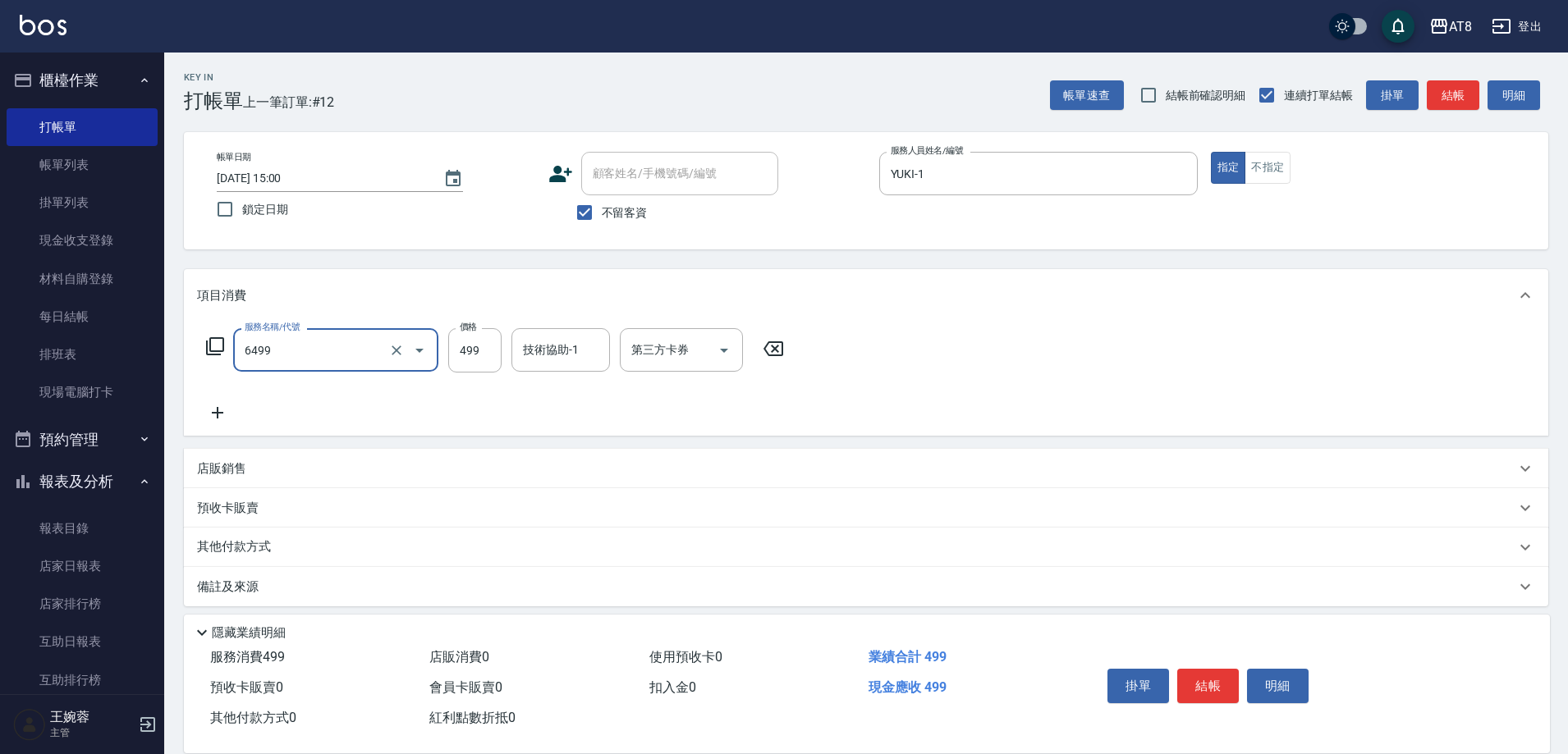
type input "SPA499(6499)"
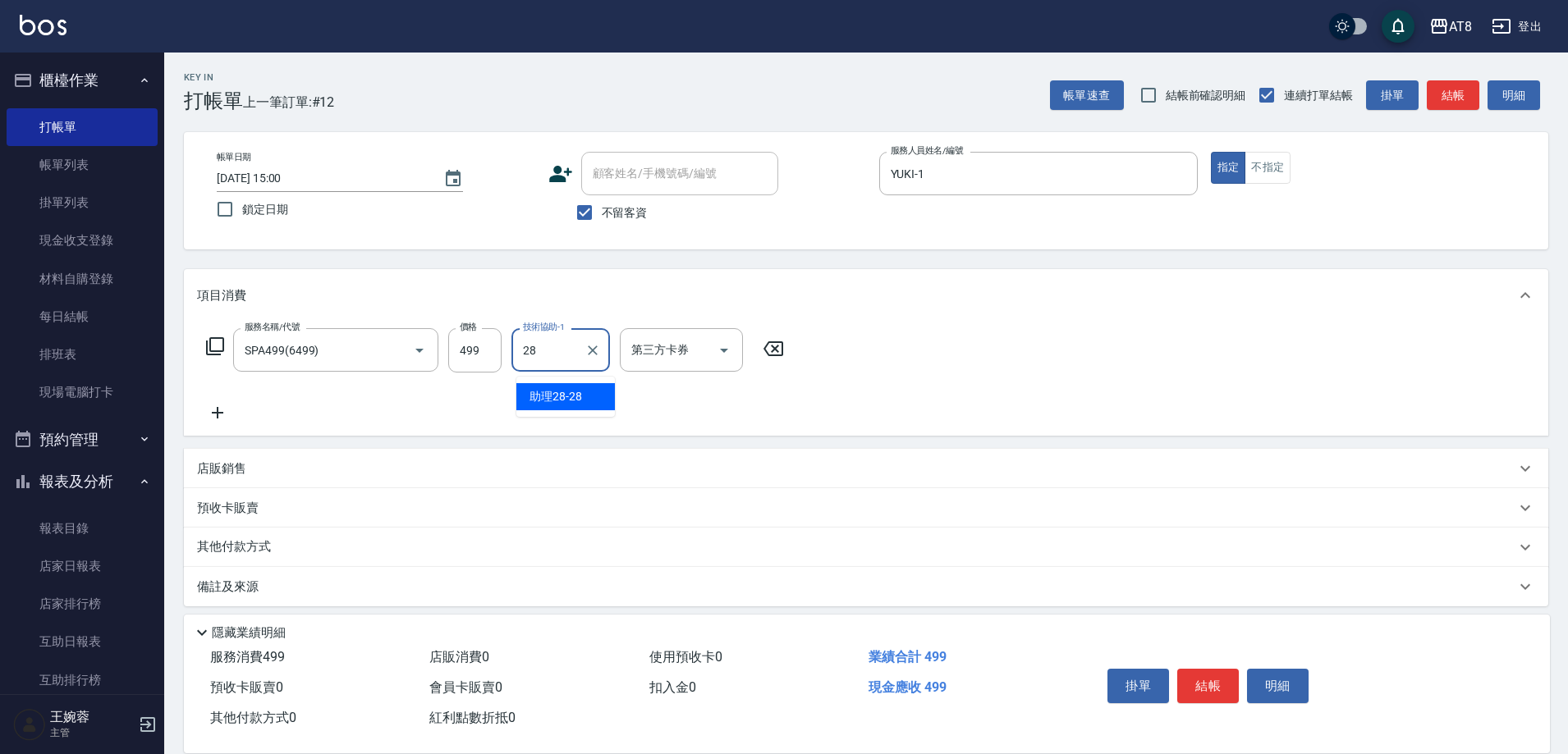
type input "助理28-28"
click at [1226, 679] on button "結帳" at bounding box center [1208, 686] width 62 height 35
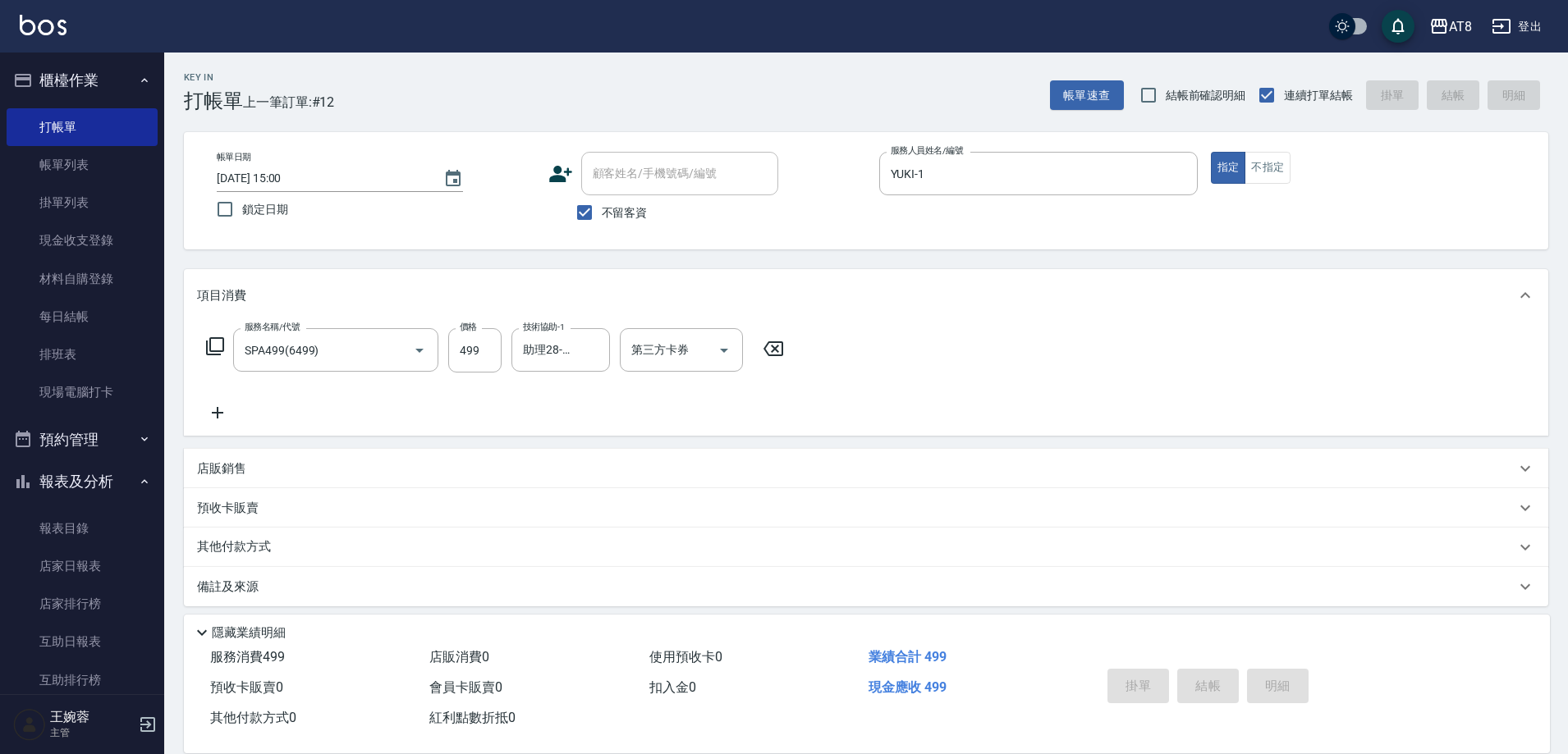
type input "[DATE] 15:14"
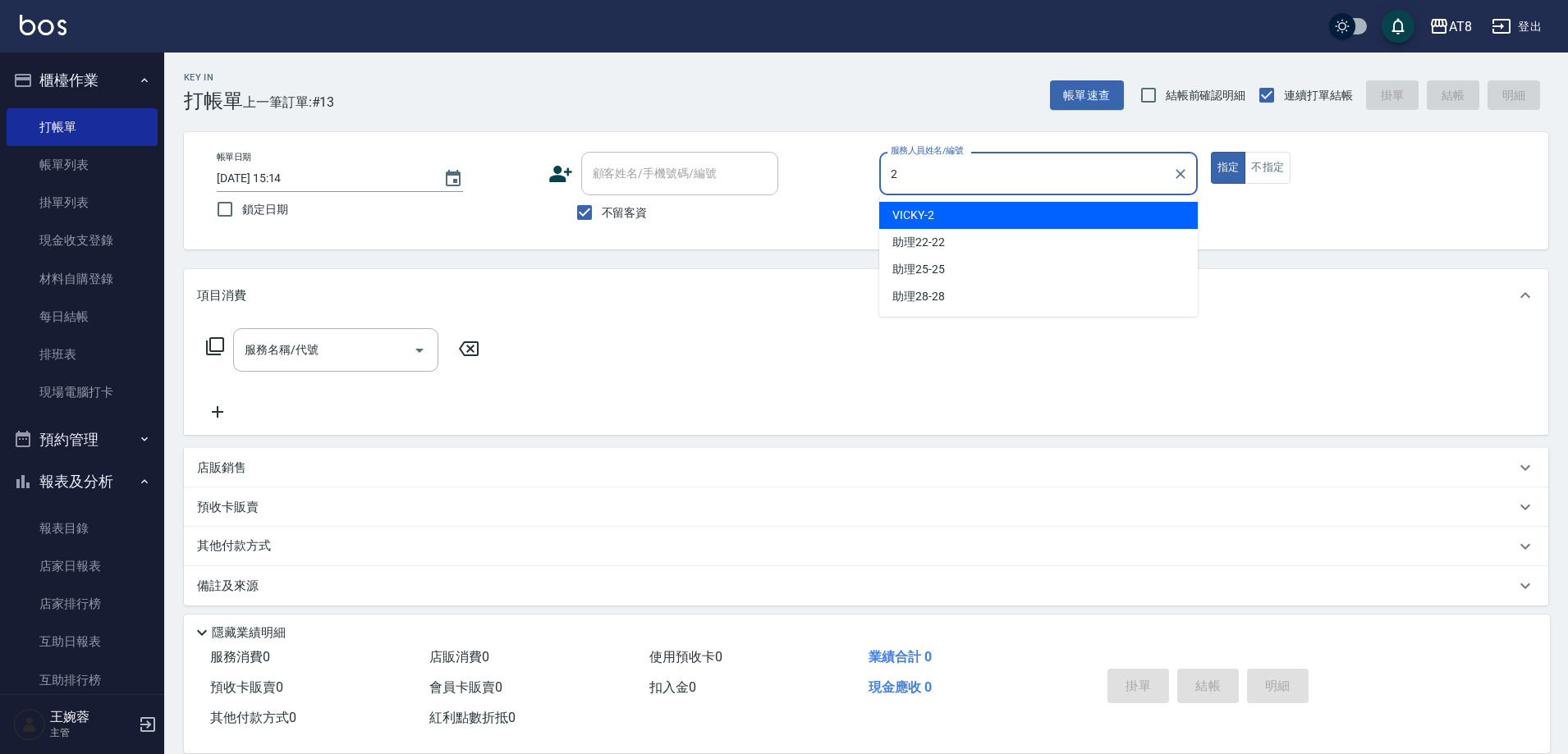
type input "VICKY-2"
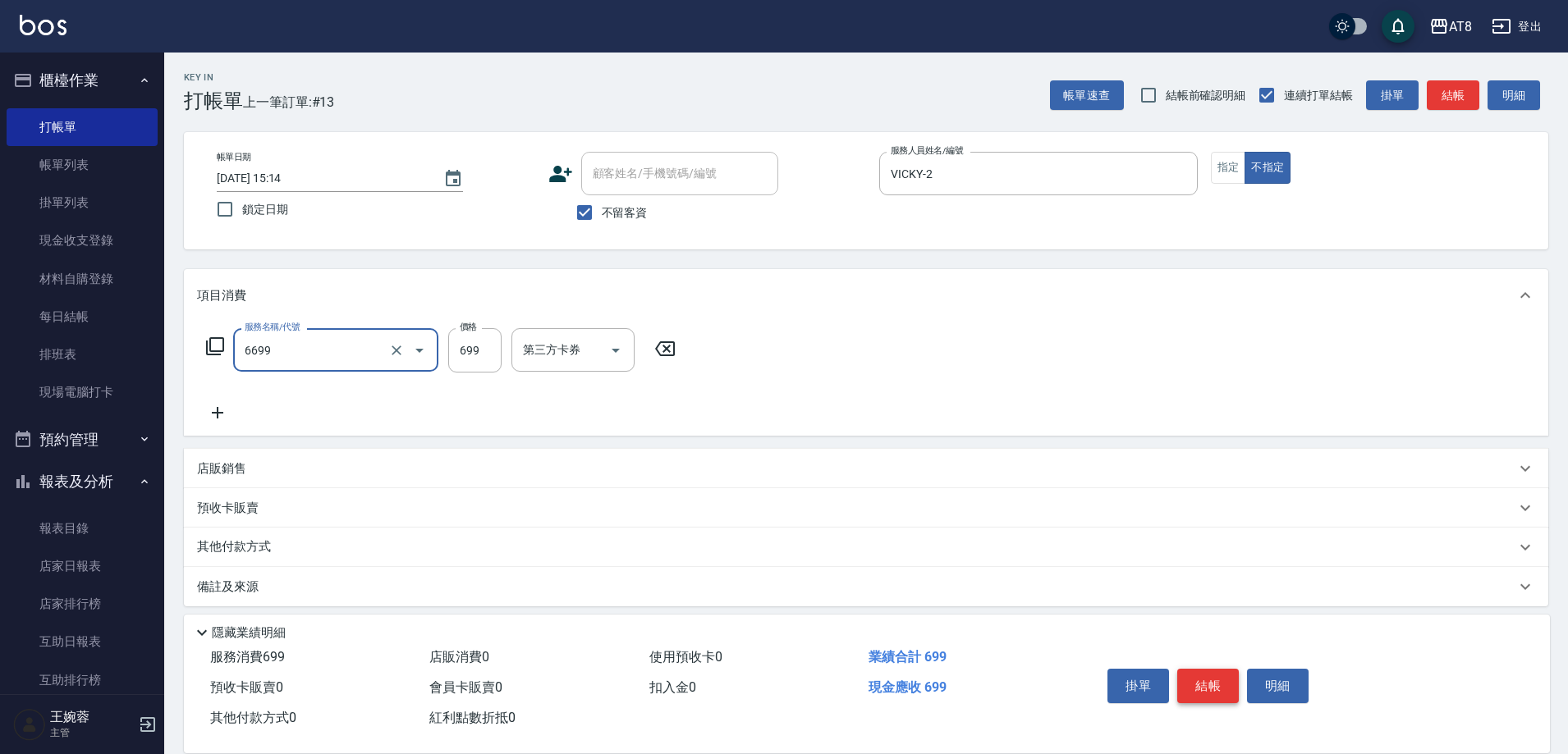
type input "SPA699(6699)"
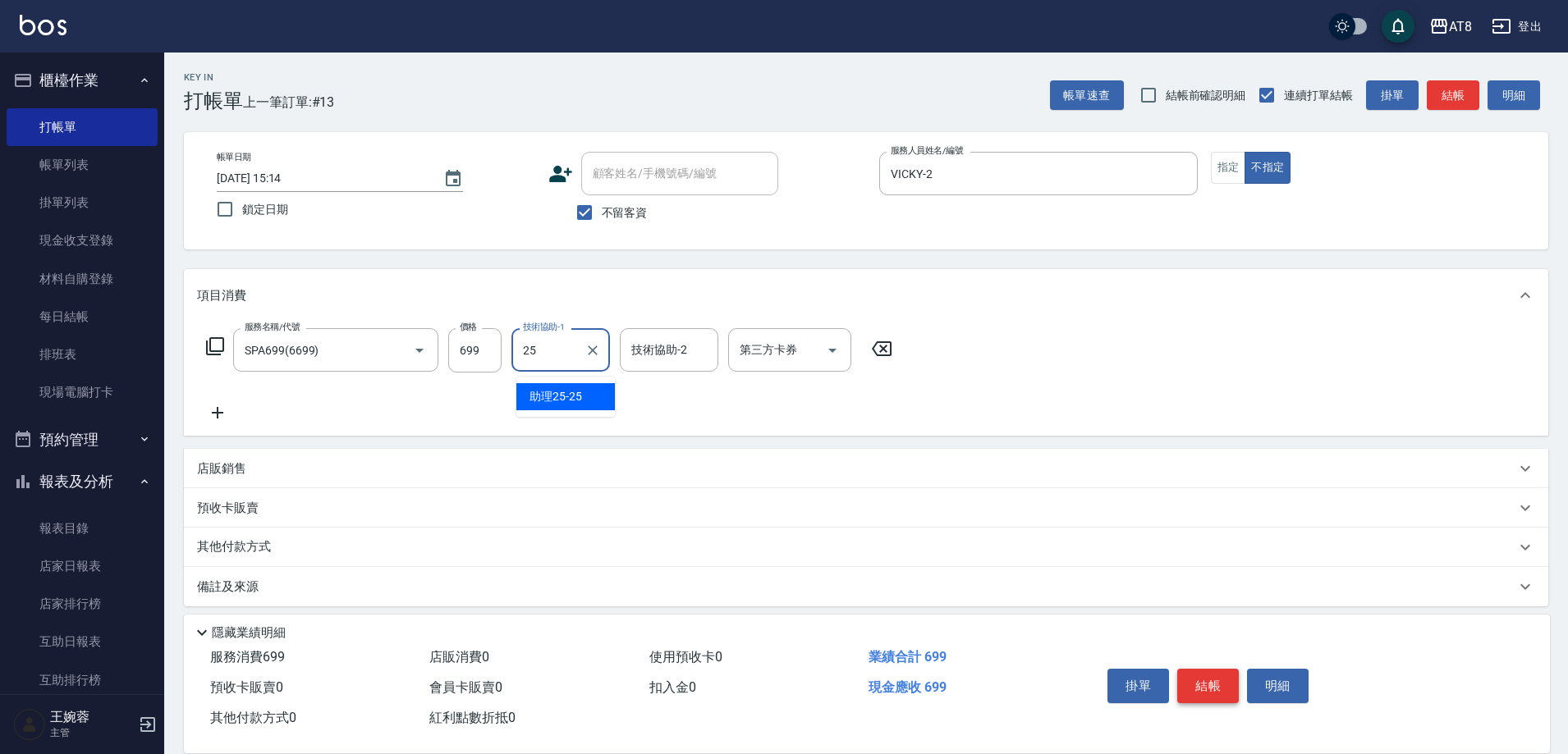
type input "助理25-25"
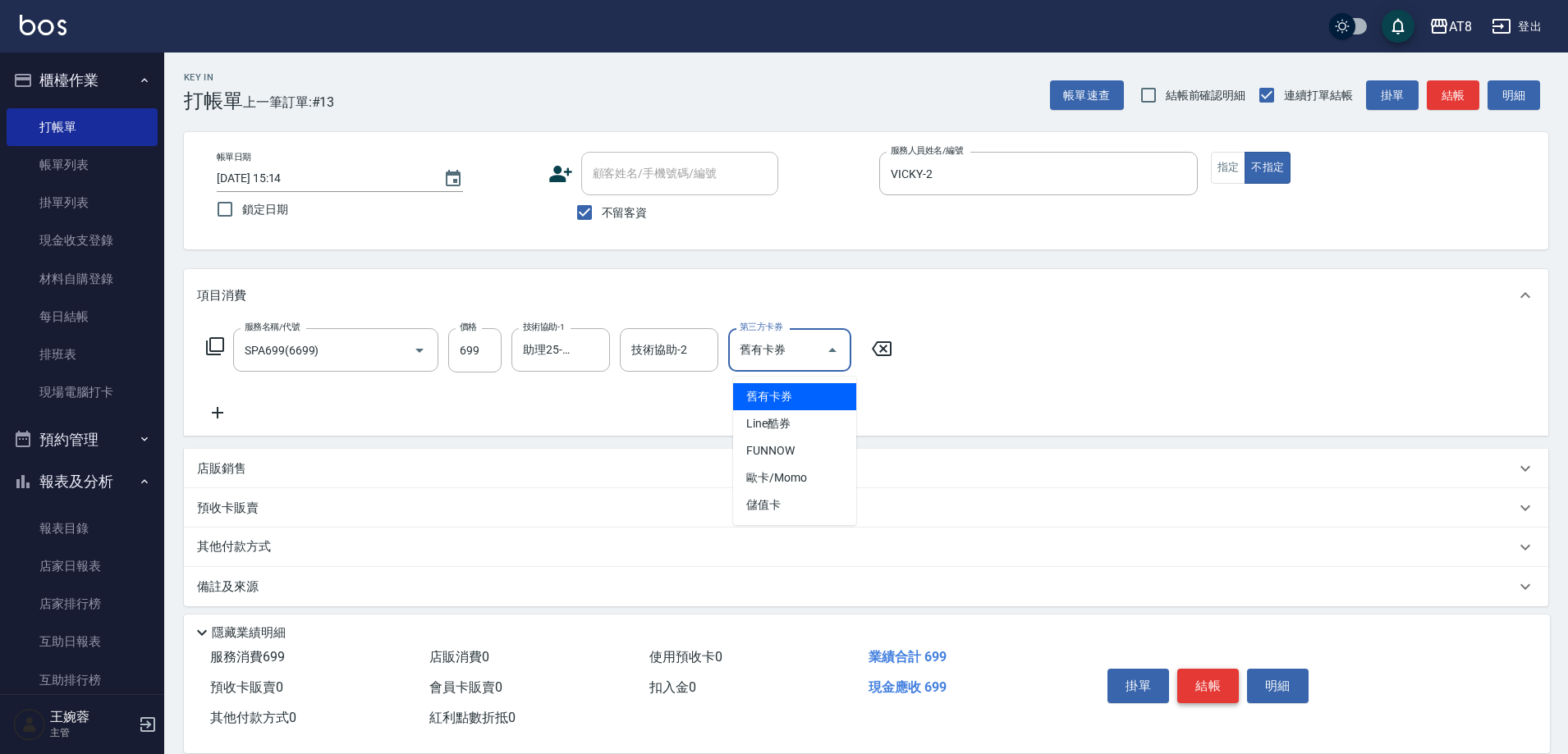
type input "舊有卡券"
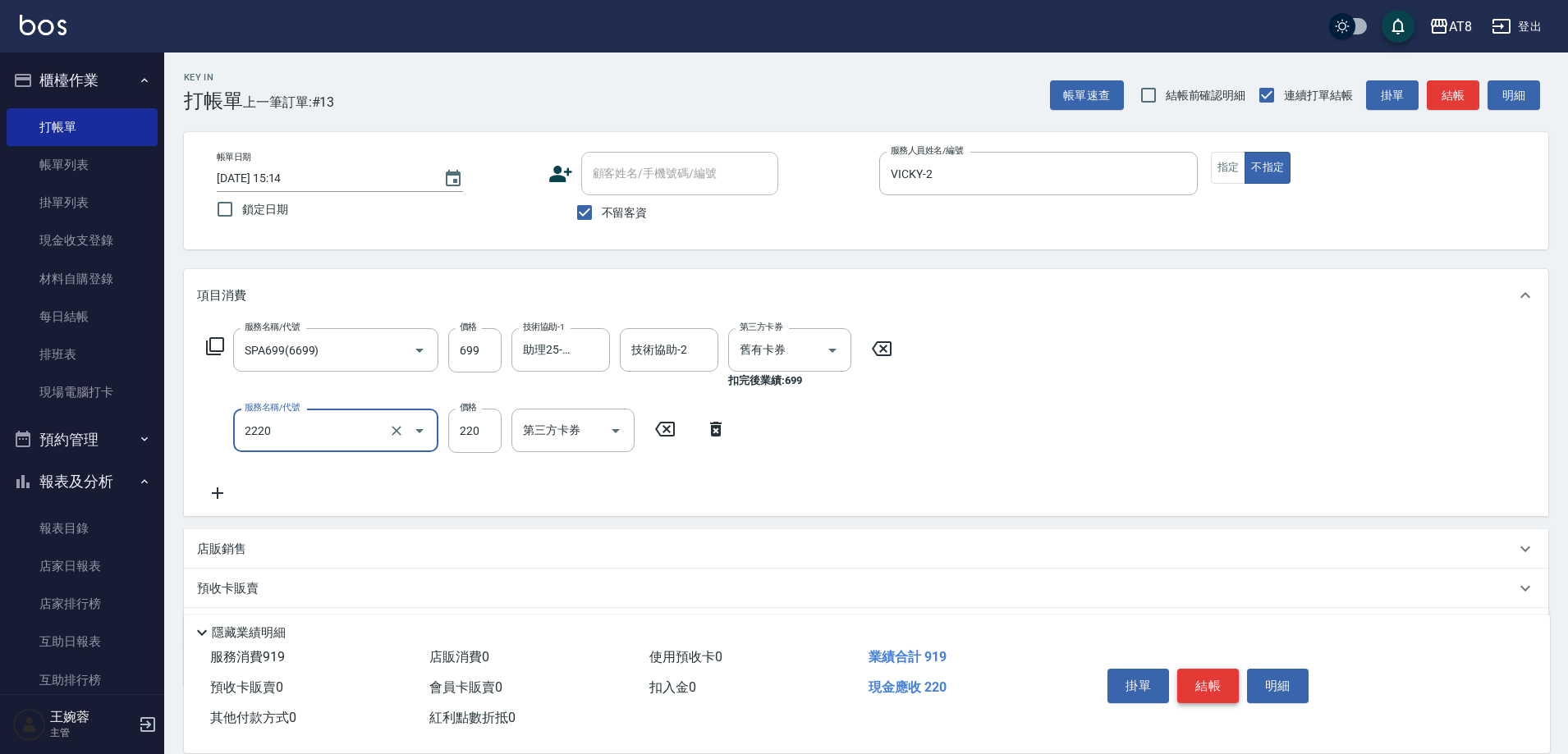
type input "剪髮(2220)"
click at [810, 355] on icon "Clear" at bounding box center [810, 351] width 10 height 10
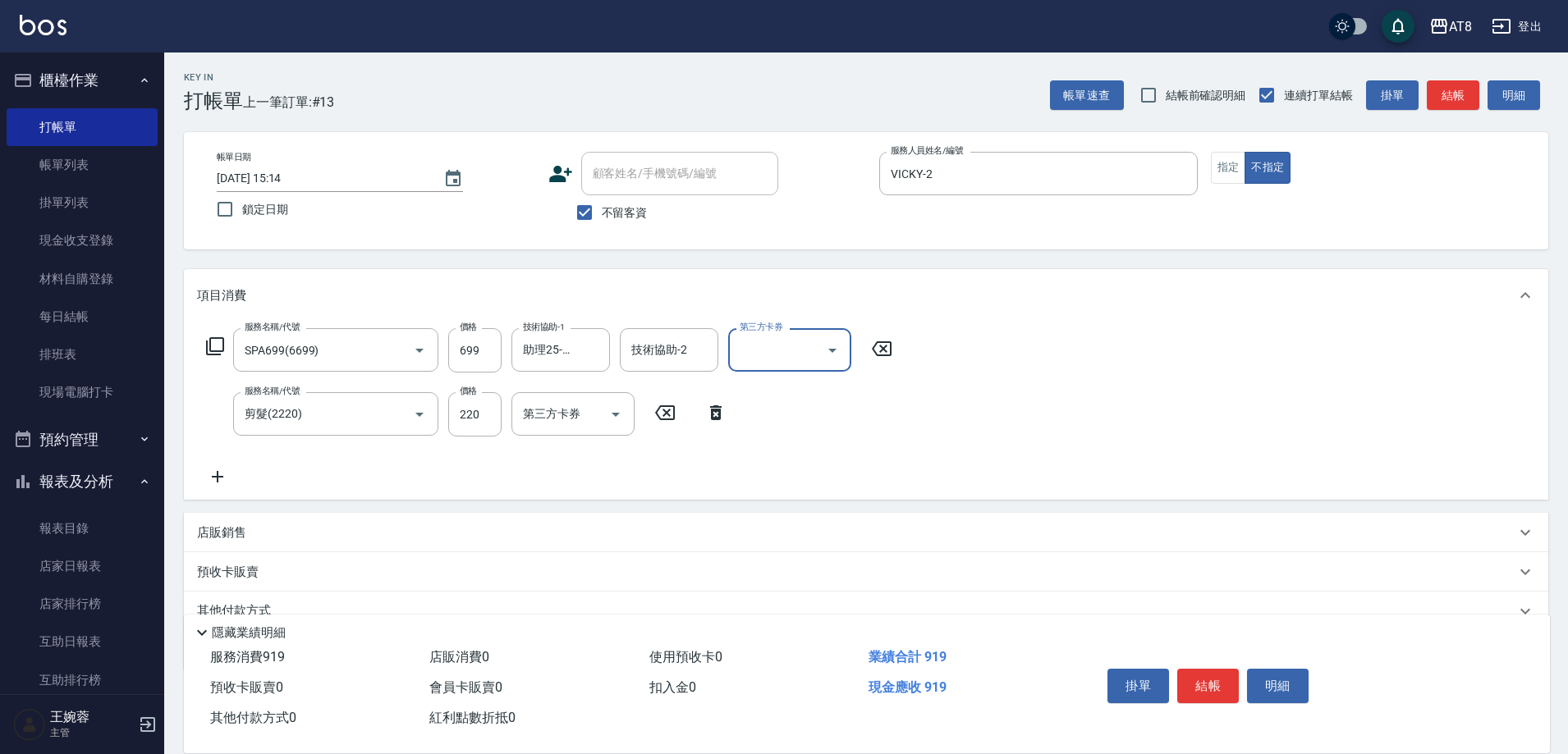
click at [985, 425] on div "服務名稱/代號 SPA699(6699) 服務名稱/代號 價格 699 價格 技術協助-1 助理25-25 技術協助-1 技術協助-2 技術協助-2 第三方卡…" at bounding box center [866, 411] width 1365 height 179
click at [1216, 673] on button "結帳" at bounding box center [1208, 686] width 62 height 35
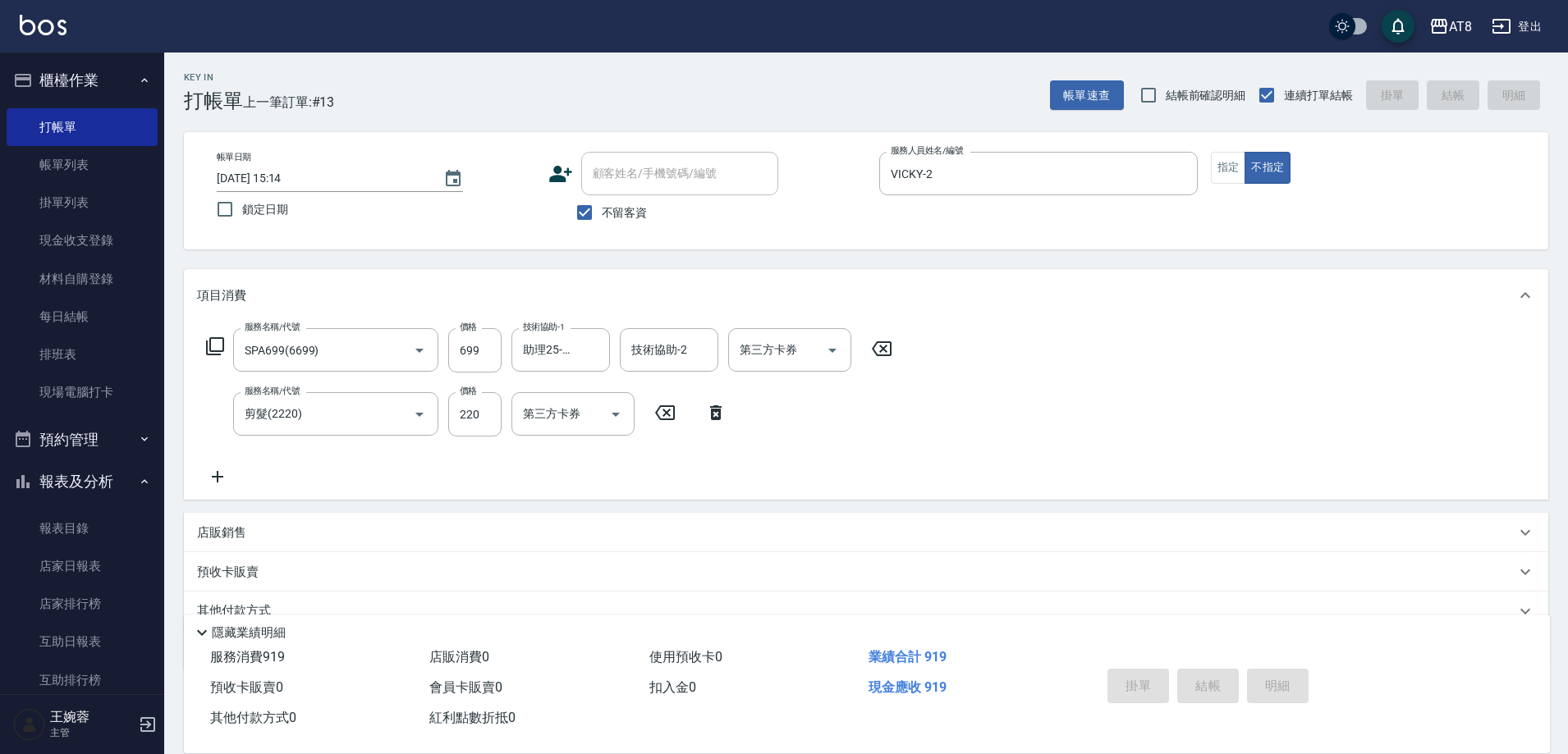
type input "[DATE] 15:15"
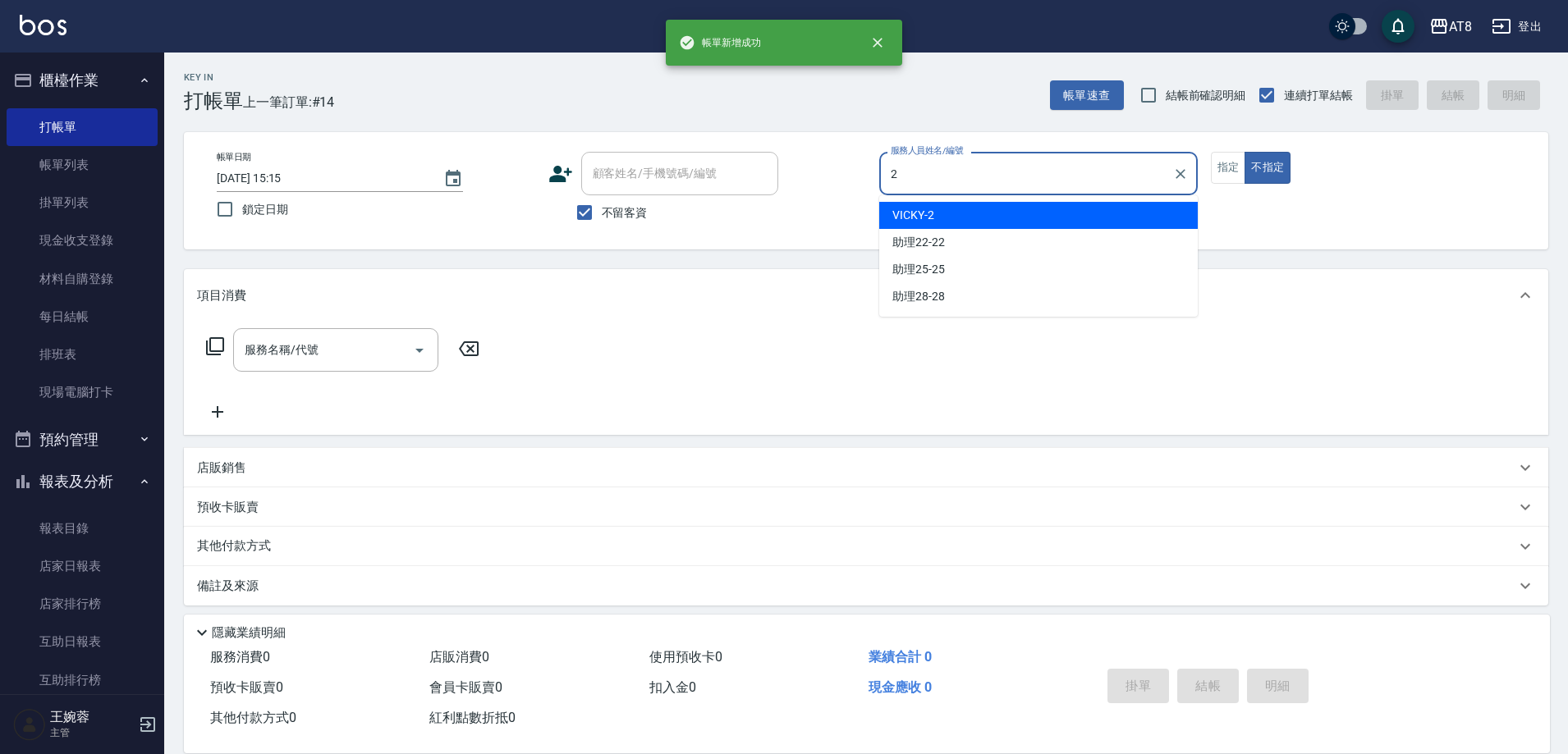
type input "VICKY-2"
type button "false"
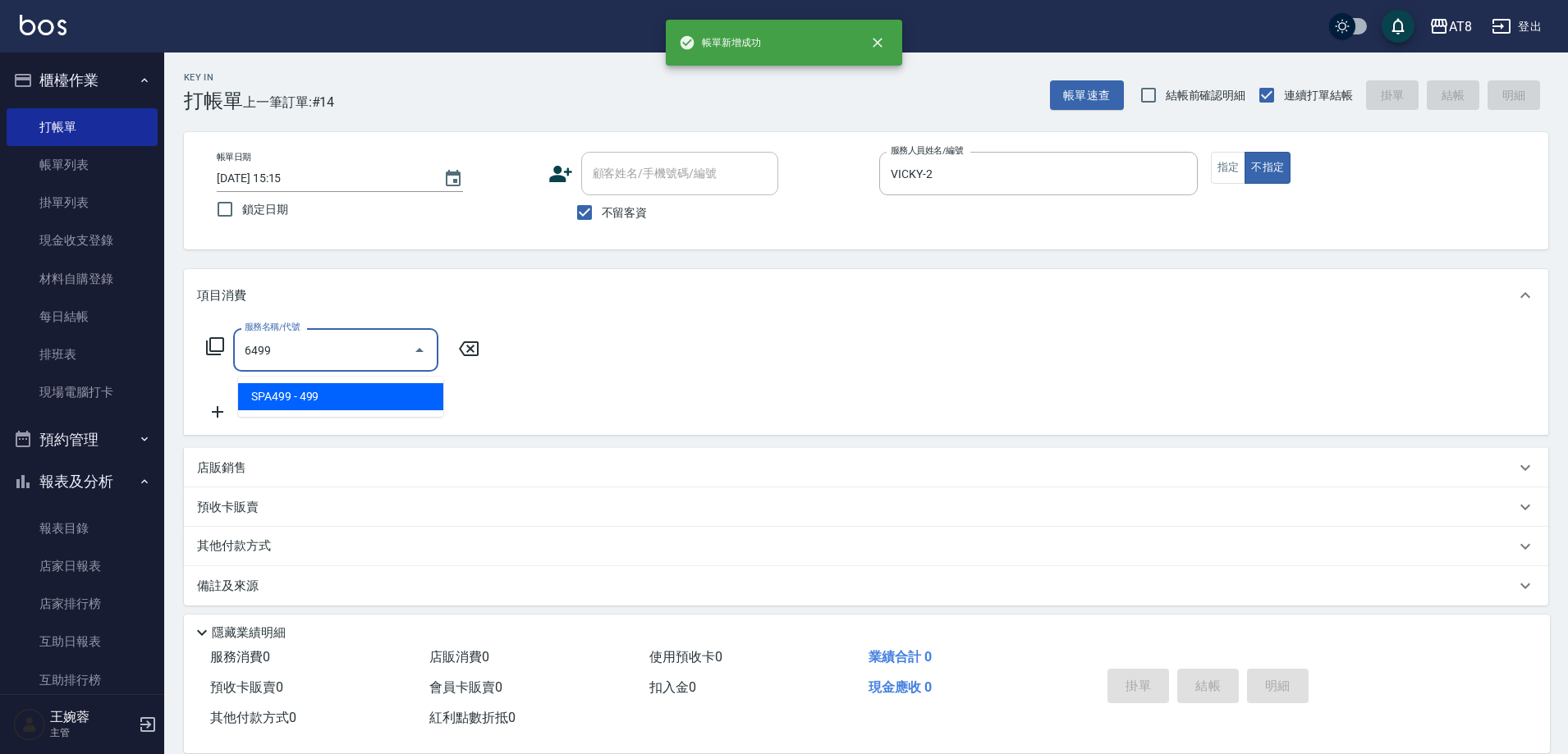
type input "SPA499(6499)"
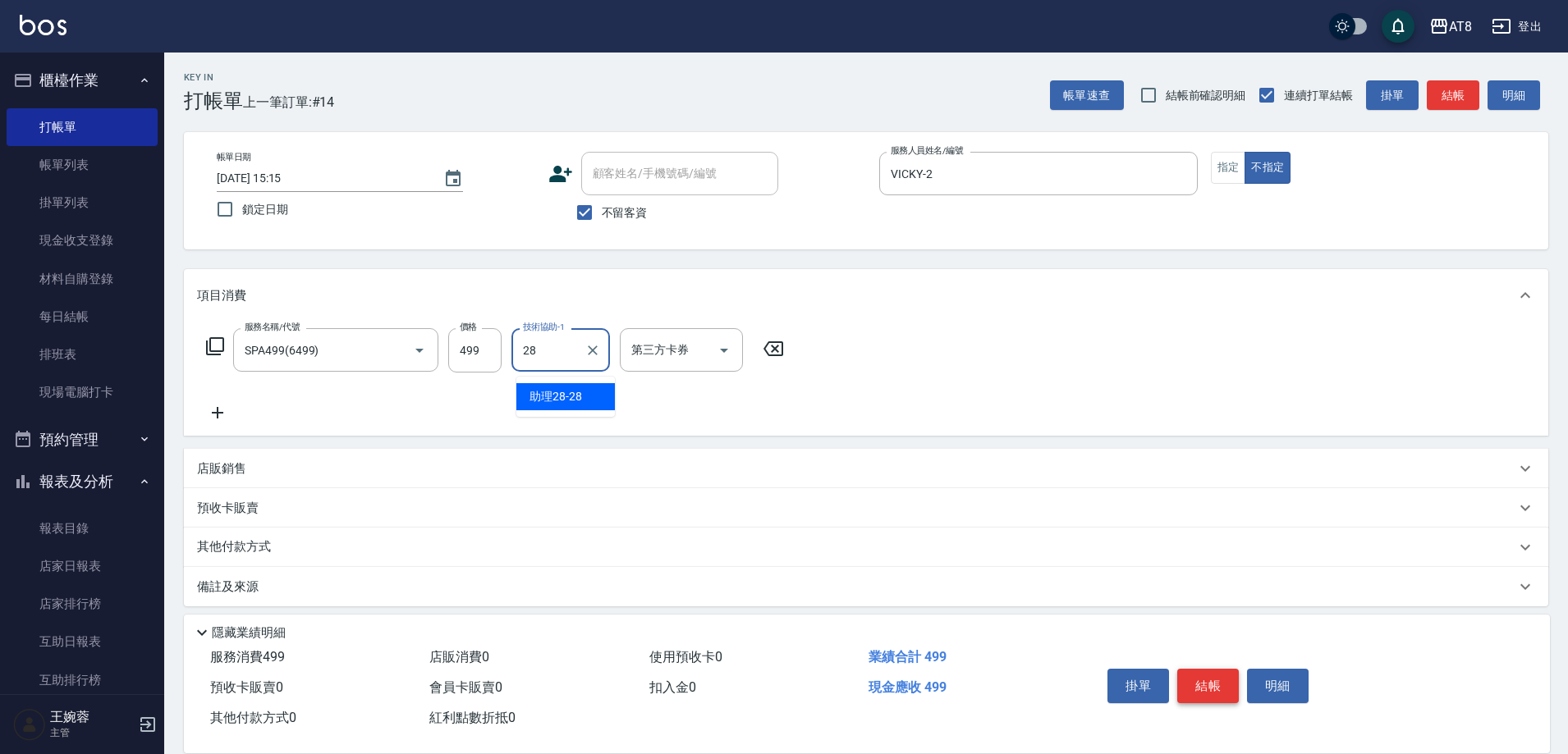
type input "助理28-28"
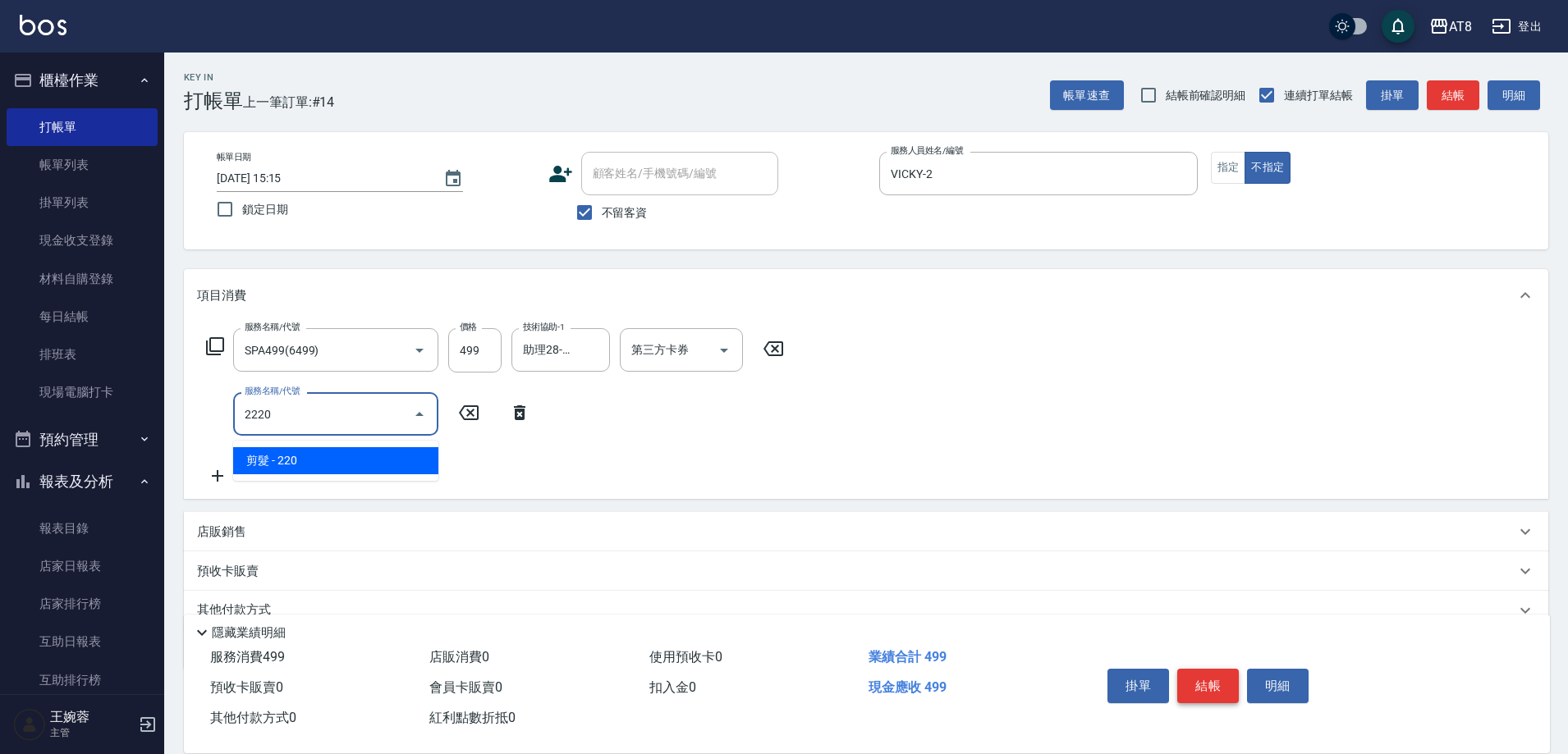
type input "剪髮(2220)"
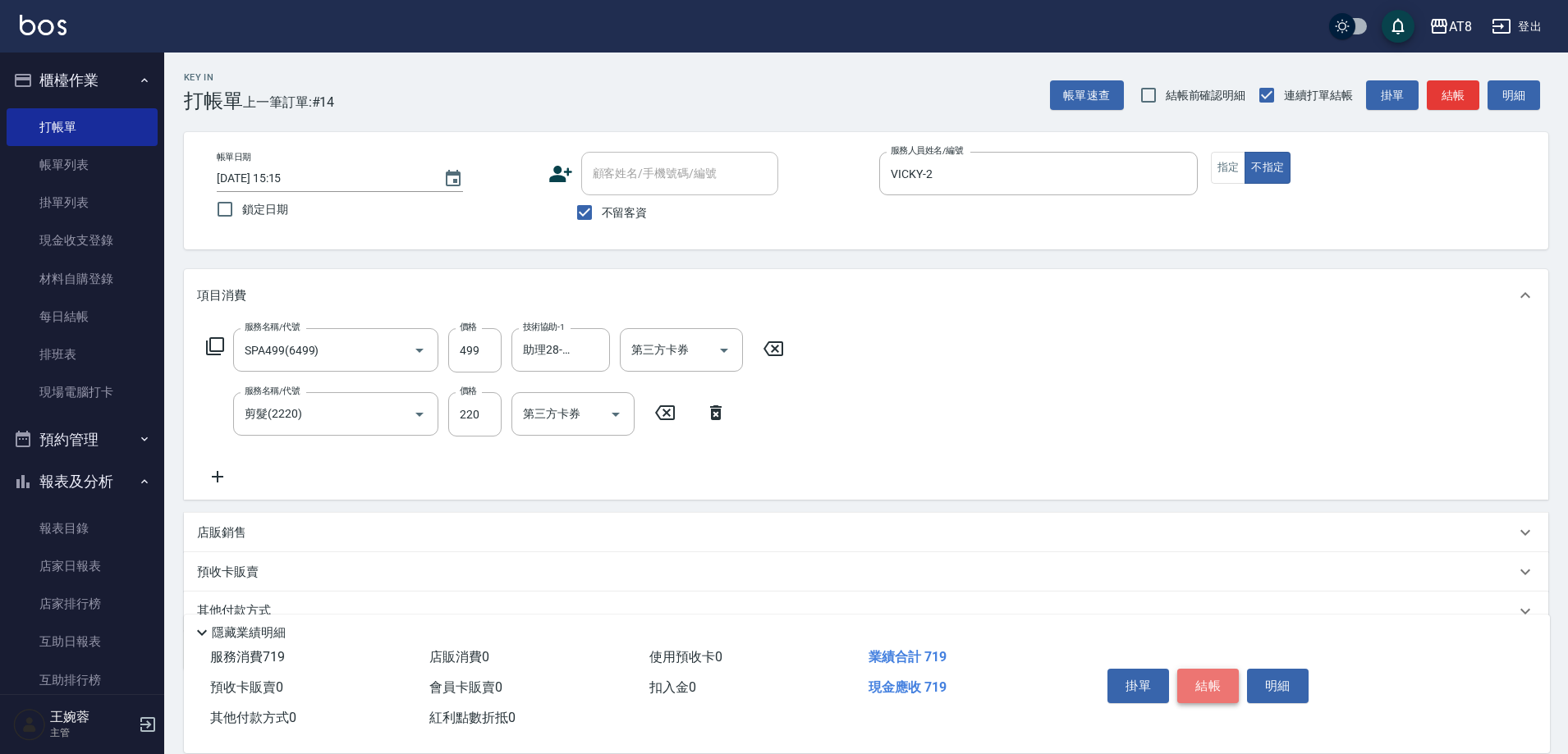
click at [1216, 673] on button "結帳" at bounding box center [1208, 686] width 62 height 35
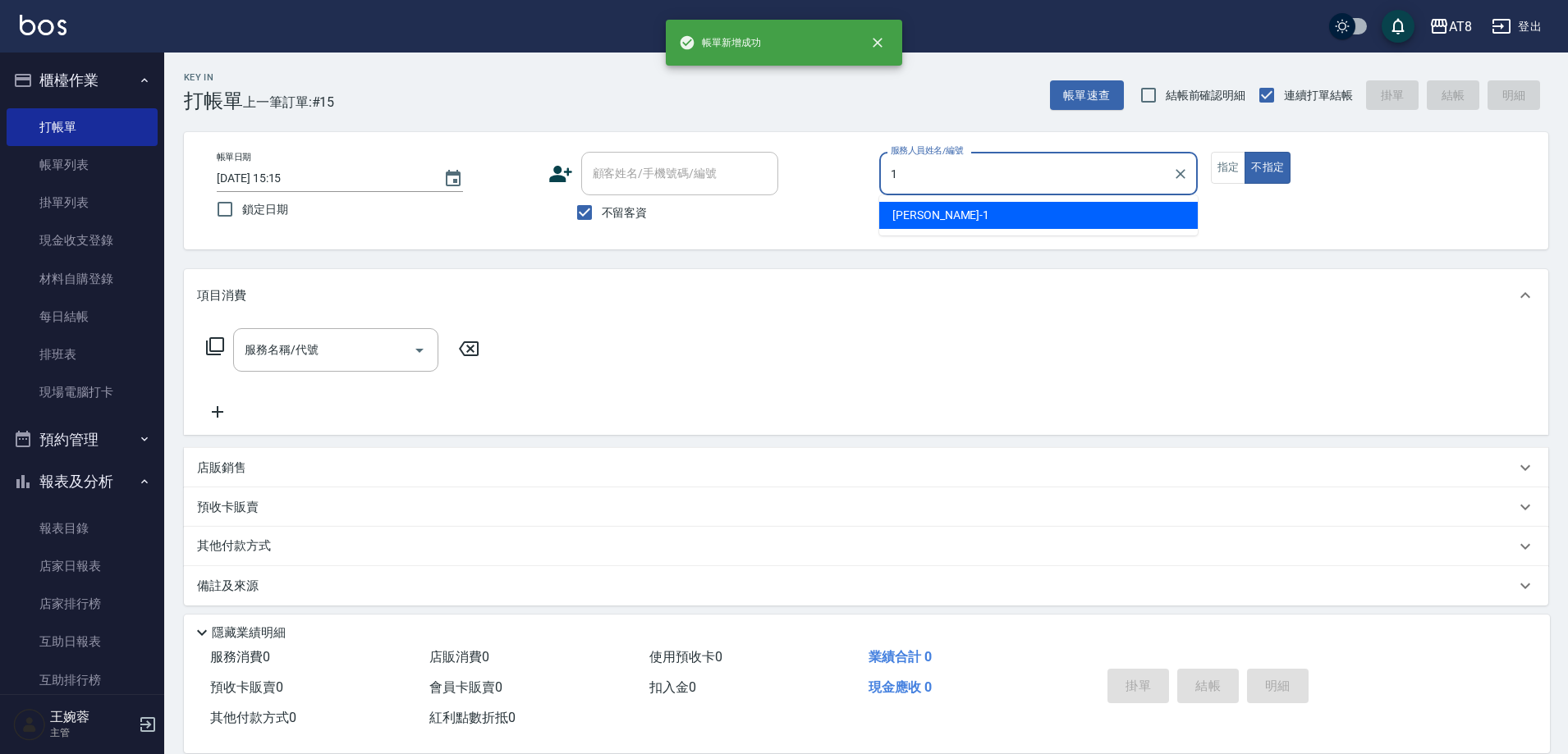
type input "YUKI-1"
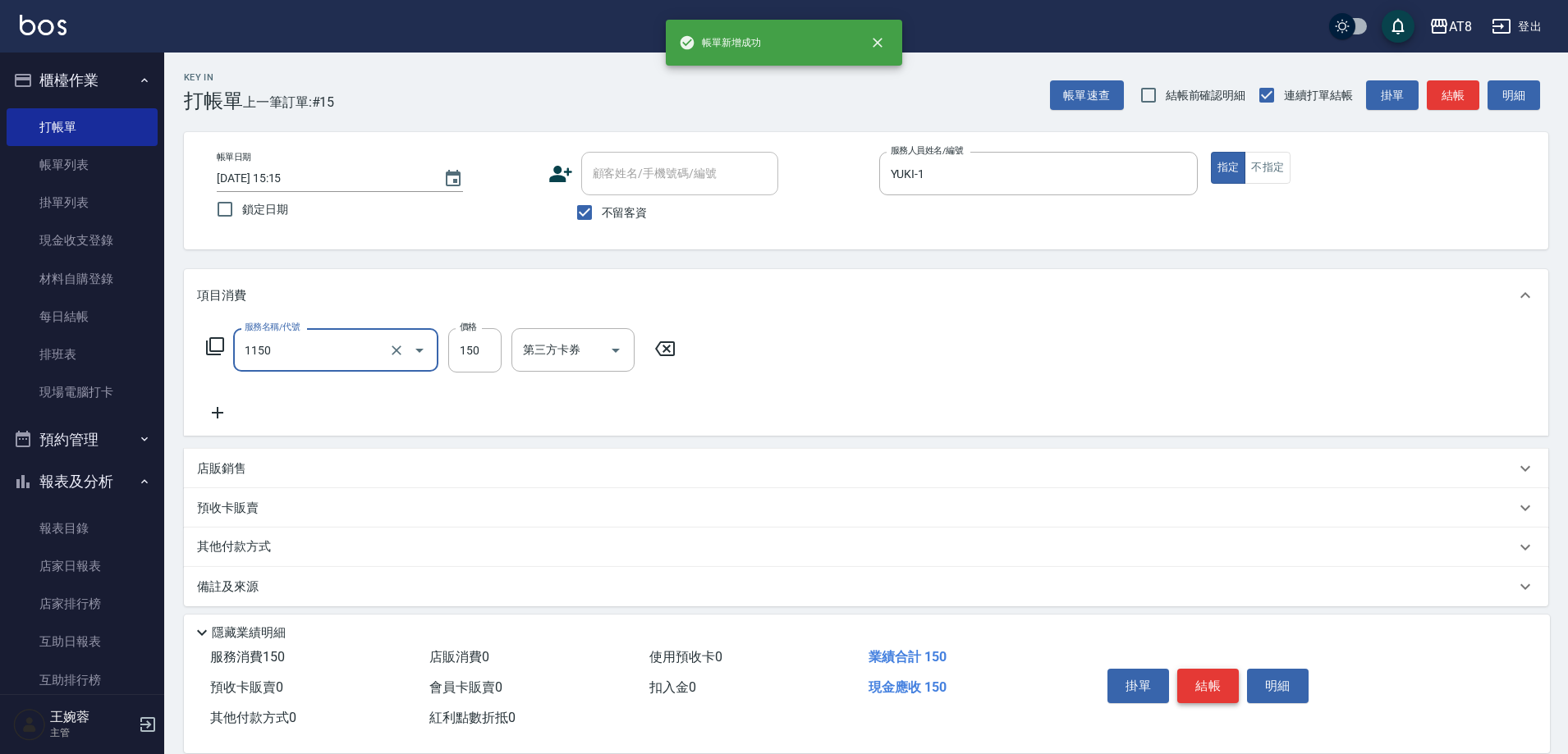
type input "洗髮(1150)"
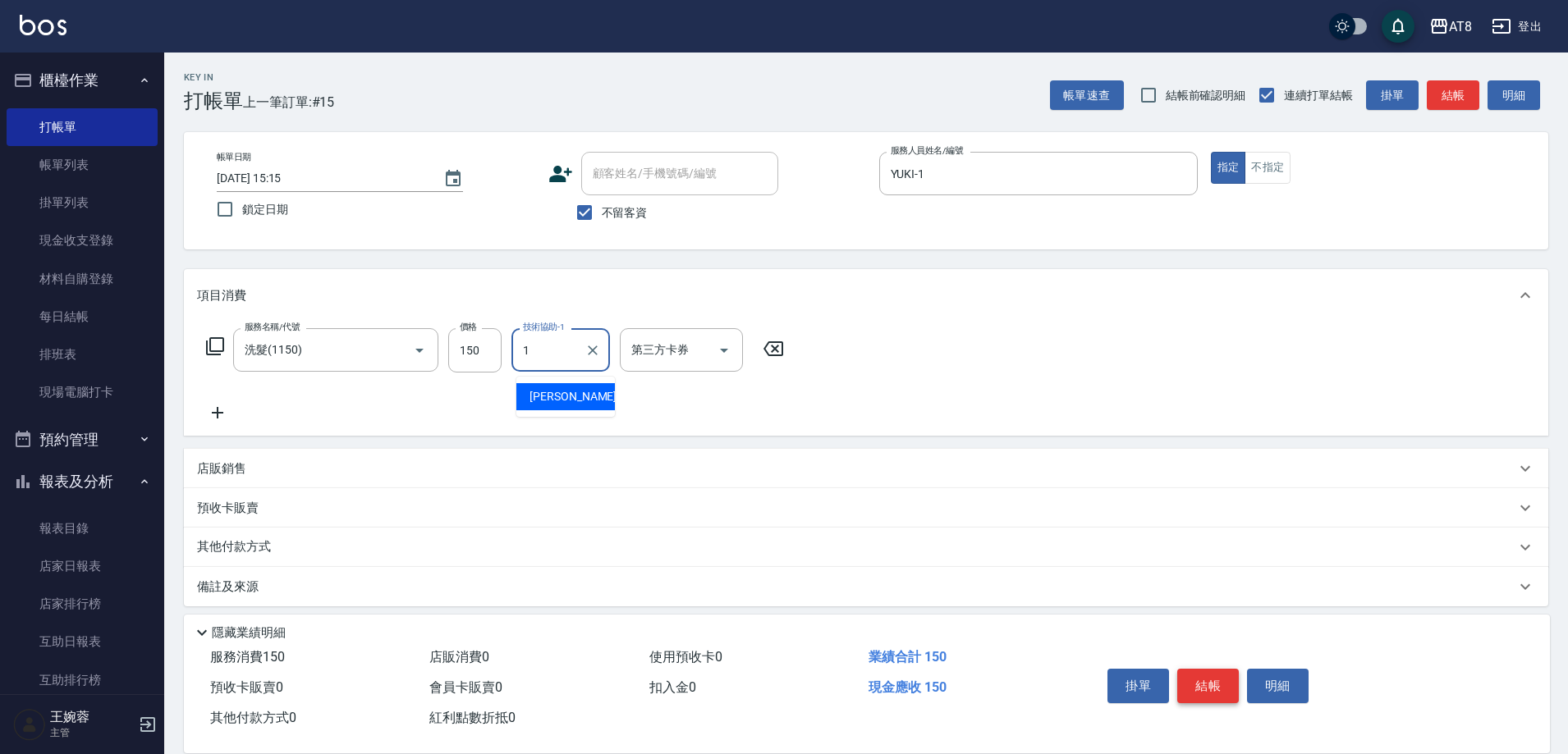
type input "YUKI-1"
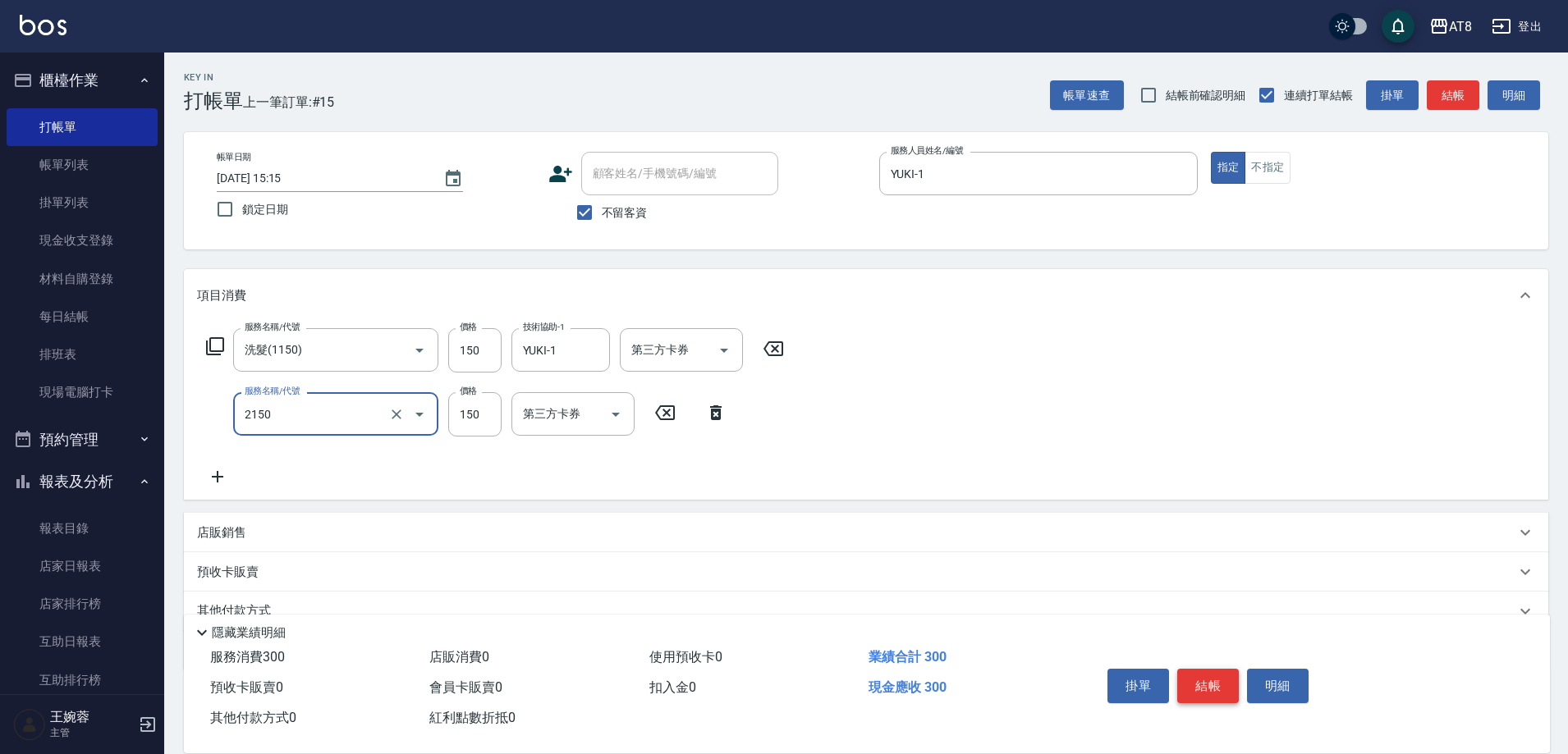
type input "剪髮(2150)"
click at [1209, 669] on button "結帳" at bounding box center [1208, 686] width 62 height 35
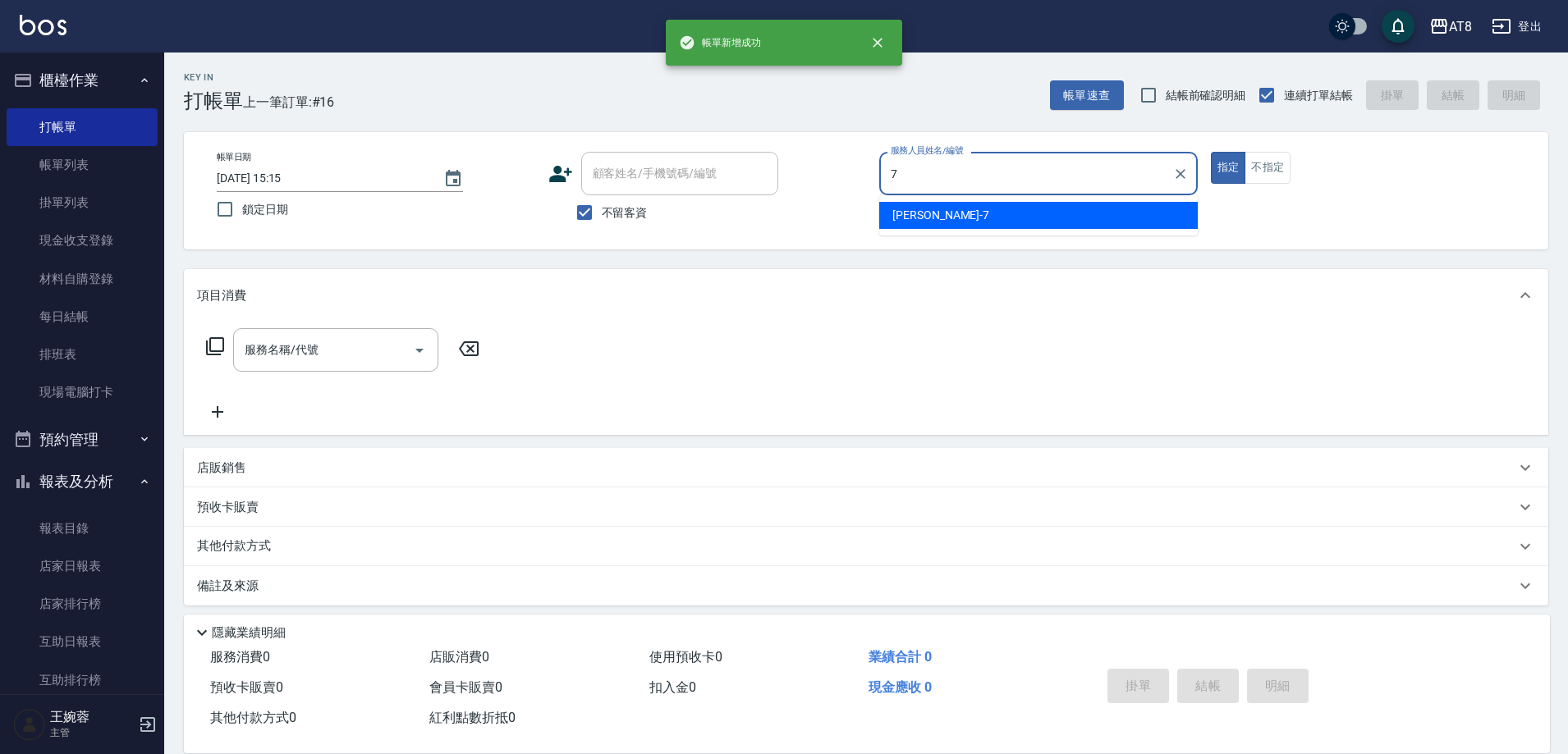
type input "[PERSON_NAME]-7"
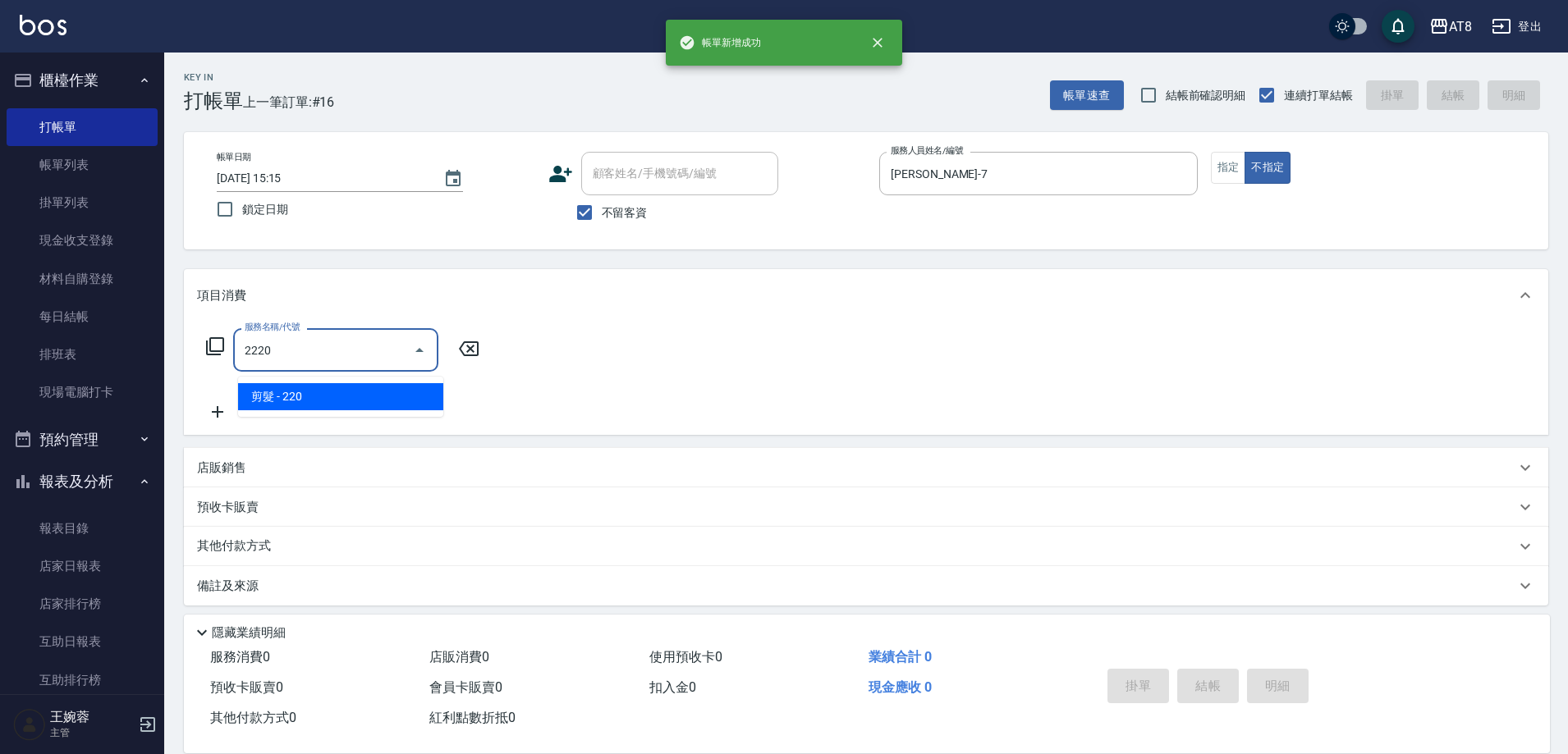
type input "剪髮(2220)"
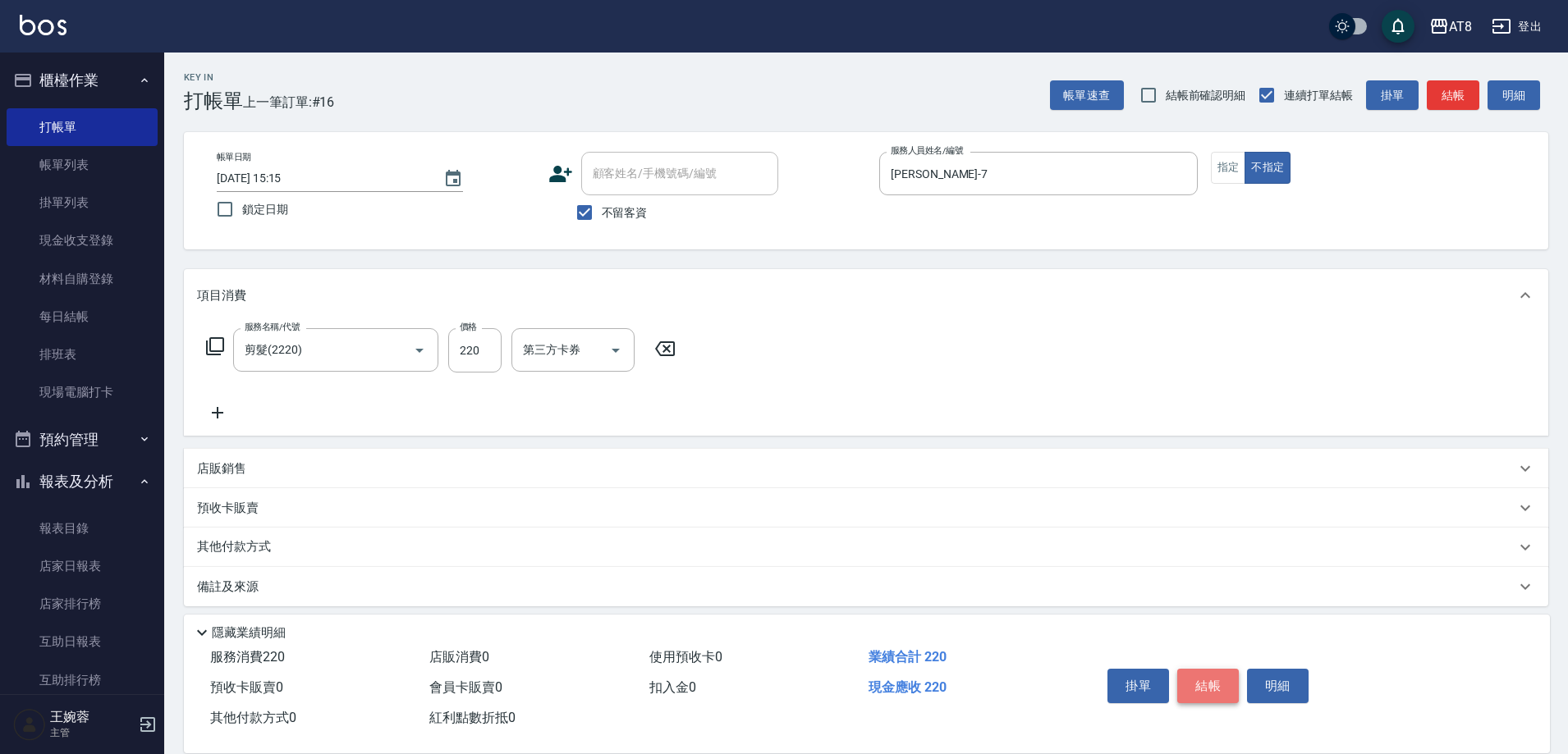
click at [1209, 669] on button "結帳" at bounding box center [1208, 686] width 62 height 35
